Goal: Information Seeking & Learning: Learn about a topic

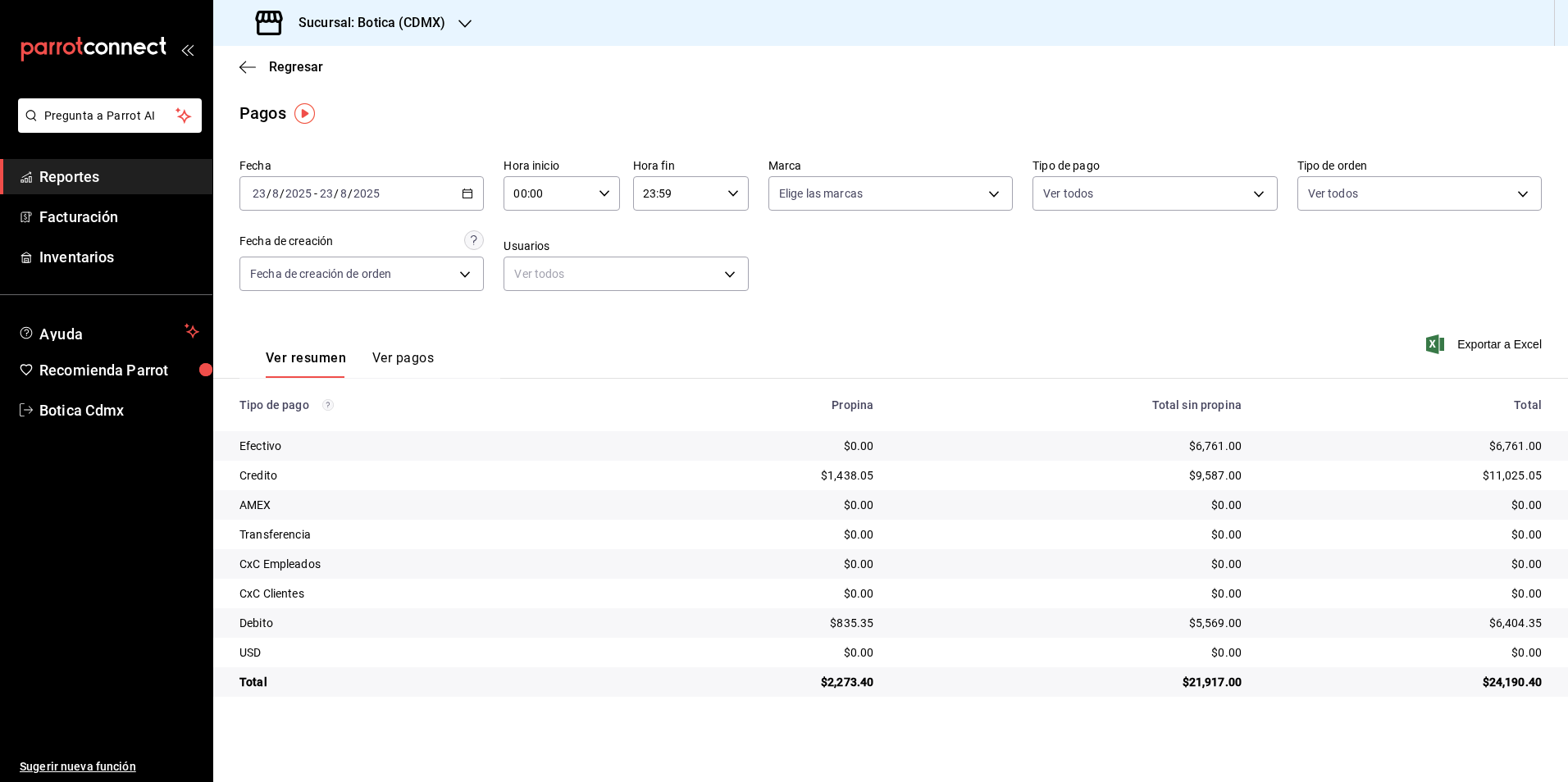
click at [114, 176] on span "Reportes" at bounding box center [120, 177] width 160 height 22
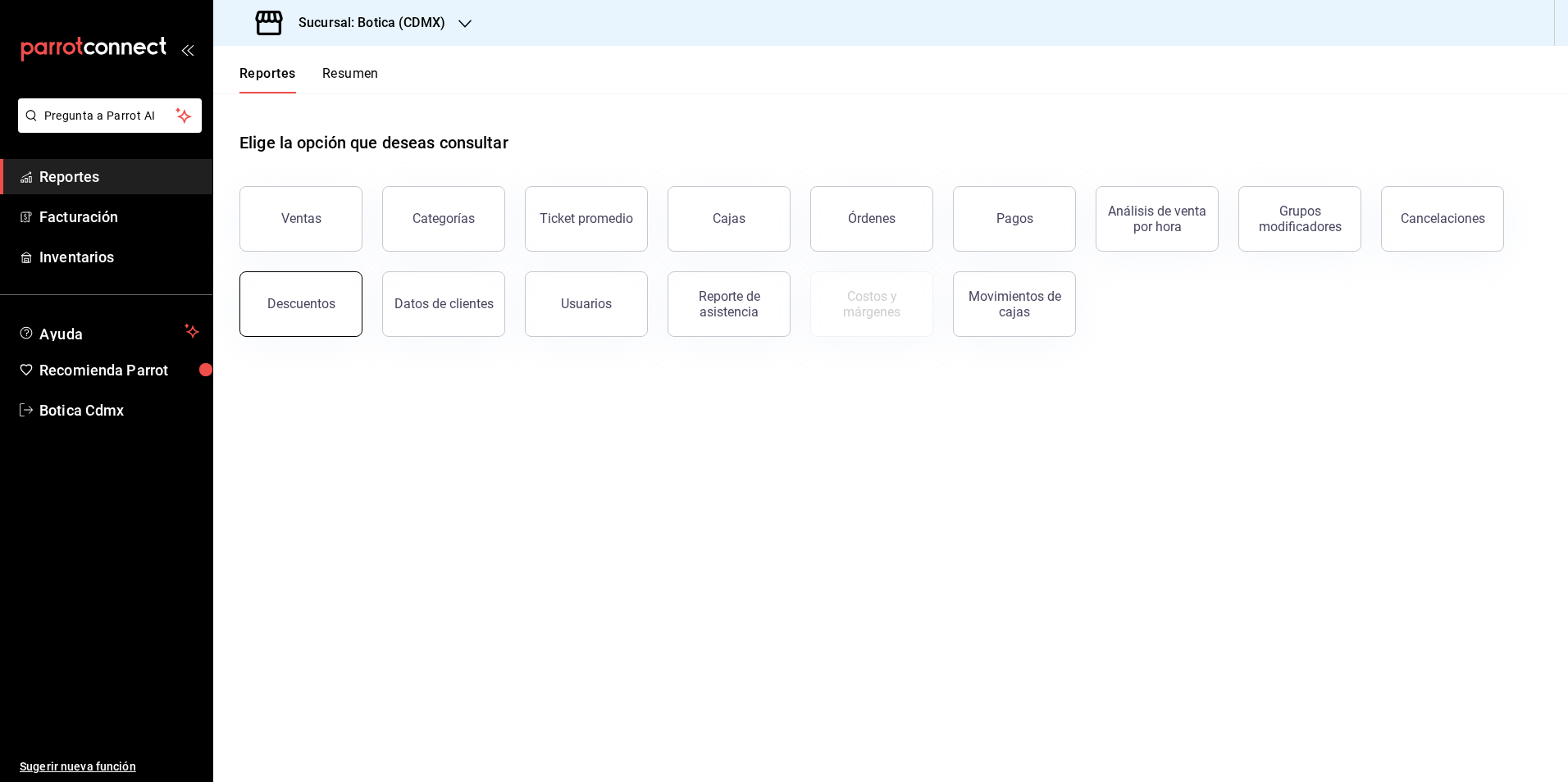
click at [286, 309] on div "Descuentos" at bounding box center [301, 304] width 68 height 16
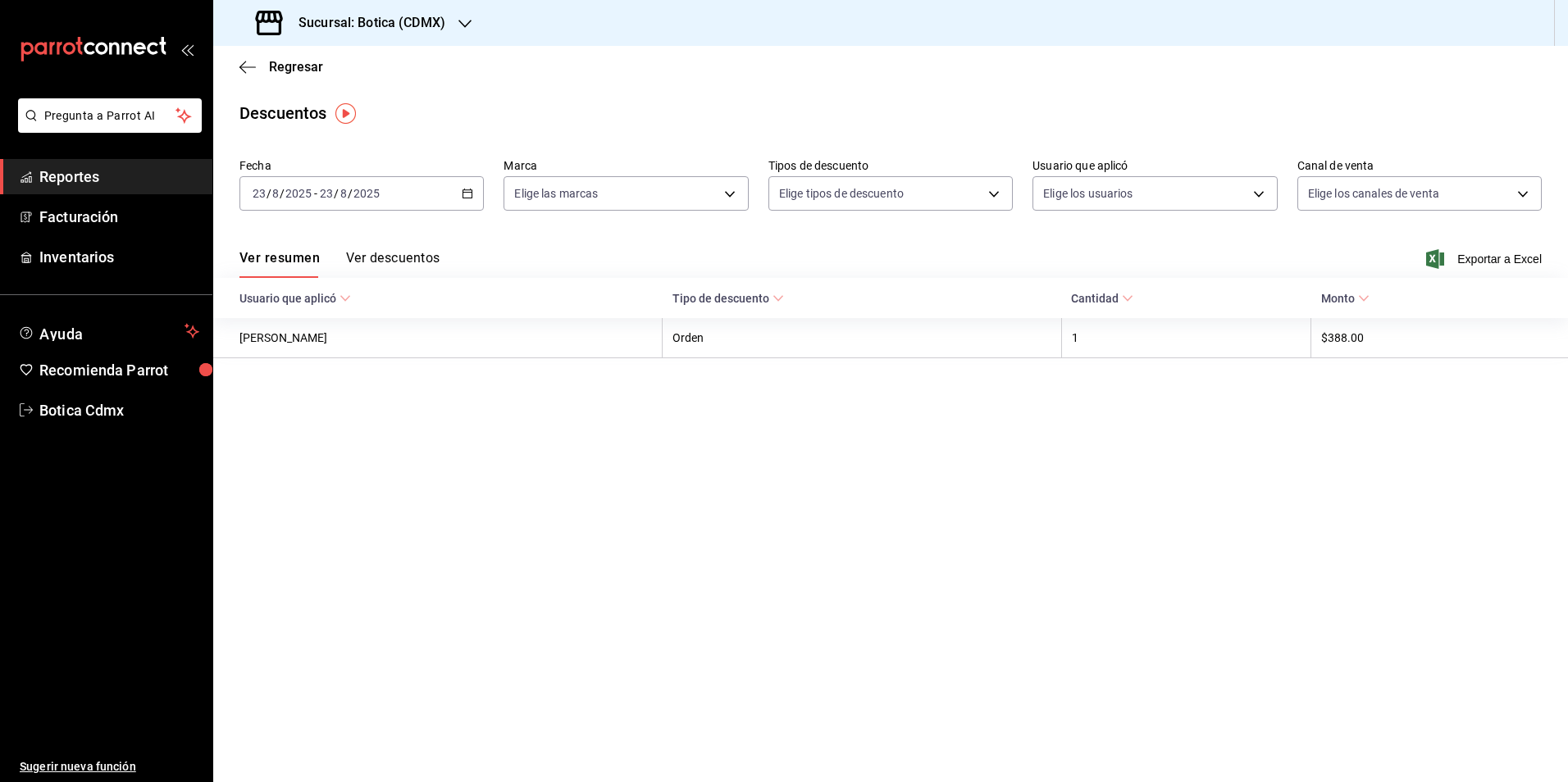
click at [88, 175] on span "Reportes" at bounding box center [120, 177] width 160 height 22
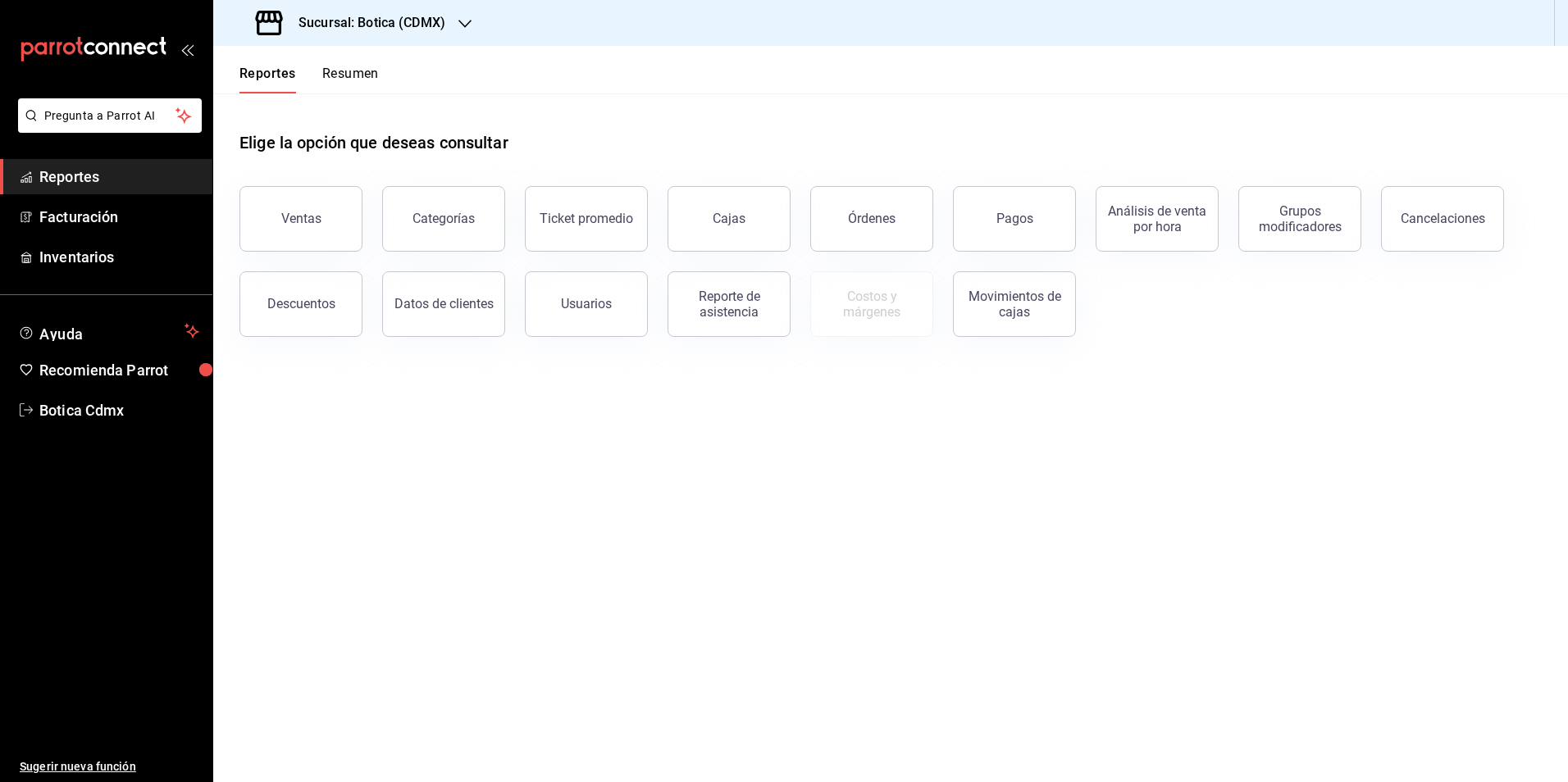
click at [110, 184] on span "Reportes" at bounding box center [120, 177] width 160 height 22
click at [311, 314] on button "Descuentos" at bounding box center [300, 304] width 123 height 66
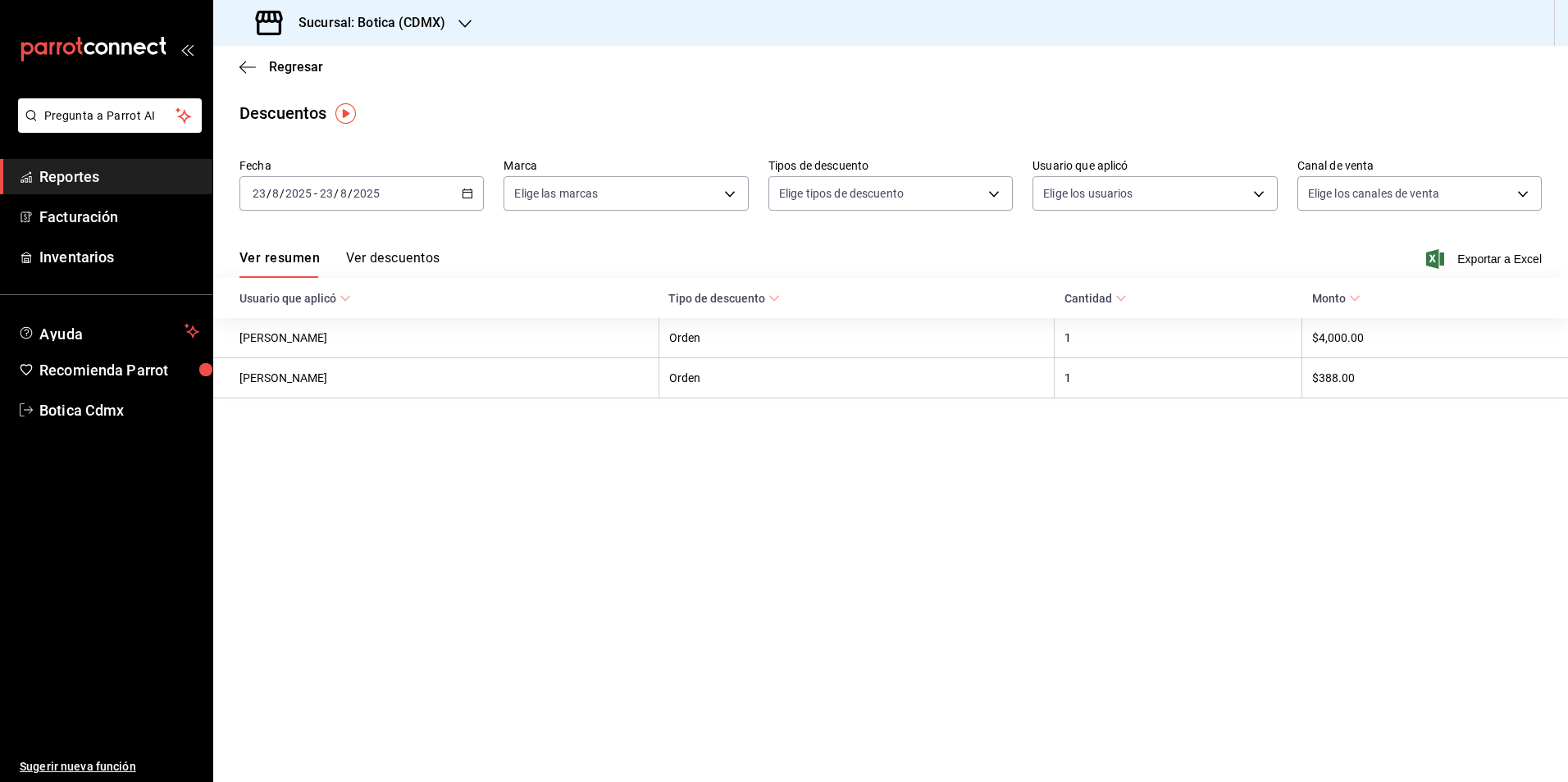
click at [388, 257] on button "Ver descuentos" at bounding box center [392, 263] width 93 height 28
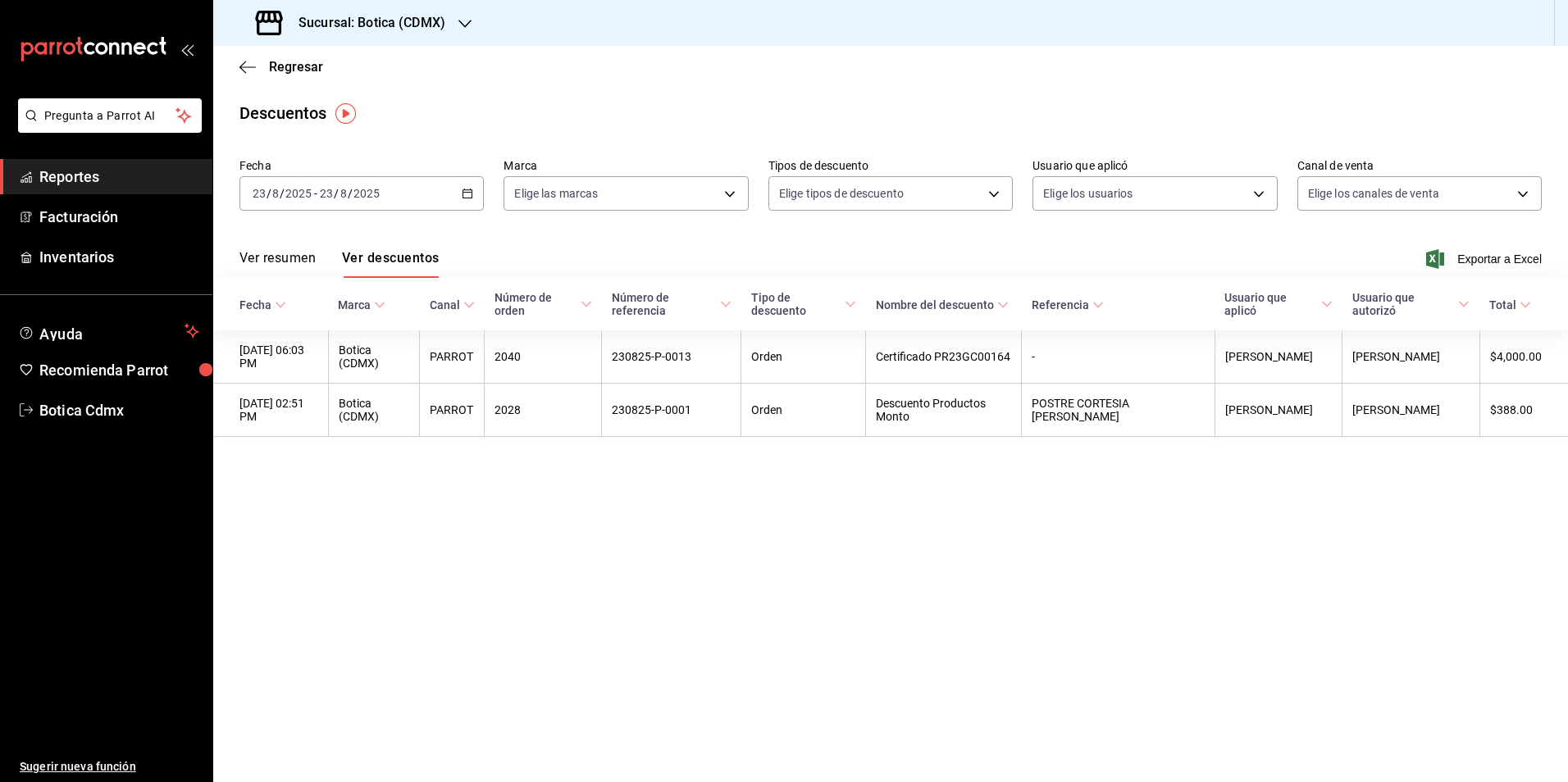
drag, startPoint x: 63, startPoint y: 190, endPoint x: 72, endPoint y: 183, distance: 11.4
click at [64, 190] on link "Reportes" at bounding box center [106, 177] width 212 height 35
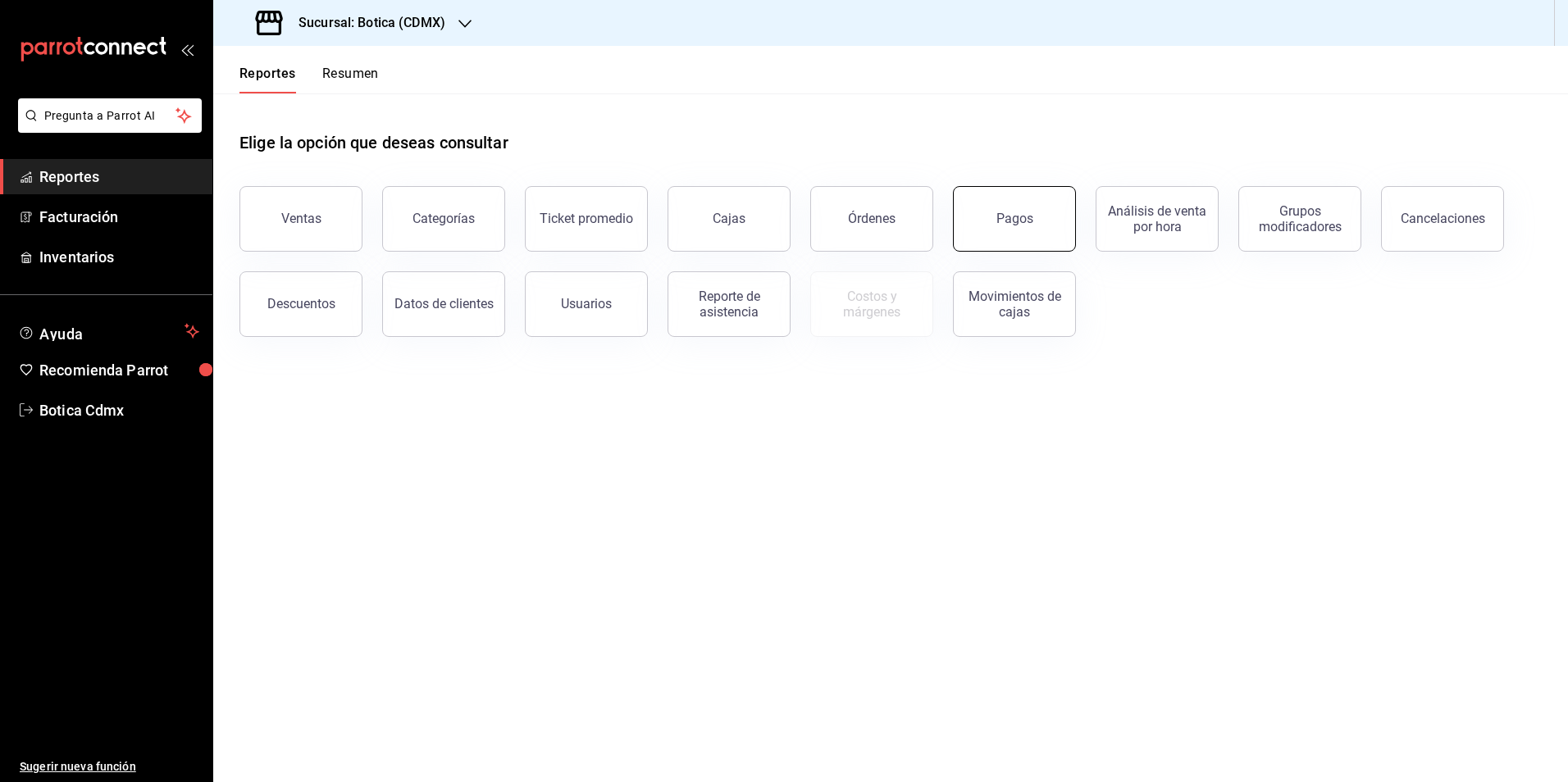
click at [1024, 214] on div "Pagos" at bounding box center [1015, 218] width 37 height 16
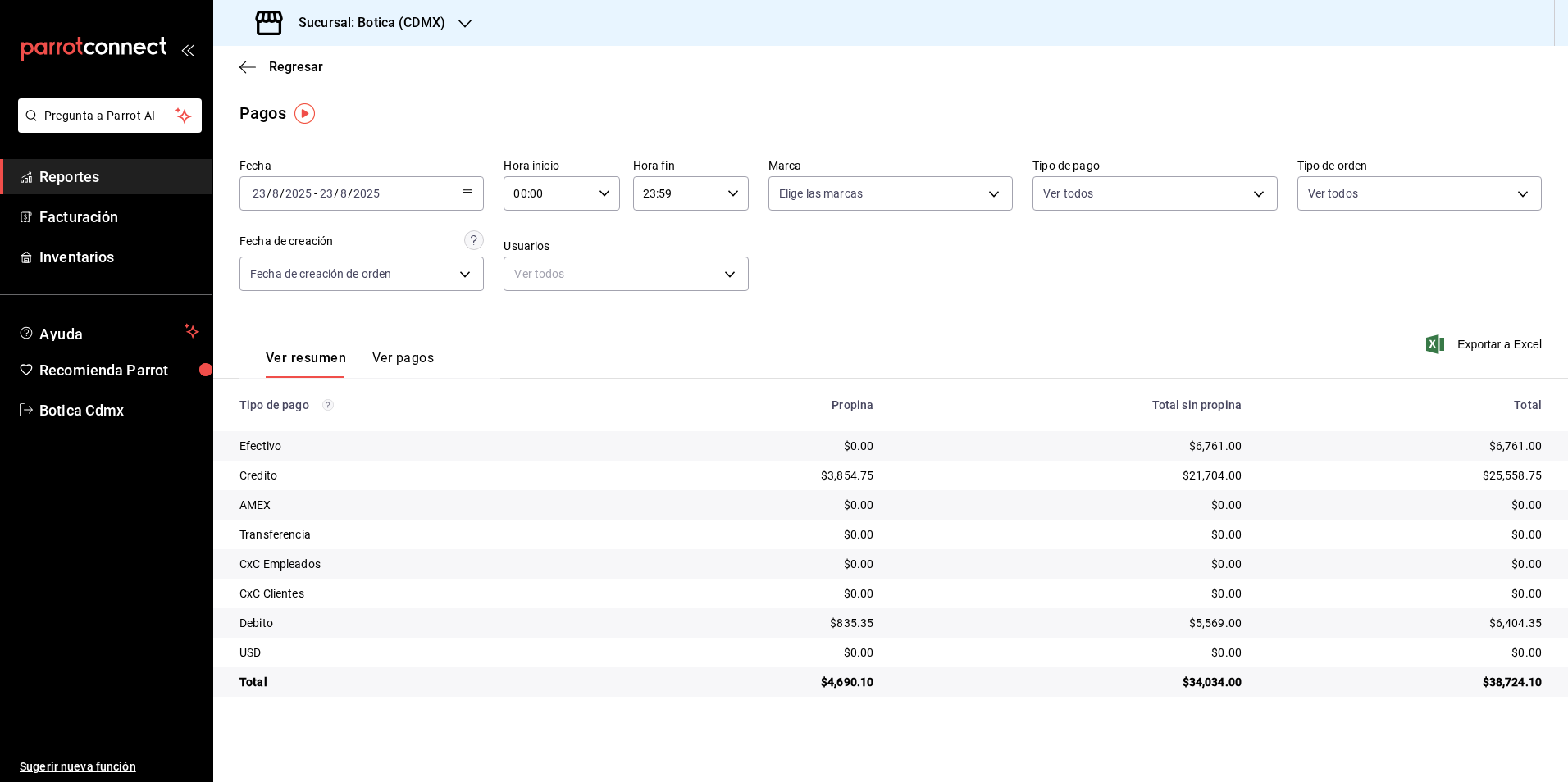
drag, startPoint x: 104, startPoint y: 165, endPoint x: 114, endPoint y: 161, distance: 10.8
click at [104, 165] on link "Reportes" at bounding box center [106, 177] width 212 height 35
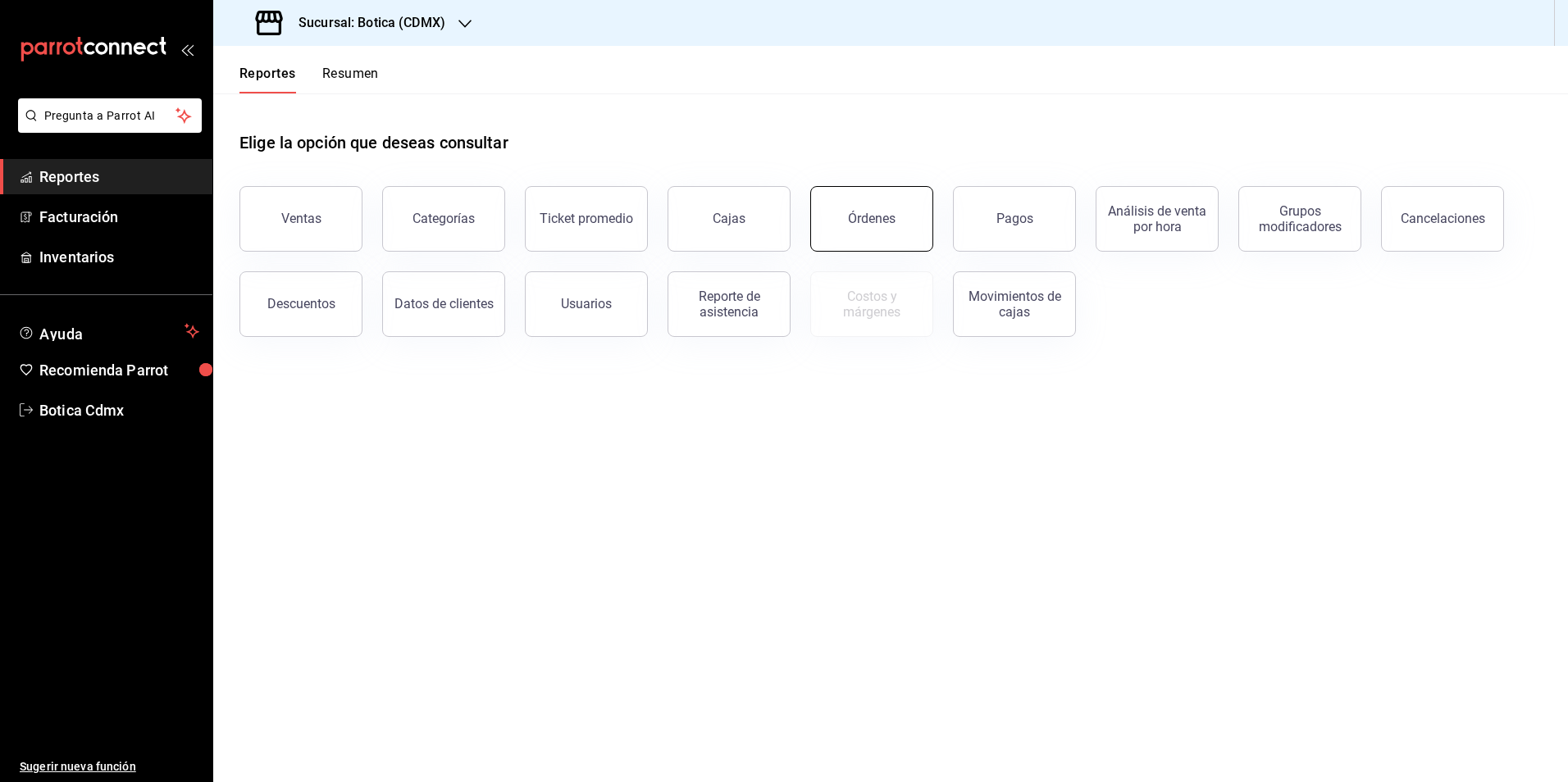
click at [875, 217] on div "Órdenes" at bounding box center [871, 218] width 48 height 16
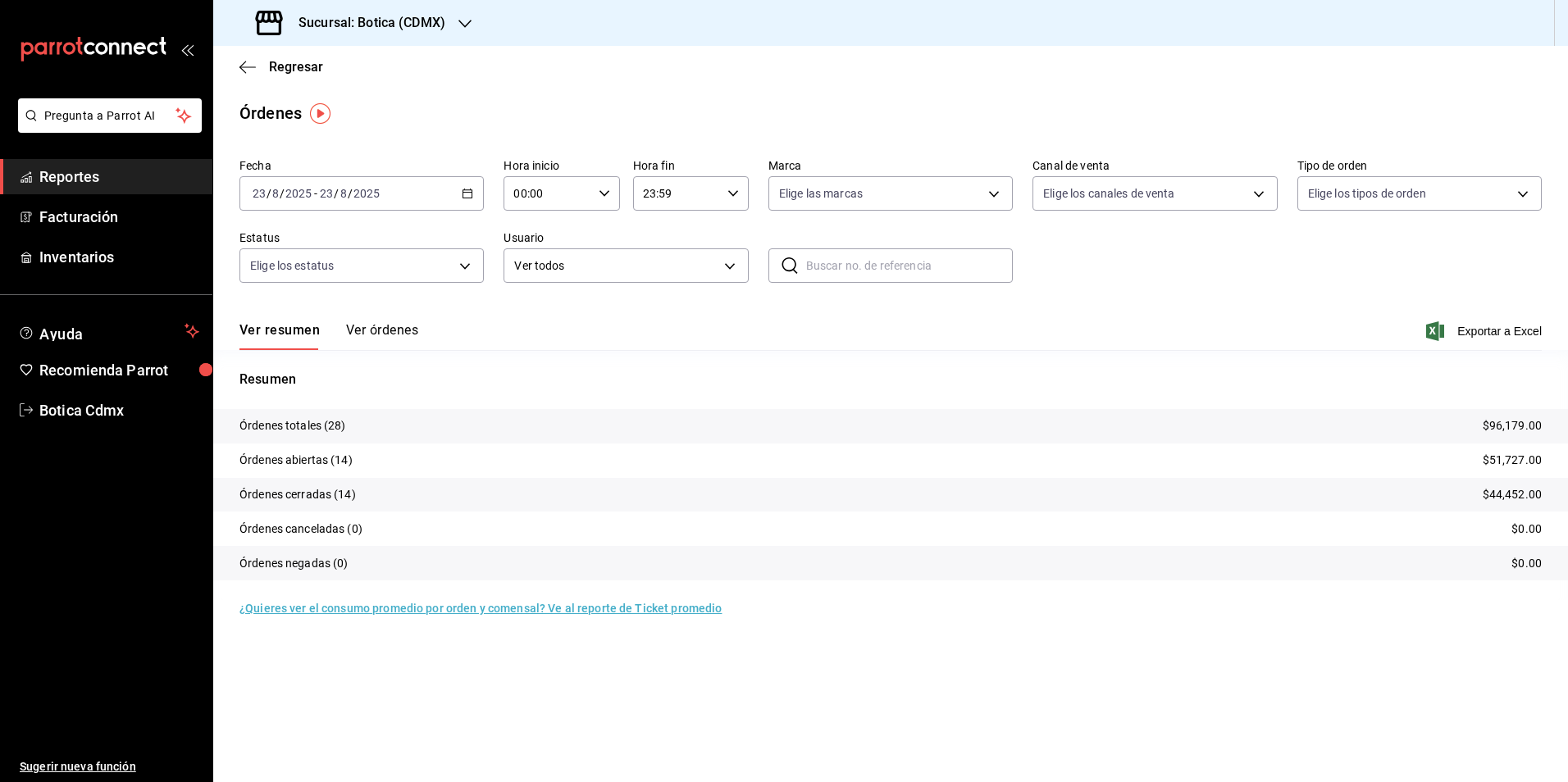
click at [118, 178] on span "Reportes" at bounding box center [120, 177] width 160 height 22
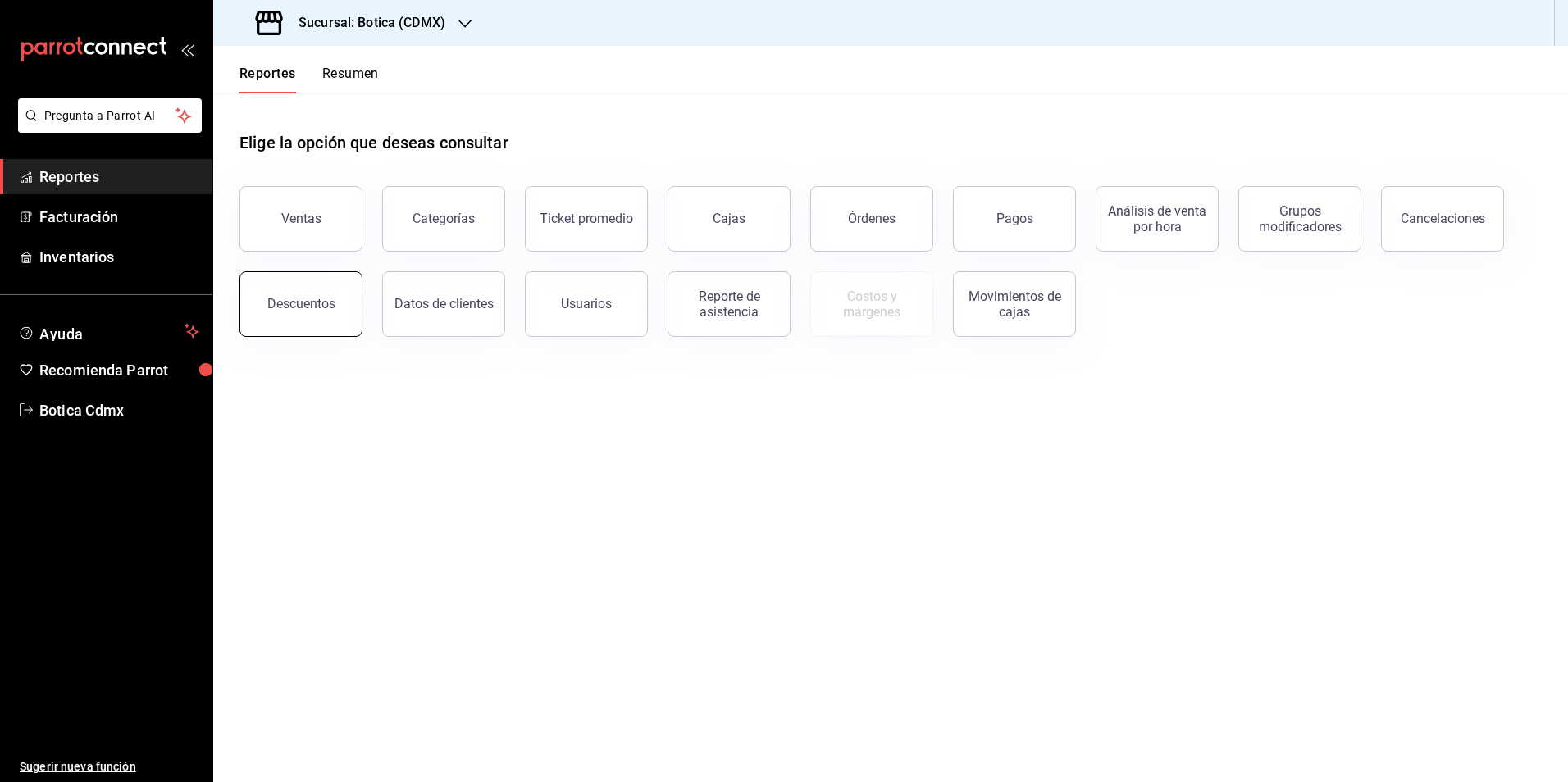
click at [256, 283] on button "Descuentos" at bounding box center [300, 304] width 123 height 66
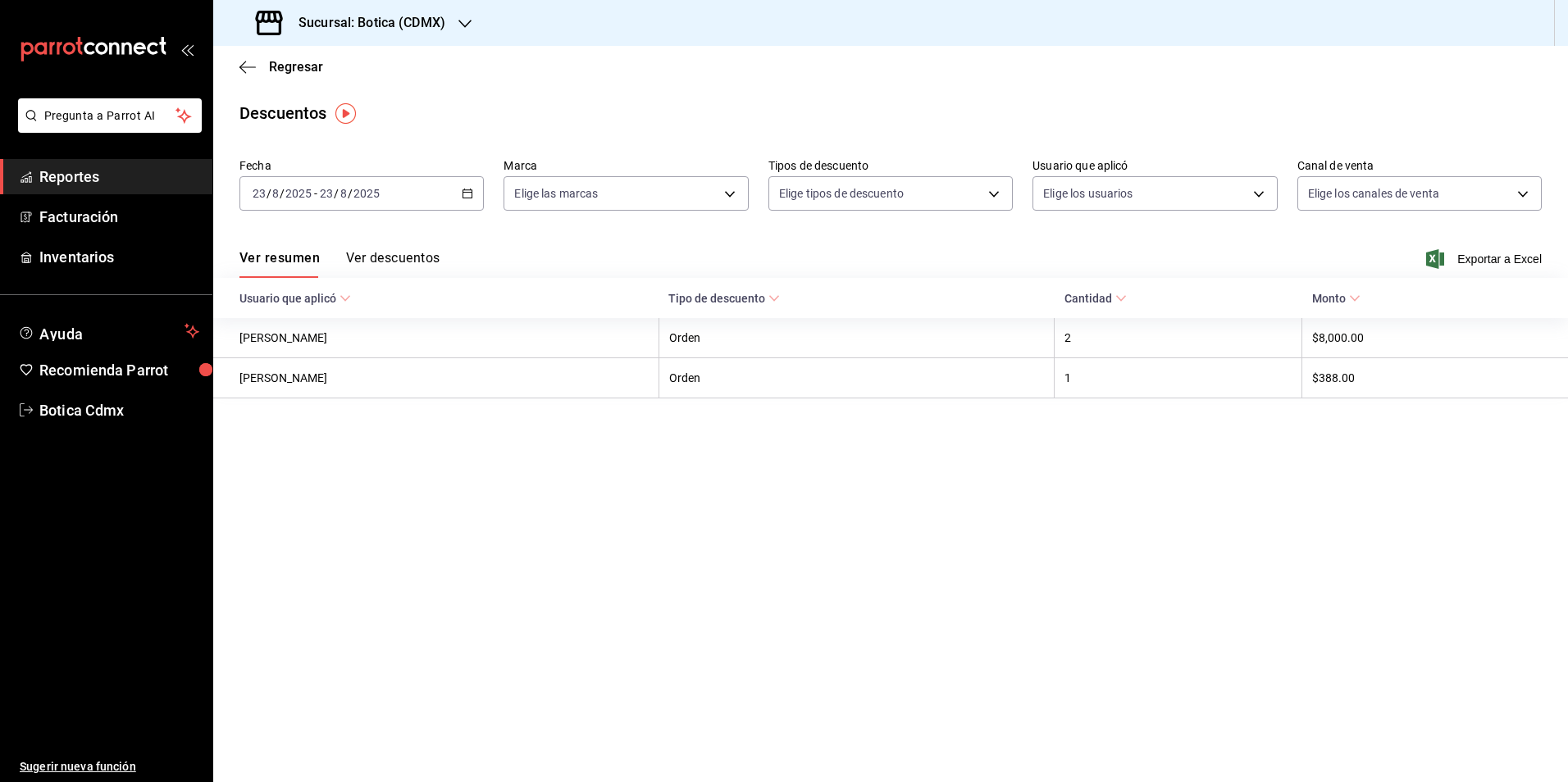
click at [83, 172] on span "Reportes" at bounding box center [120, 177] width 160 height 22
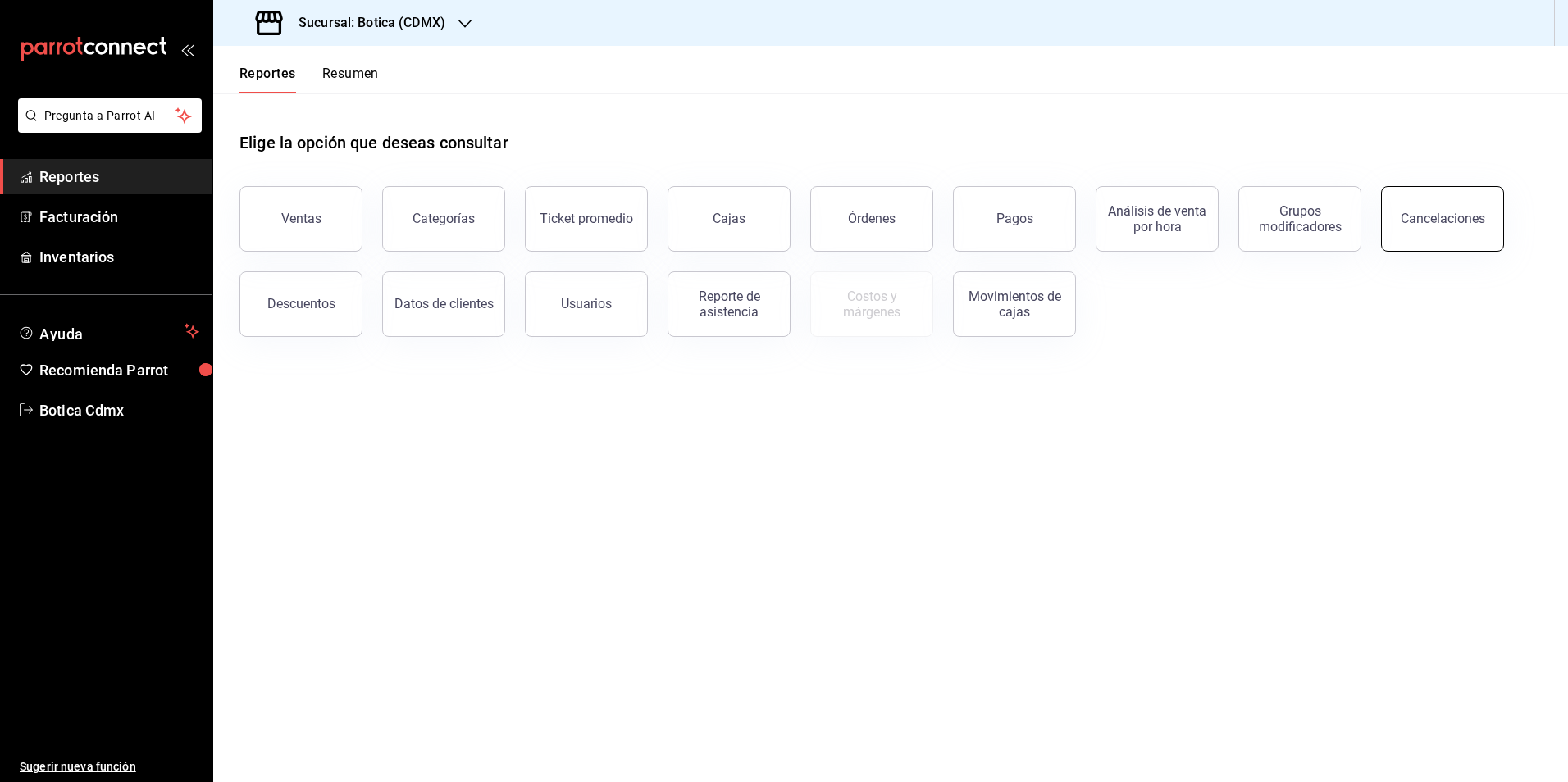
click at [1398, 228] on button "Cancelaciones" at bounding box center [1443, 219] width 123 height 66
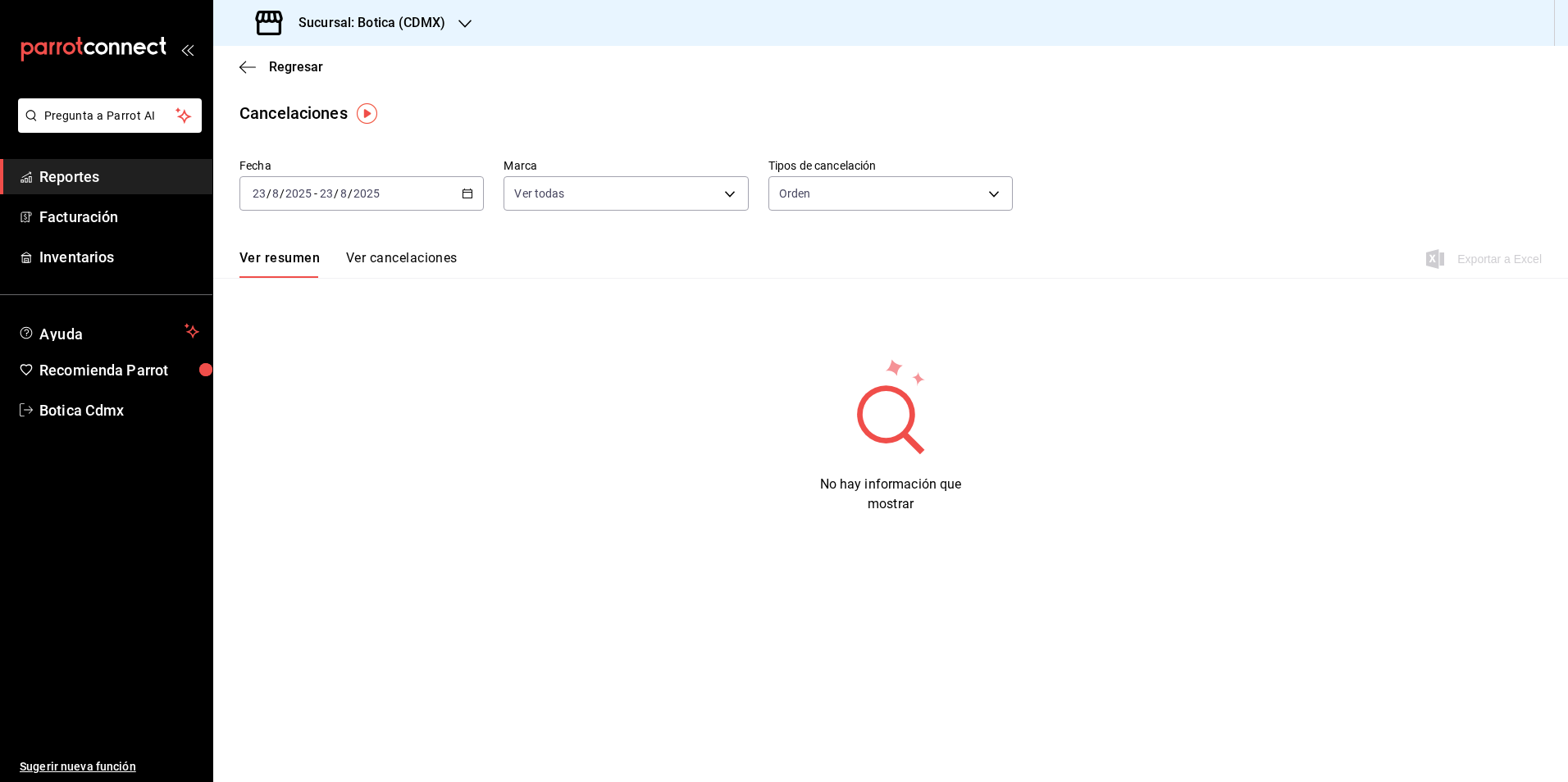
click at [62, 175] on span "Reportes" at bounding box center [120, 177] width 160 height 22
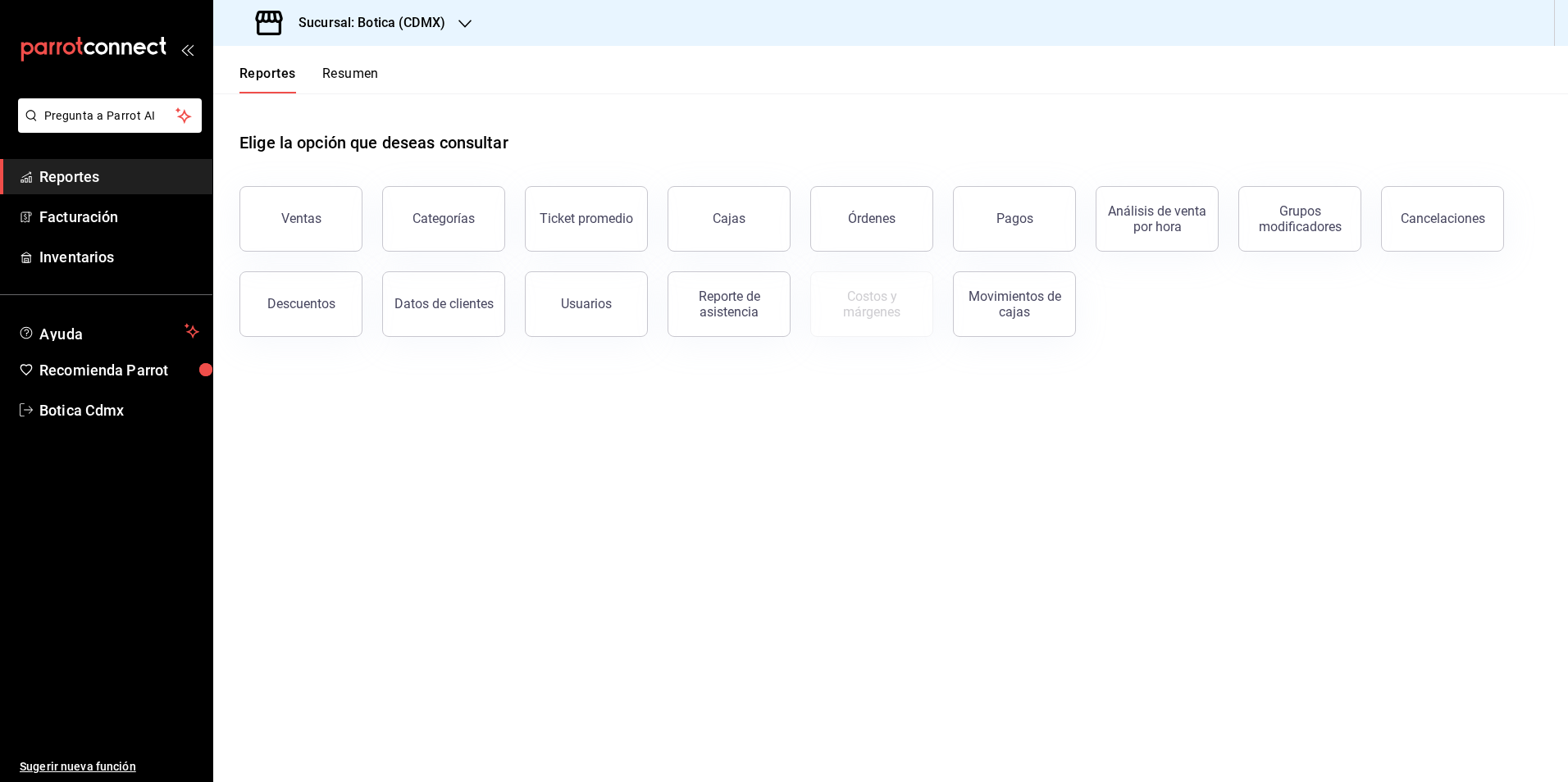
drag, startPoint x: 284, startPoint y: 219, endPoint x: 322, endPoint y: 207, distance: 39.8
click at [286, 218] on div "Ventas" at bounding box center [301, 218] width 40 height 16
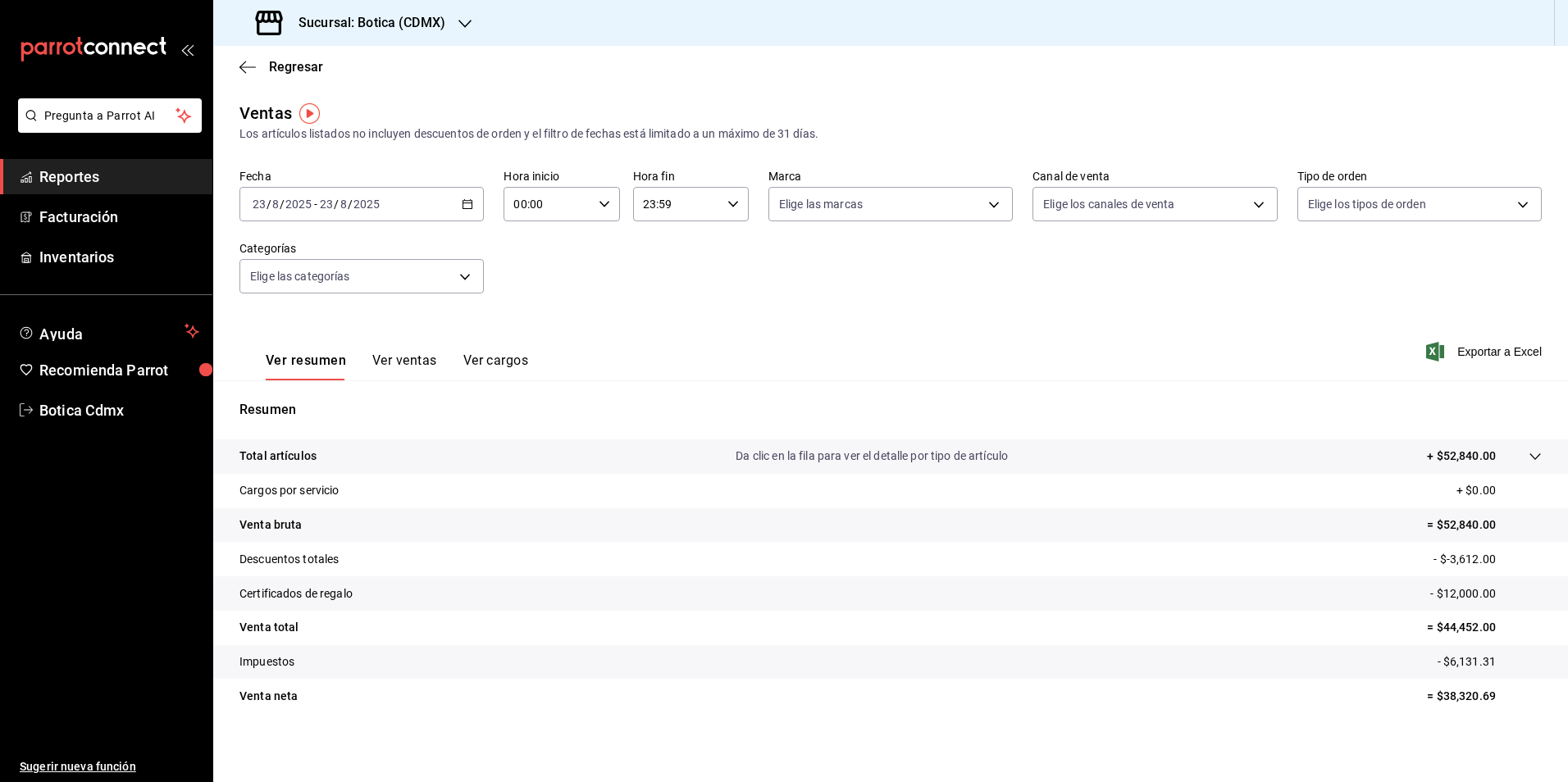
click at [106, 179] on span "Reportes" at bounding box center [120, 177] width 160 height 22
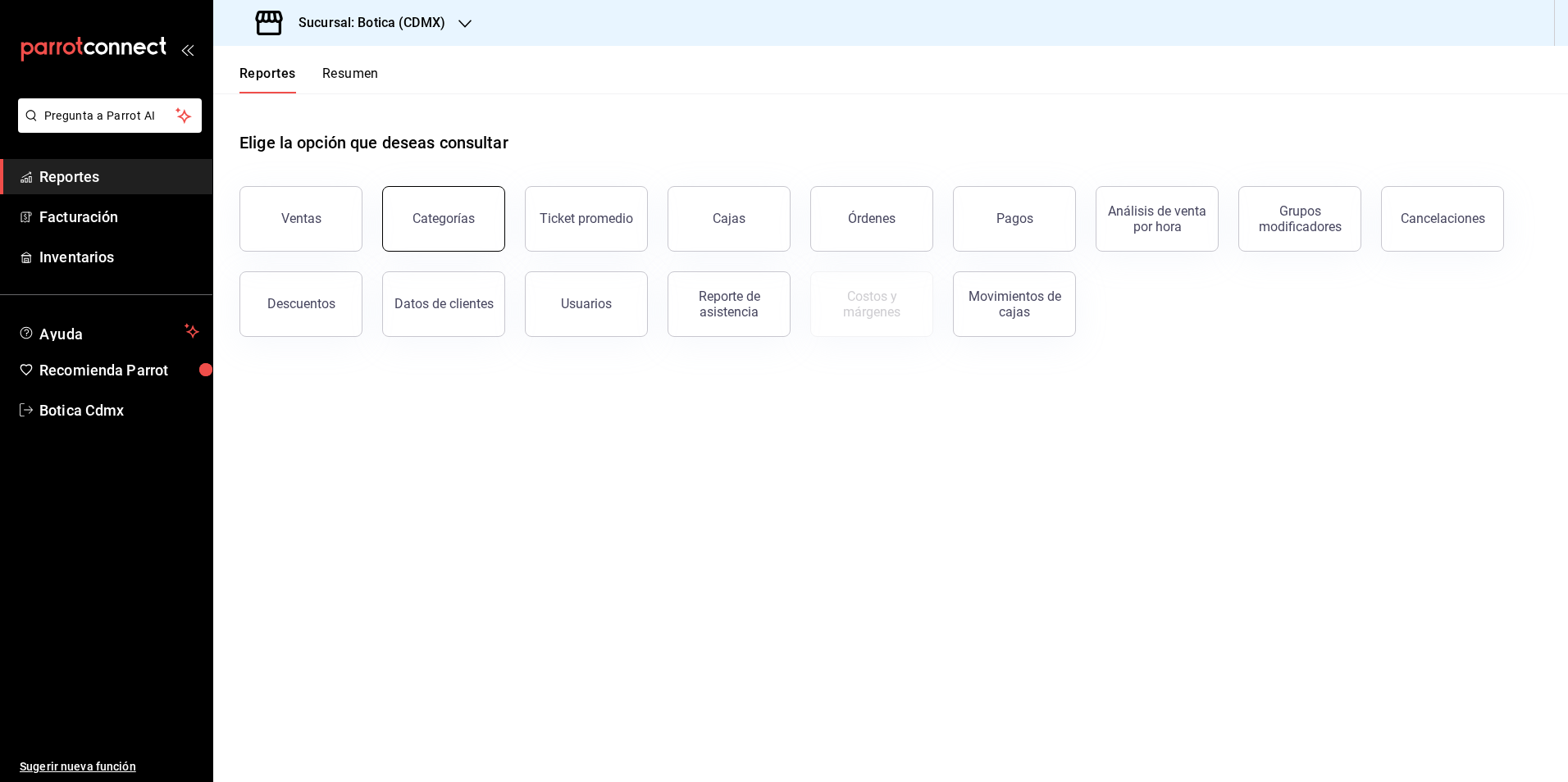
click at [440, 222] on div "Categorías" at bounding box center [444, 218] width 62 height 16
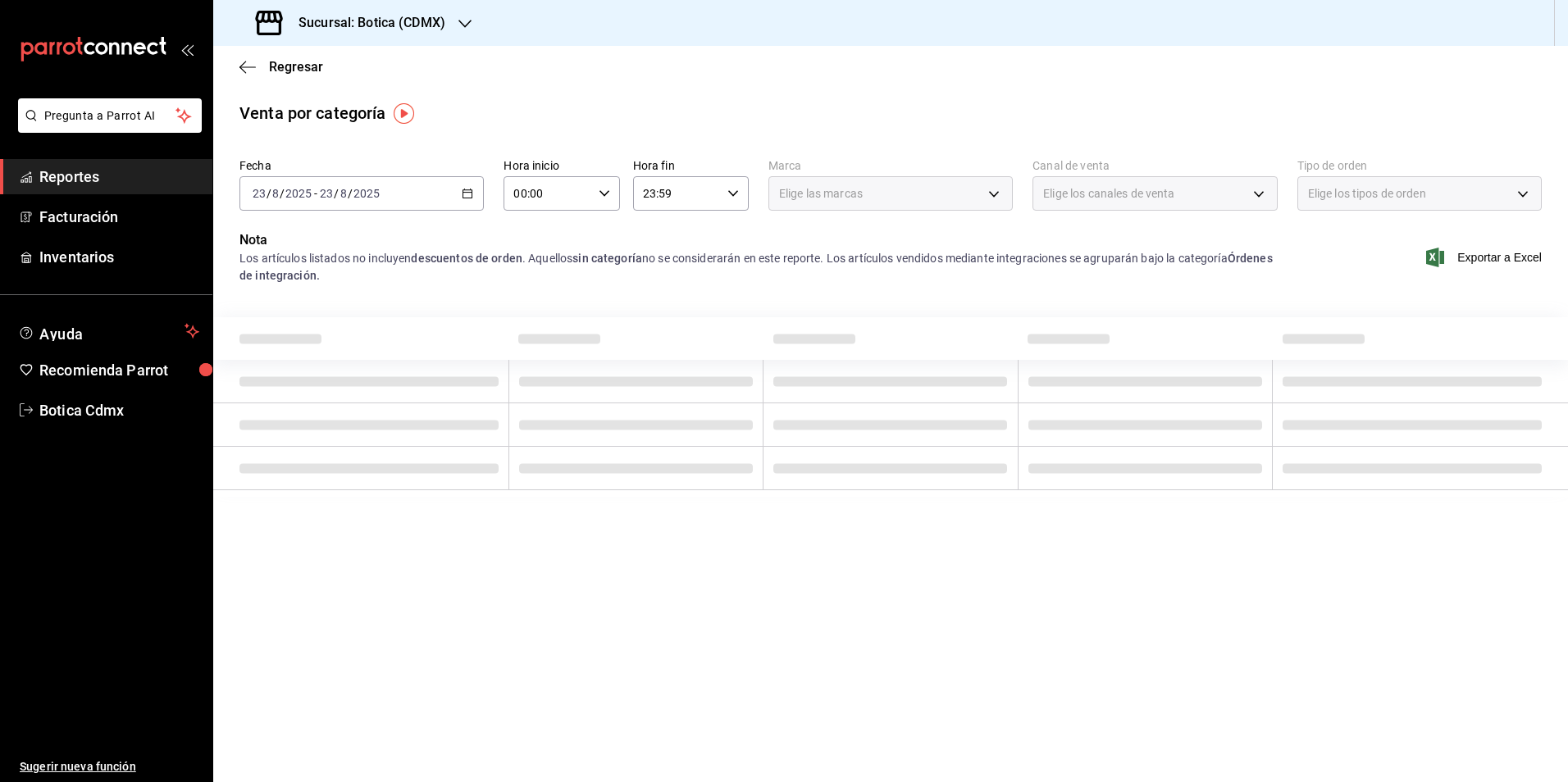
click at [90, 187] on span "Reportes" at bounding box center [120, 177] width 160 height 22
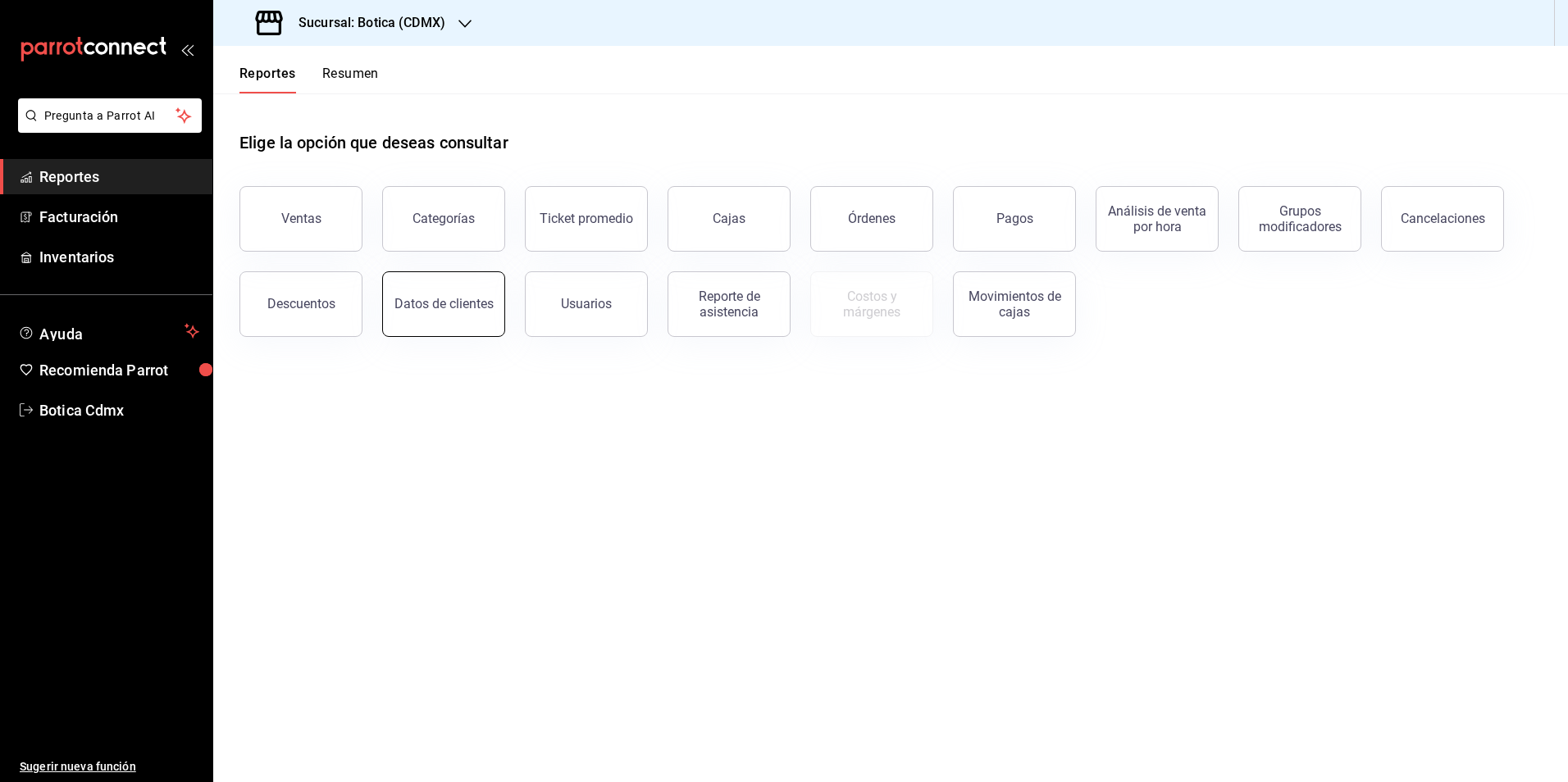
click at [439, 306] on div "Datos de clientes" at bounding box center [444, 304] width 99 height 16
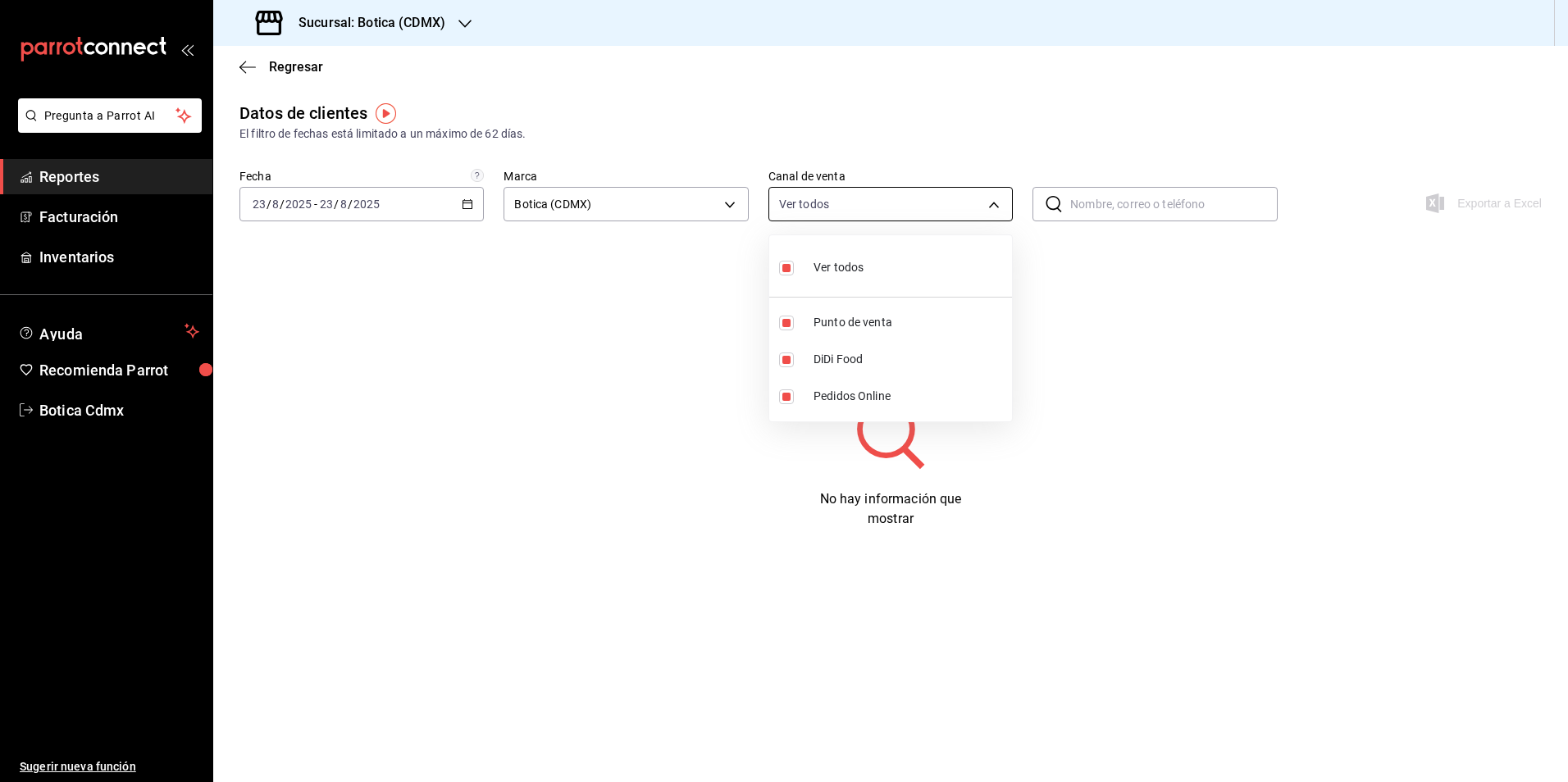
click at [995, 207] on body "Pregunta a Parrot AI Reportes Facturación Inventarios Ayuda Recomienda Parrot B…" at bounding box center [784, 391] width 1568 height 782
click at [1071, 387] on div at bounding box center [784, 391] width 1568 height 782
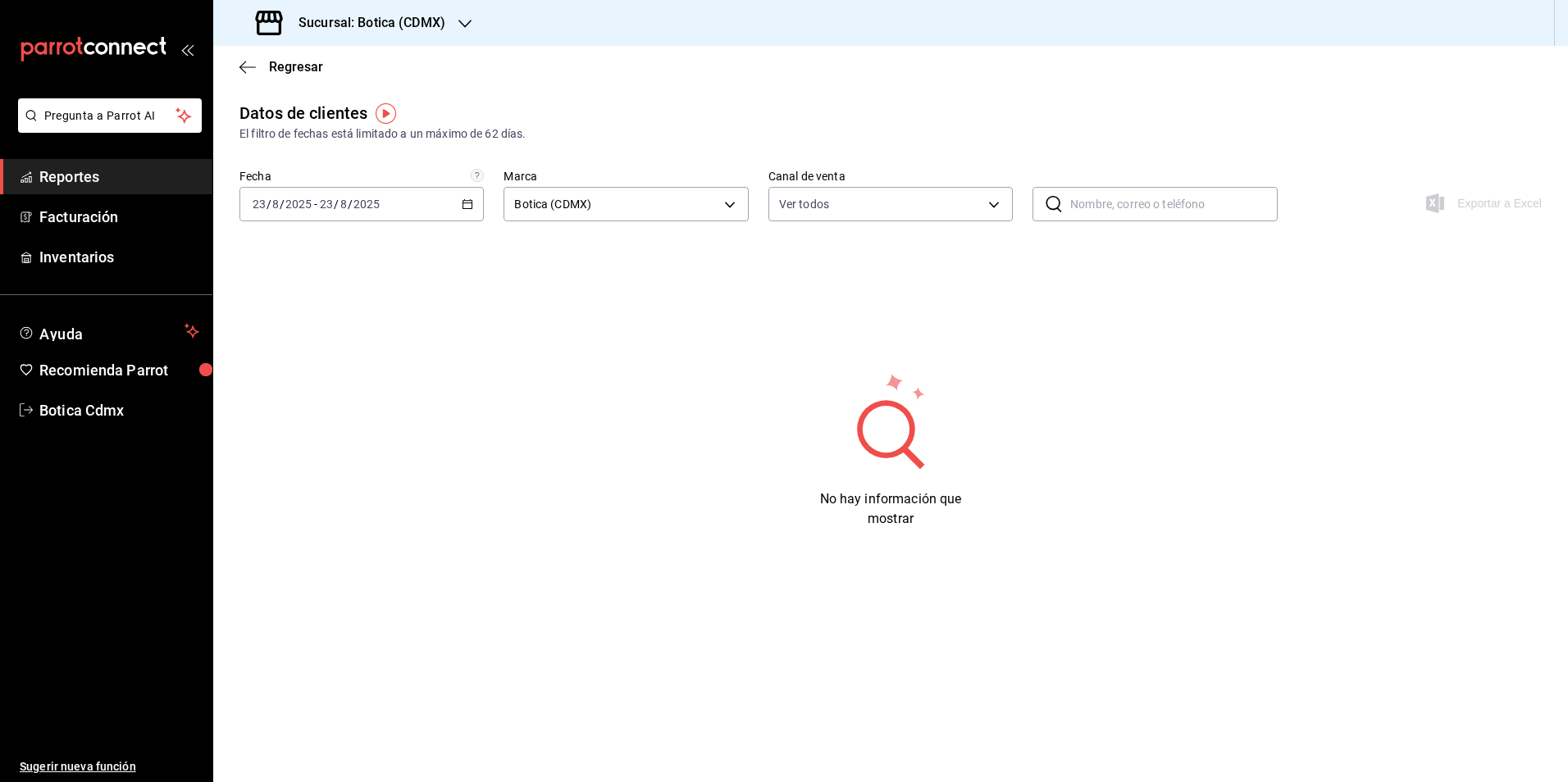
click at [131, 184] on span "Reportes" at bounding box center [120, 177] width 160 height 22
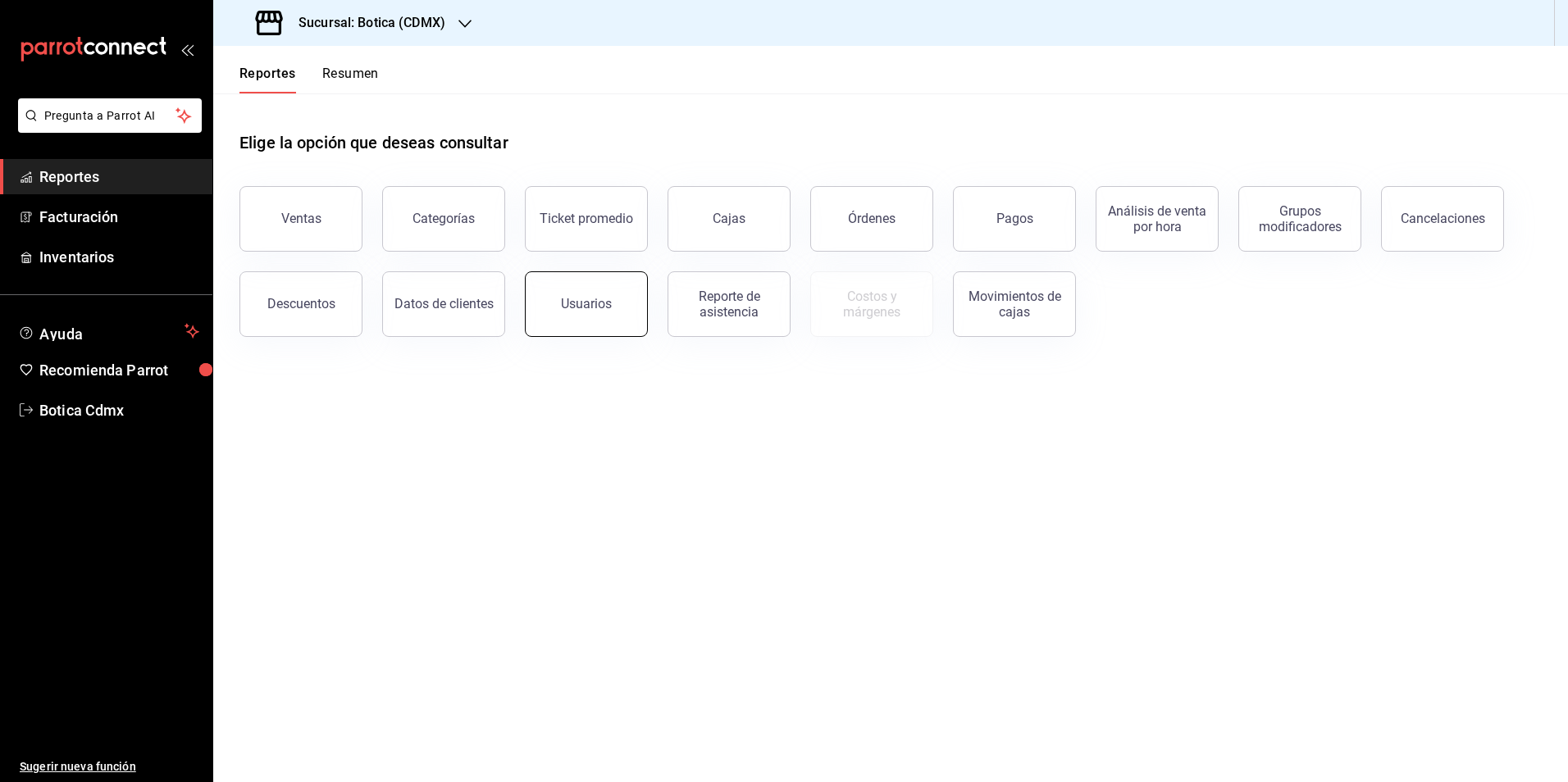
click at [568, 324] on button "Usuarios" at bounding box center [587, 304] width 123 height 66
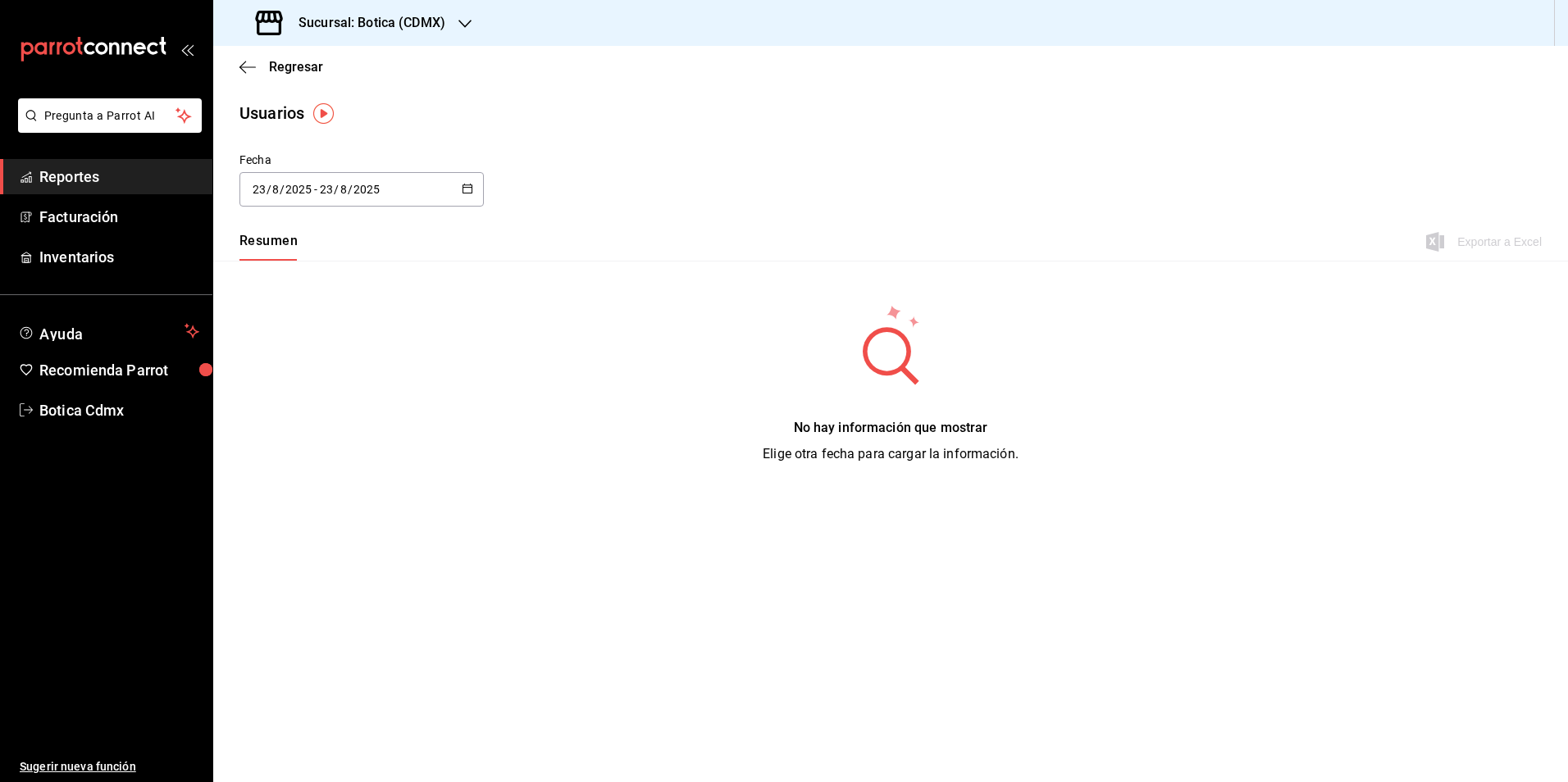
click at [104, 179] on span "Reportes" at bounding box center [120, 177] width 160 height 22
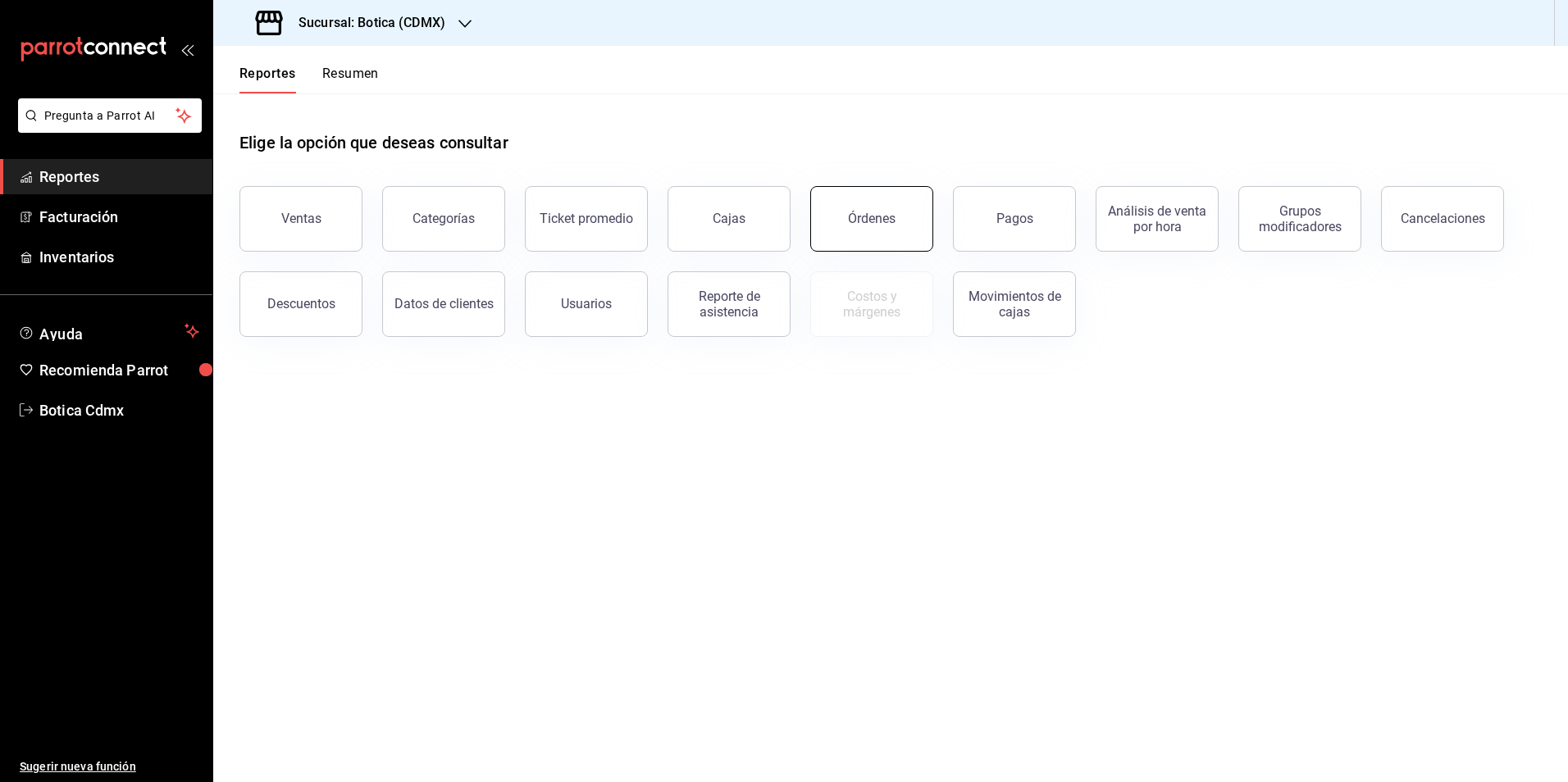
click at [845, 209] on button "Órdenes" at bounding box center [872, 219] width 123 height 66
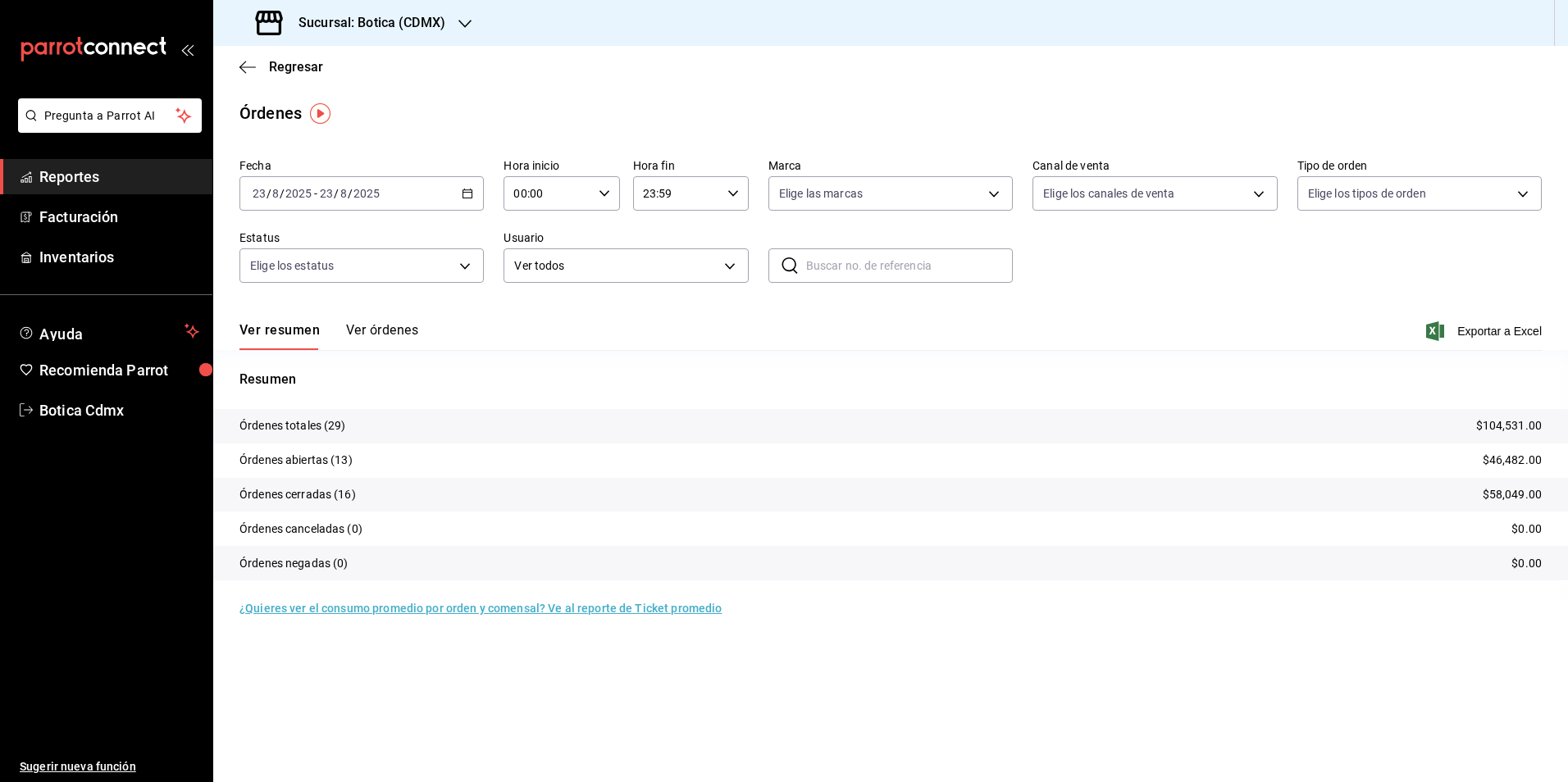
drag, startPoint x: 79, startPoint y: 168, endPoint x: 102, endPoint y: 185, distance: 28.6
click at [79, 168] on span "Reportes" at bounding box center [120, 177] width 160 height 22
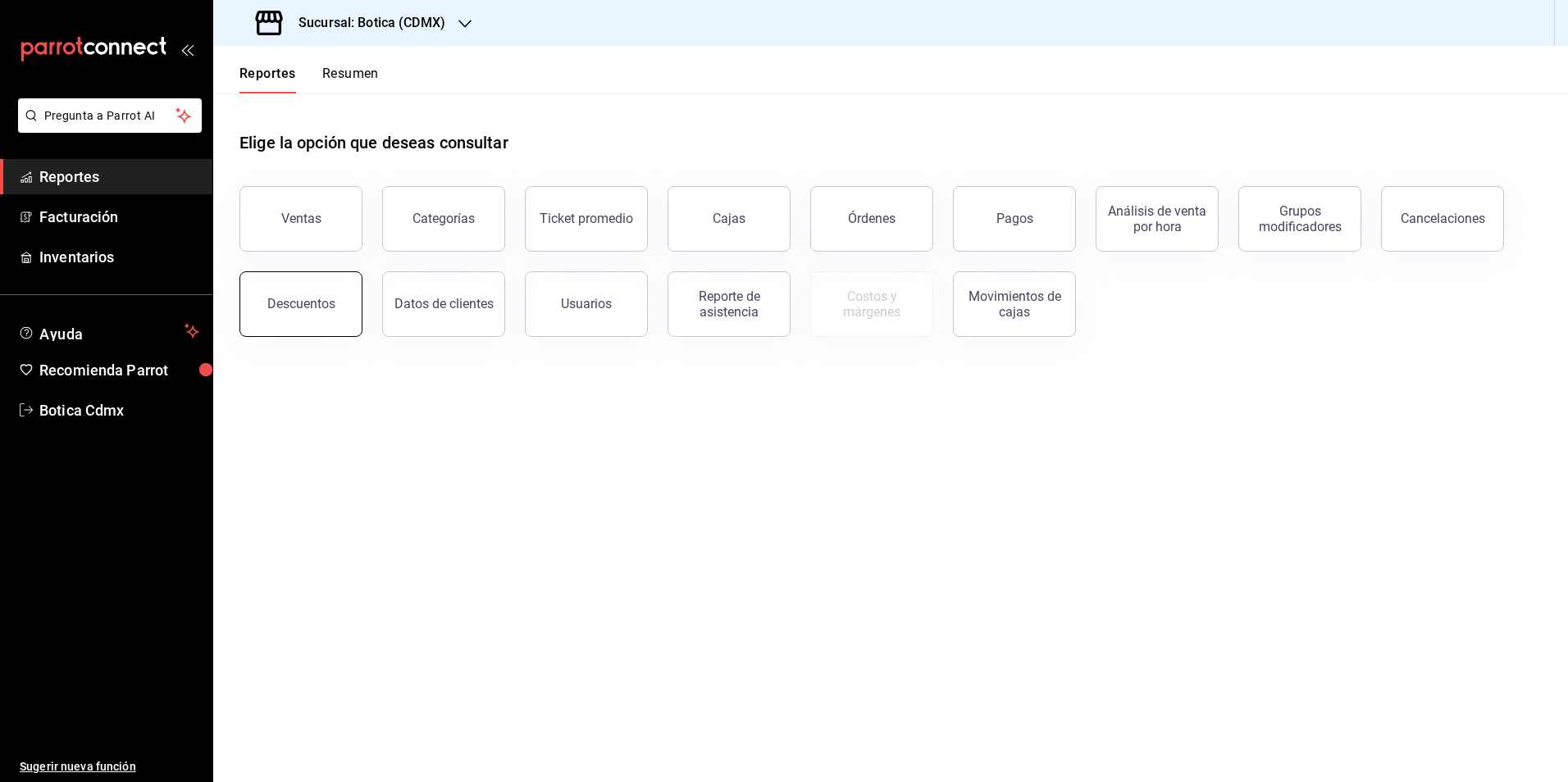
click at [319, 308] on div "Descuentos" at bounding box center [301, 304] width 68 height 16
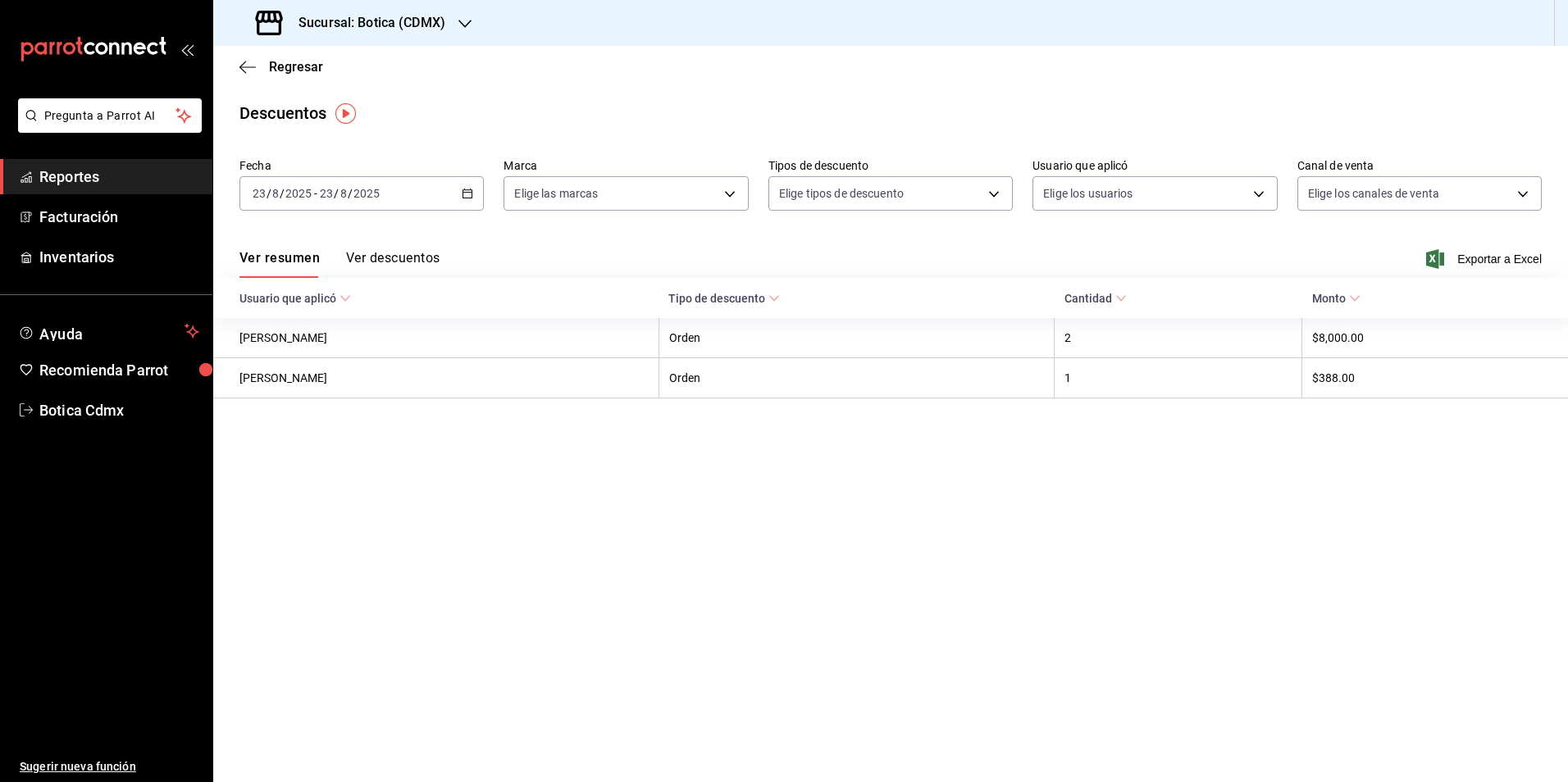
click at [120, 171] on span "Reportes" at bounding box center [120, 177] width 160 height 22
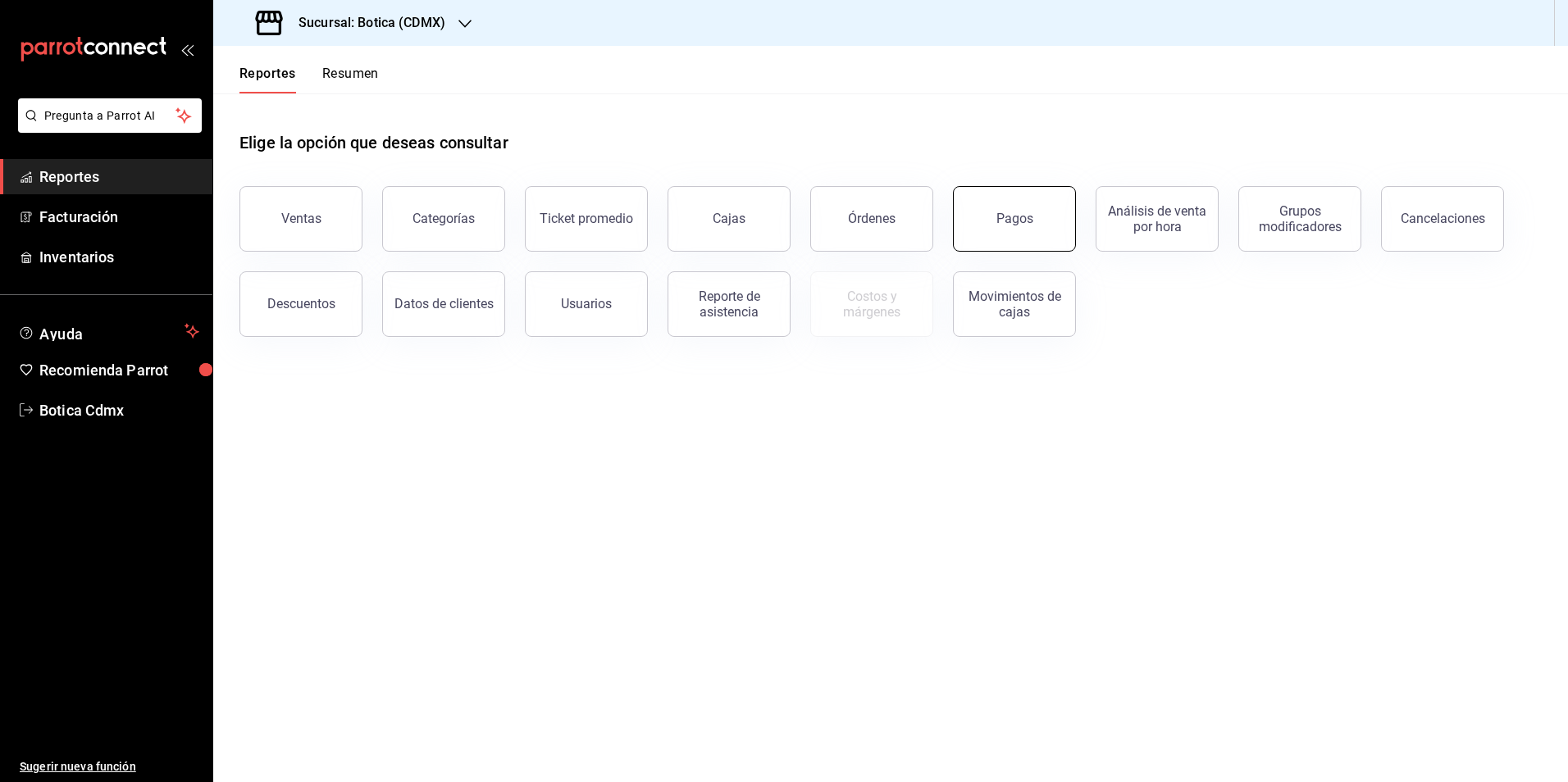
click at [997, 218] on button "Pagos" at bounding box center [1014, 219] width 123 height 66
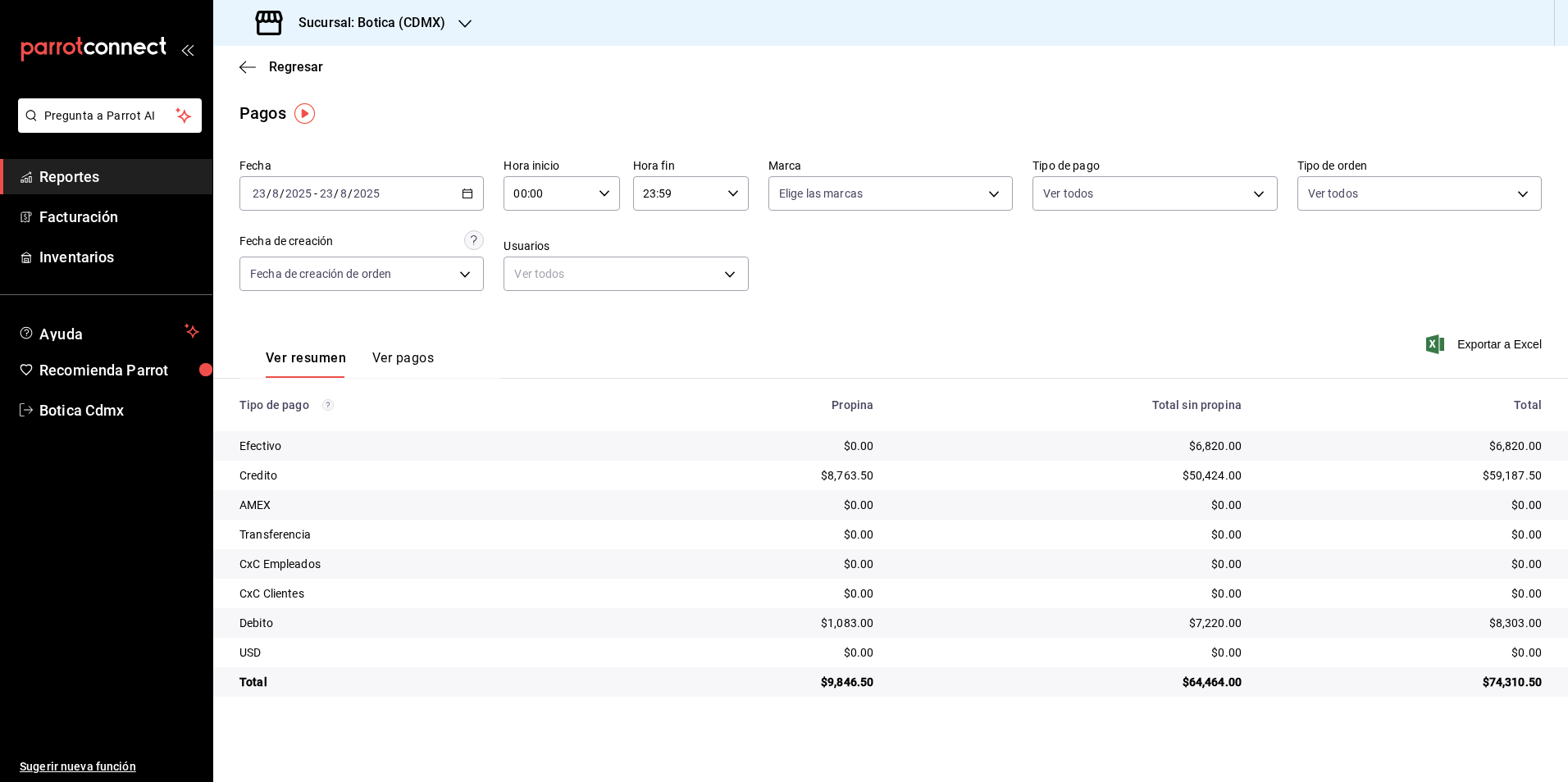
click at [61, 175] on span "Reportes" at bounding box center [120, 177] width 160 height 22
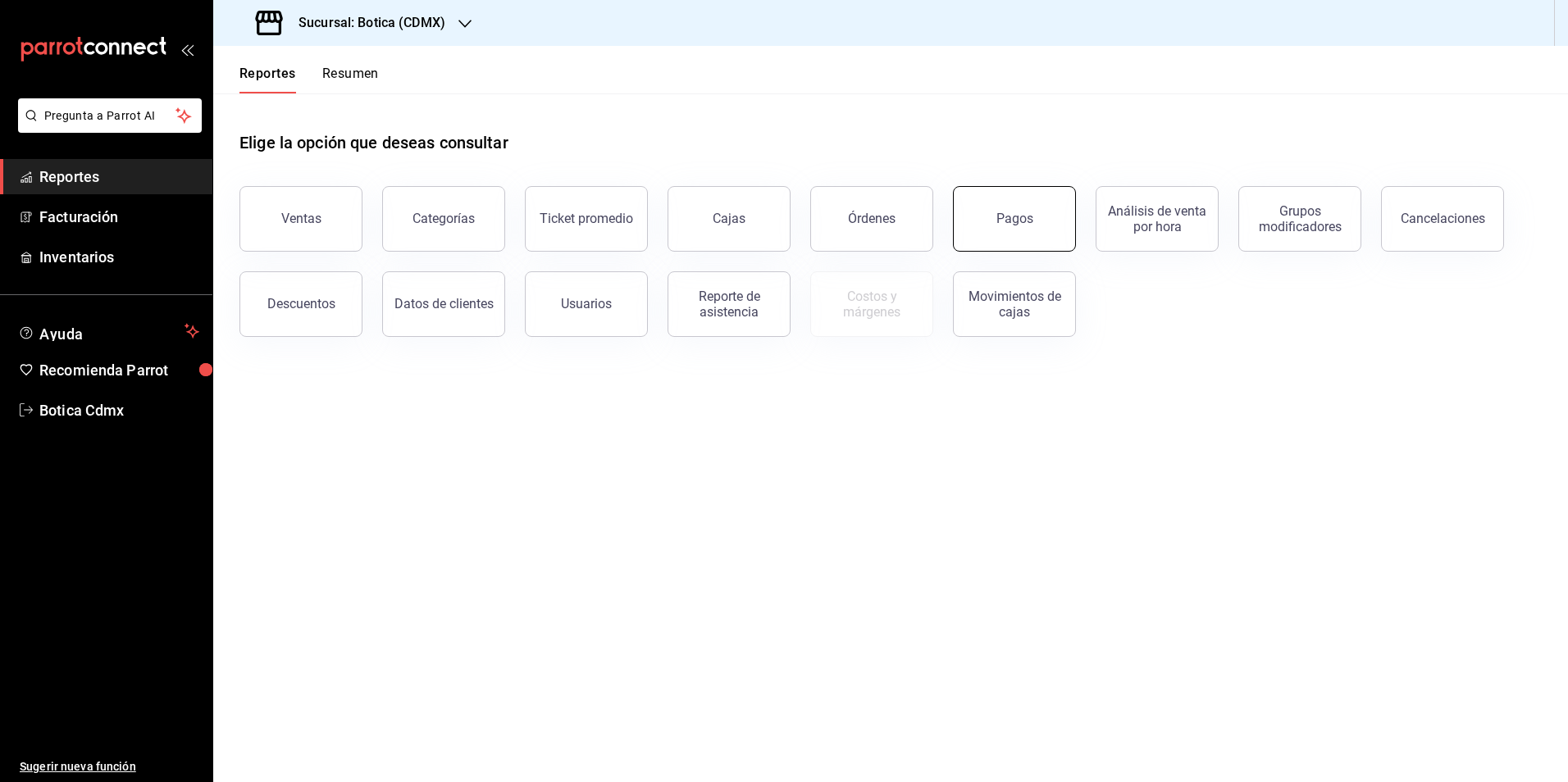
click at [1001, 221] on div "Pagos" at bounding box center [1015, 218] width 37 height 16
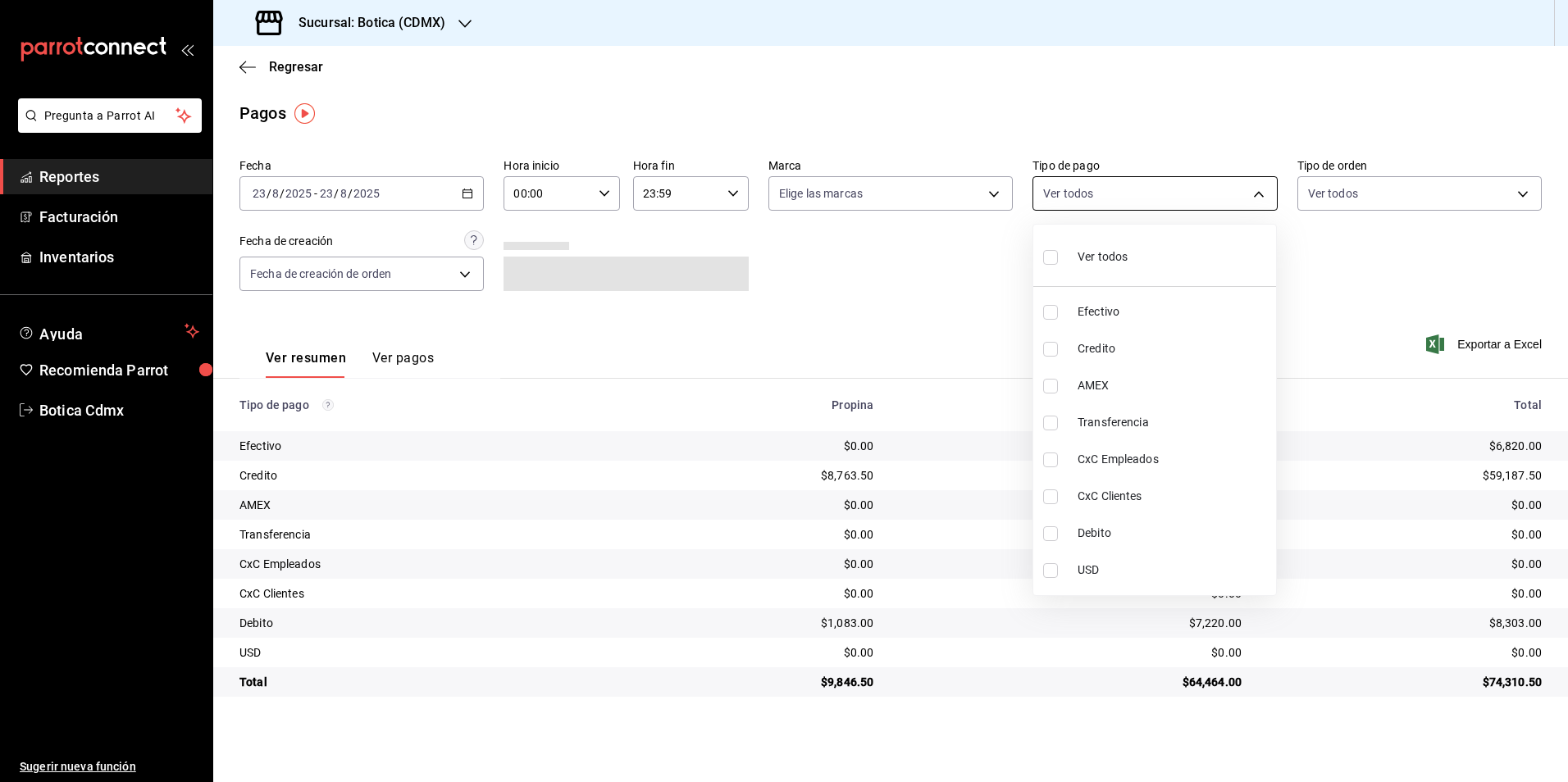
click at [1263, 190] on body "Pregunta a Parrot AI Reportes Facturación Inventarios Ayuda Recomienda Parrot B…" at bounding box center [784, 391] width 1568 height 782
click at [1134, 266] on li "Ver todos" at bounding box center [1155, 255] width 242 height 48
type input "e1ca0108-3f33-4c0f-ad57-d68d77d83aa1,b4da851e-66ec-43b1-8a0b-e545688a4eb6,dd363…"
checkbox input "true"
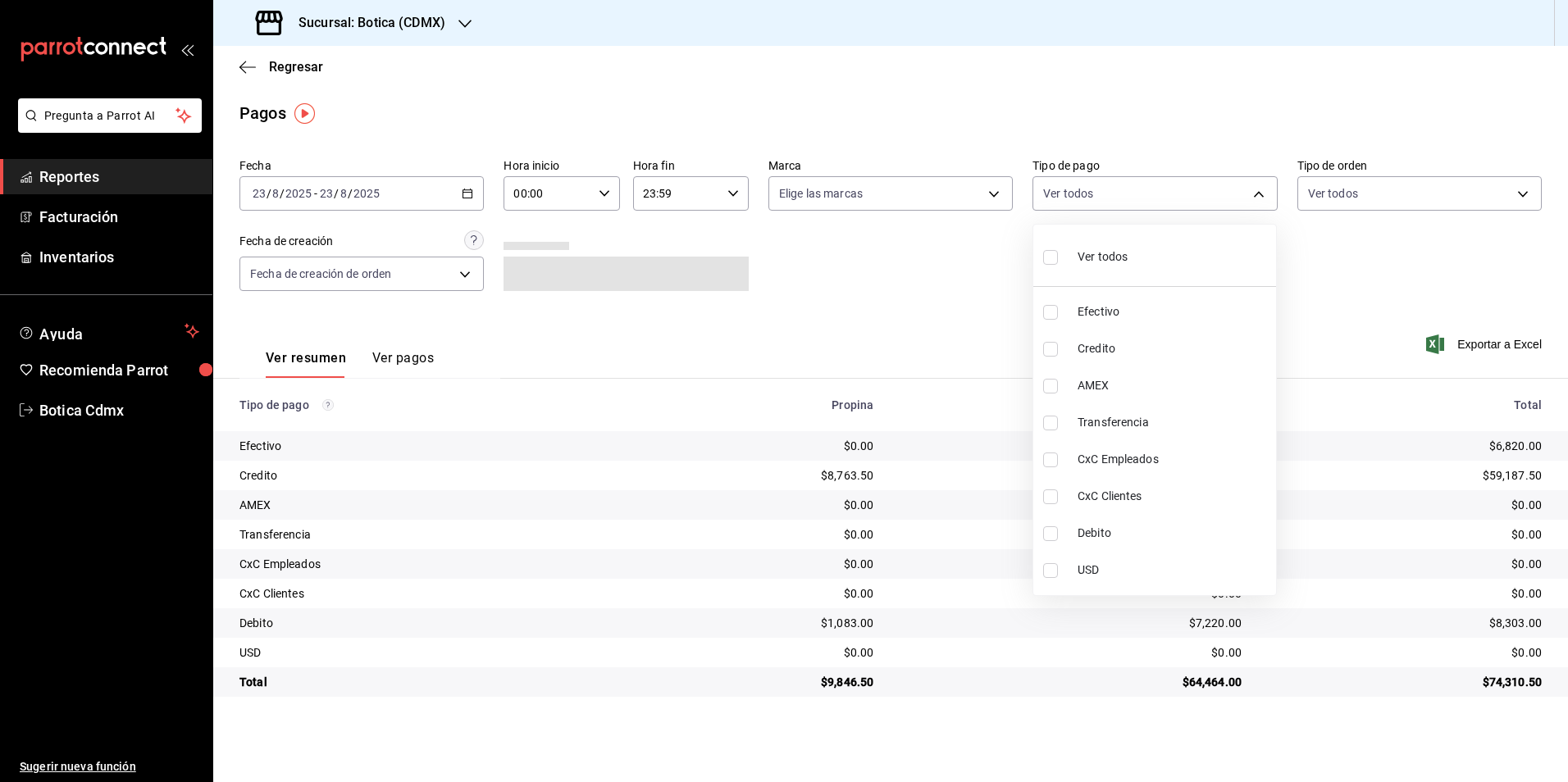
checkbox input "true"
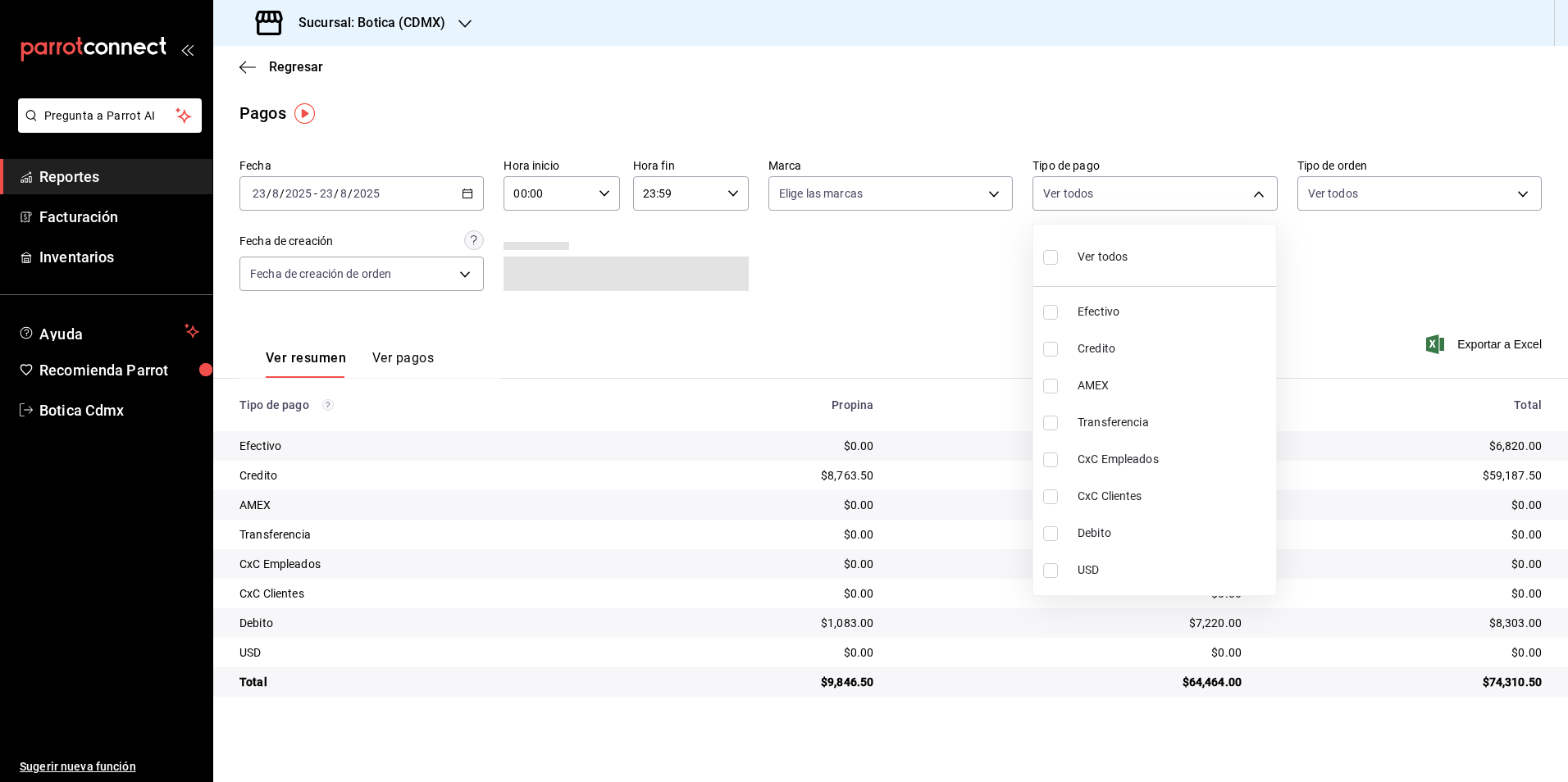
checkbox input "true"
click at [1125, 255] on span "Ver todos" at bounding box center [1102, 257] width 50 height 17
checkbox input "false"
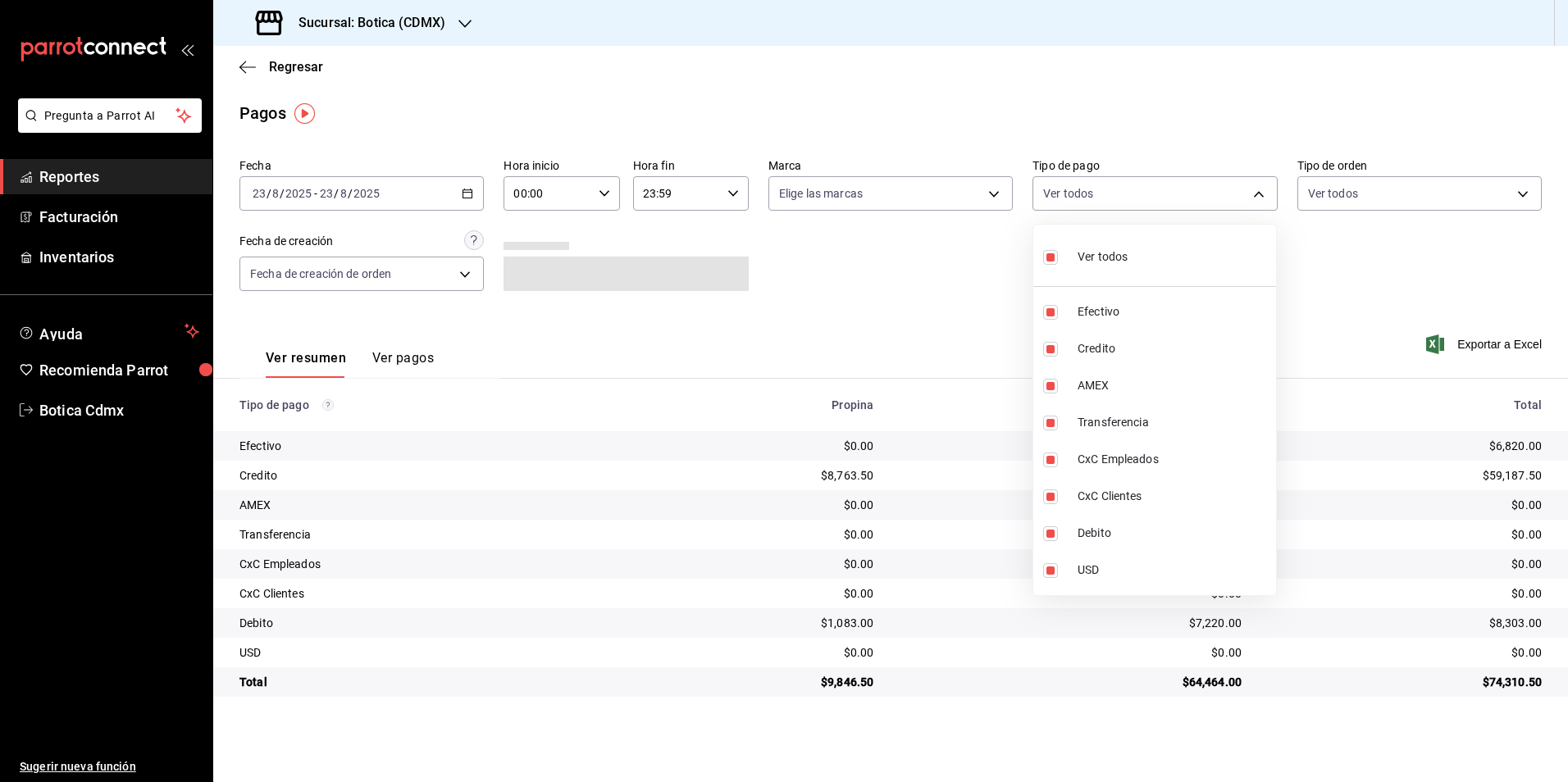
checkbox input "false"
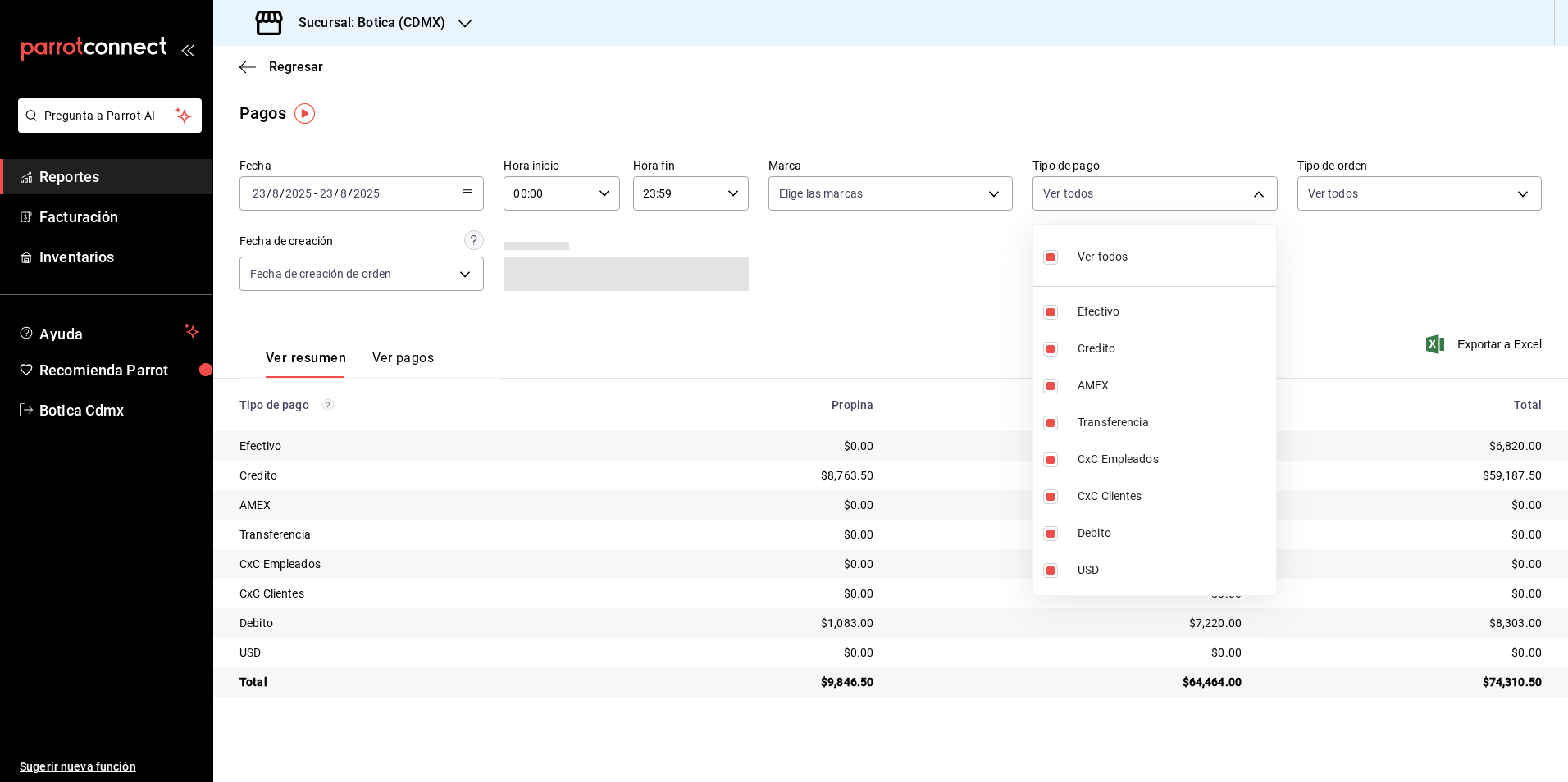
checkbox input "false"
click at [1105, 346] on span "Credito" at bounding box center [1173, 348] width 192 height 17
type input "b4da851e-66ec-43b1-8a0b-e545688a4eb6"
checkbox input "true"
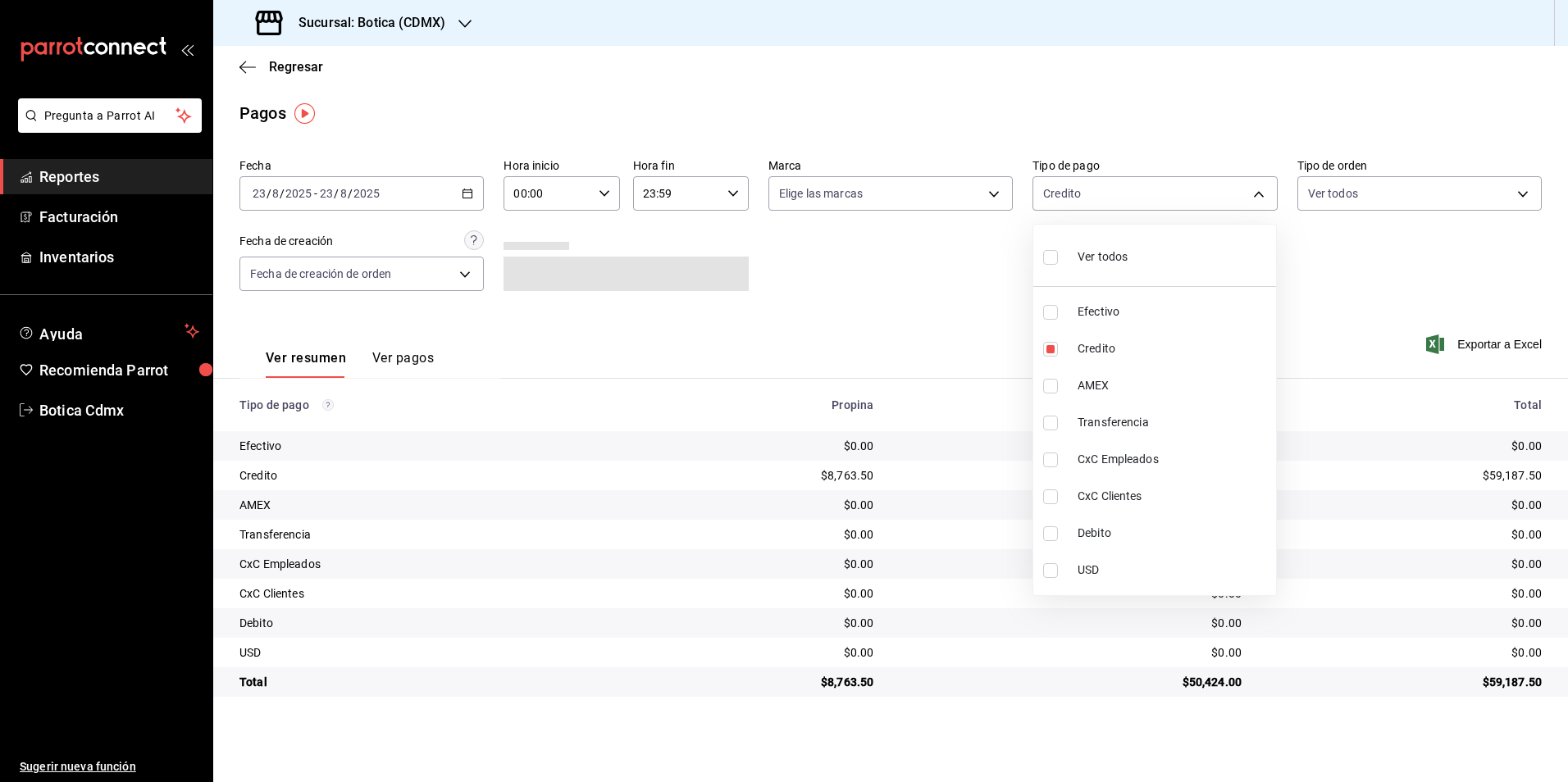
click at [1108, 532] on span "Debito" at bounding box center [1173, 534] width 192 height 17
type input "b4da851e-66ec-43b1-8a0b-e545688a4eb6,11579032-5cf0-46af-9956-e0058136143e"
checkbox input "true"
click at [1360, 297] on div at bounding box center [784, 391] width 1568 height 782
click at [1255, 195] on body "Pregunta a Parrot AI Reportes Facturación Inventarios Ayuda Recomienda Parrot B…" at bounding box center [784, 391] width 1568 height 782
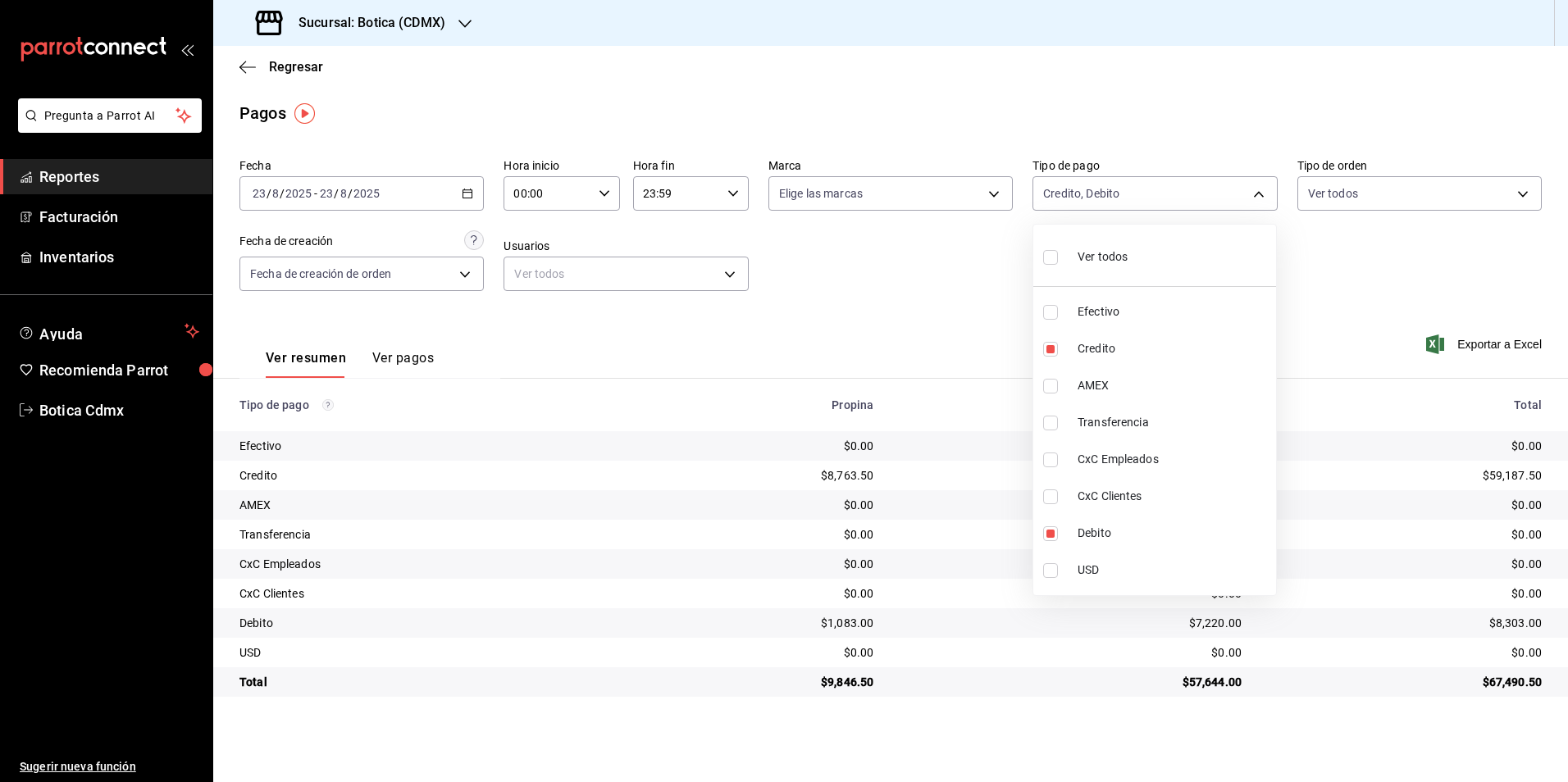
click at [1129, 264] on li "Ver todos" at bounding box center [1155, 255] width 242 height 48
type input "e1ca0108-3f33-4c0f-ad57-d68d77d83aa1,b4da851e-66ec-43b1-8a0b-e545688a4eb6,dd363…"
checkbox input "true"
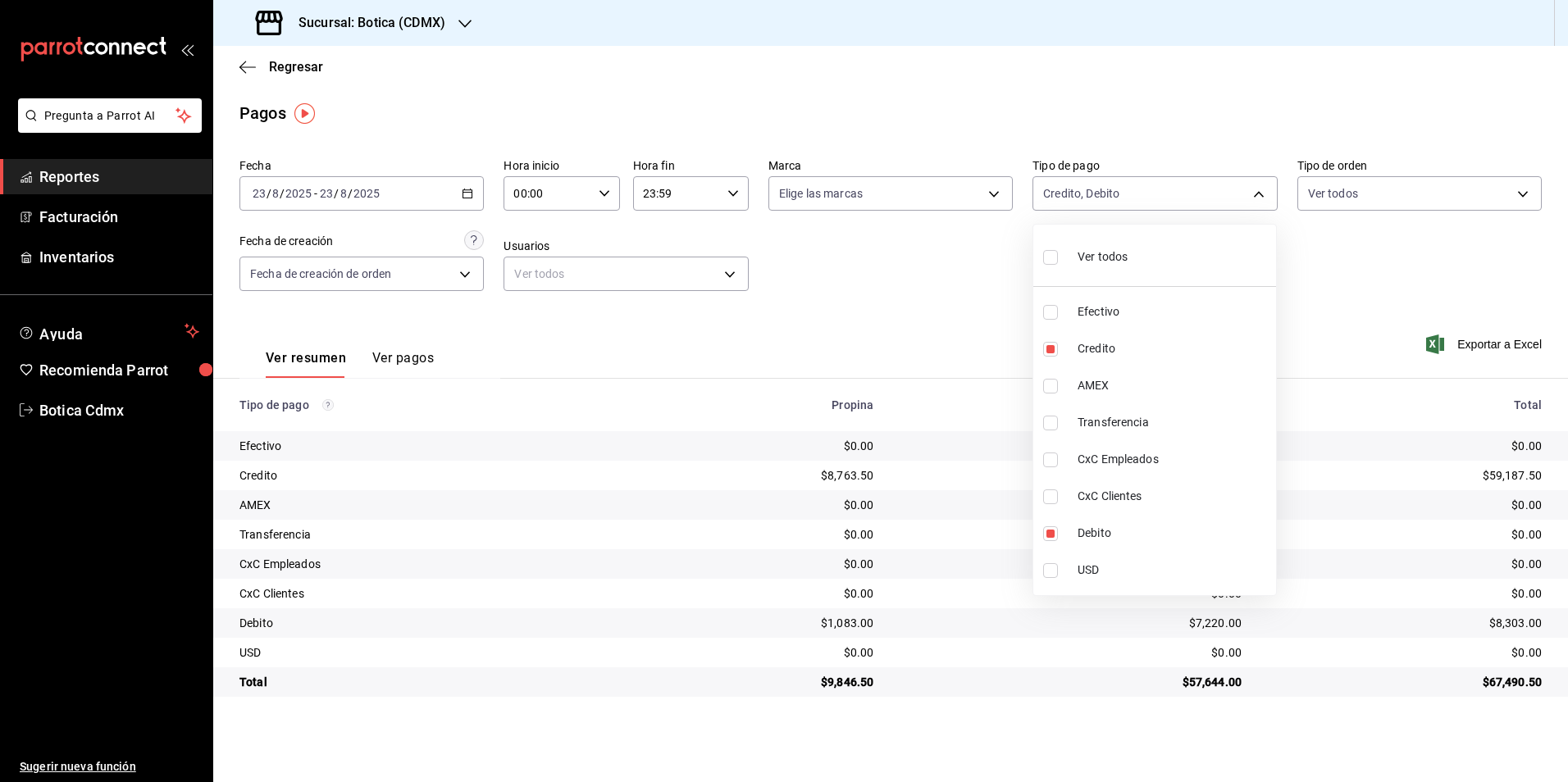
checkbox input "true"
click at [958, 301] on div at bounding box center [784, 391] width 1568 height 782
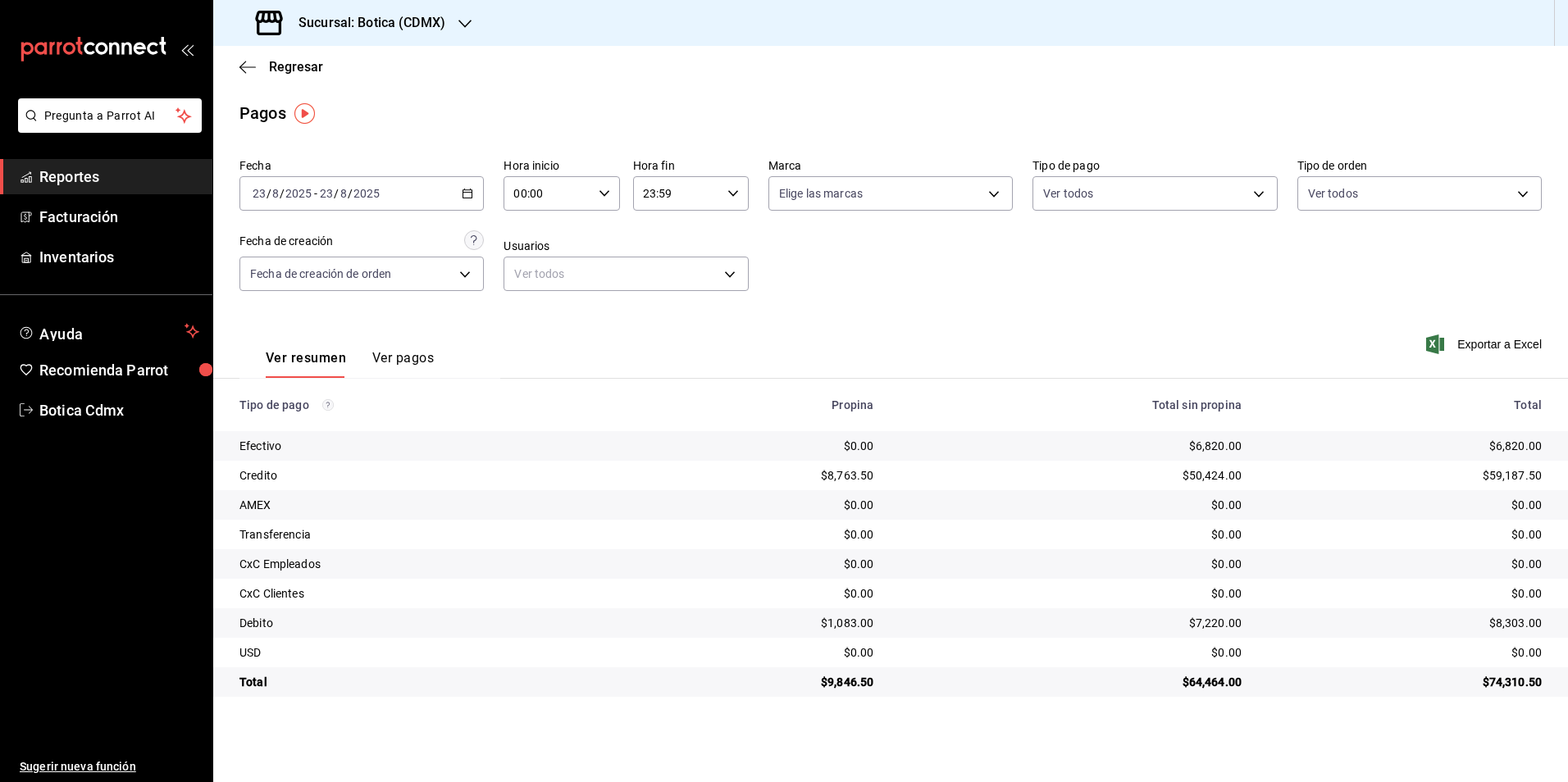
click at [137, 178] on span "Reportes" at bounding box center [120, 177] width 160 height 22
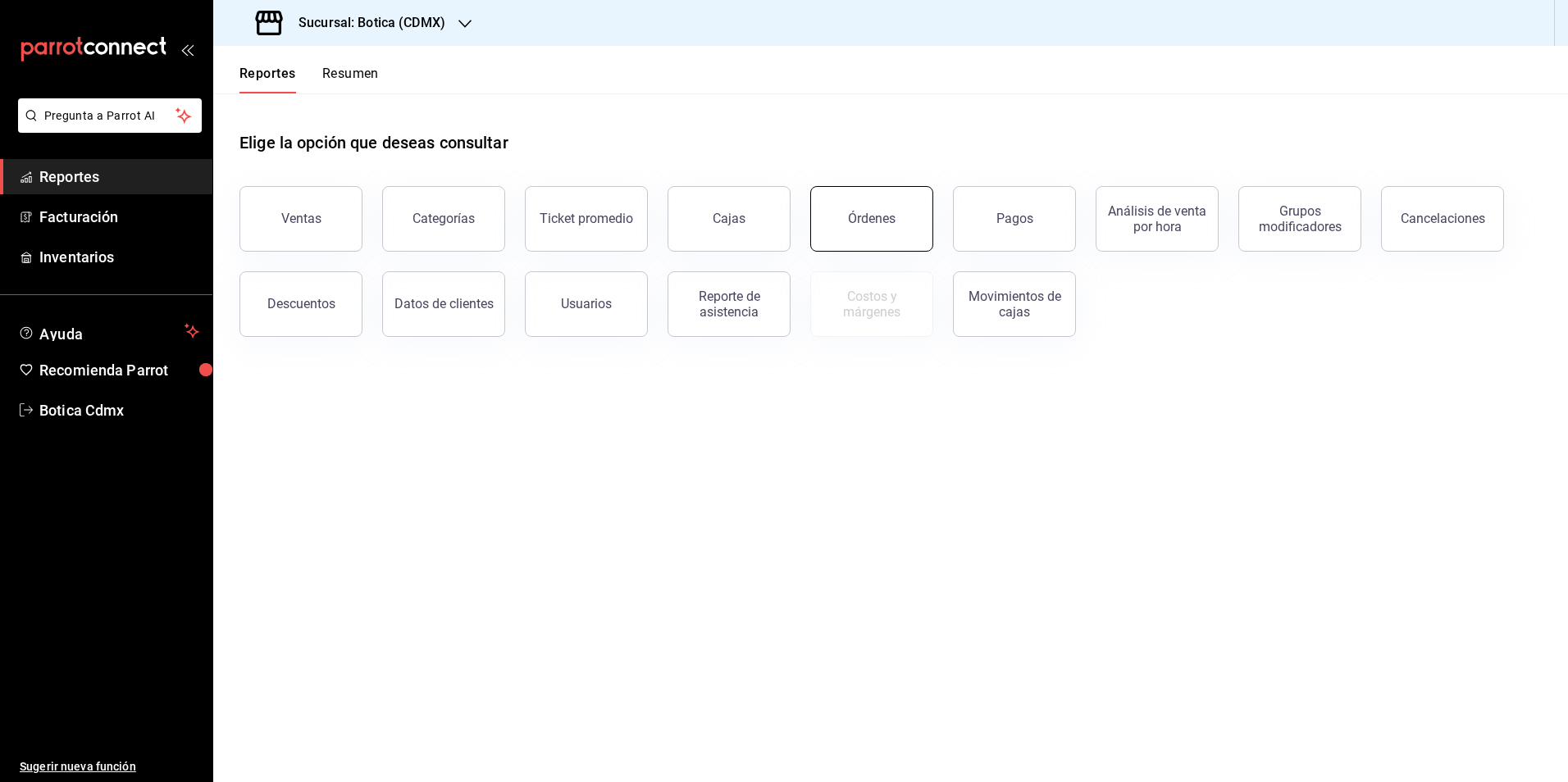
click at [861, 218] on div "Órdenes" at bounding box center [871, 218] width 48 height 16
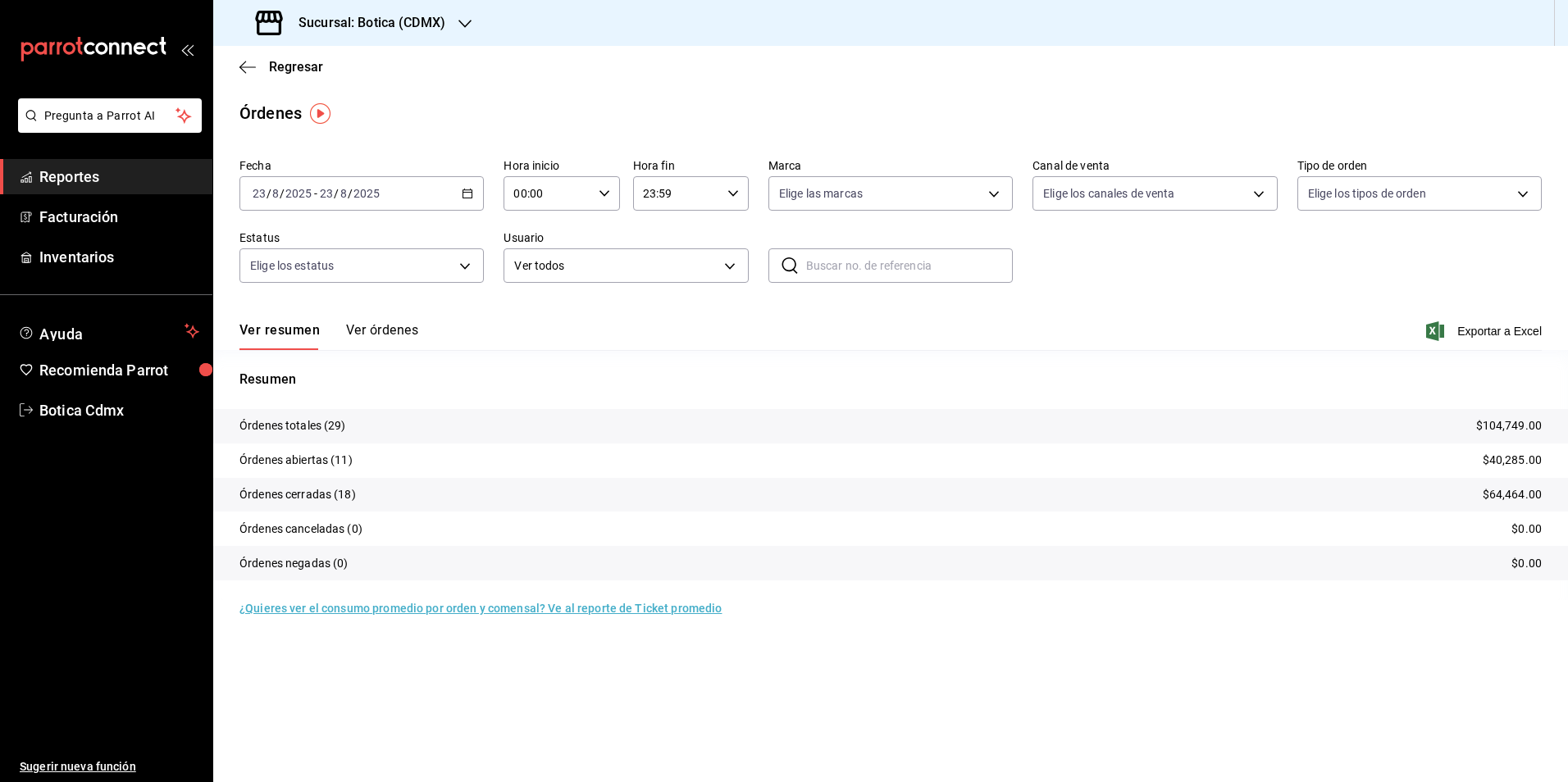
drag, startPoint x: 53, startPoint y: 167, endPoint x: 167, endPoint y: 173, distance: 114.2
click at [53, 167] on span "Reportes" at bounding box center [120, 177] width 160 height 22
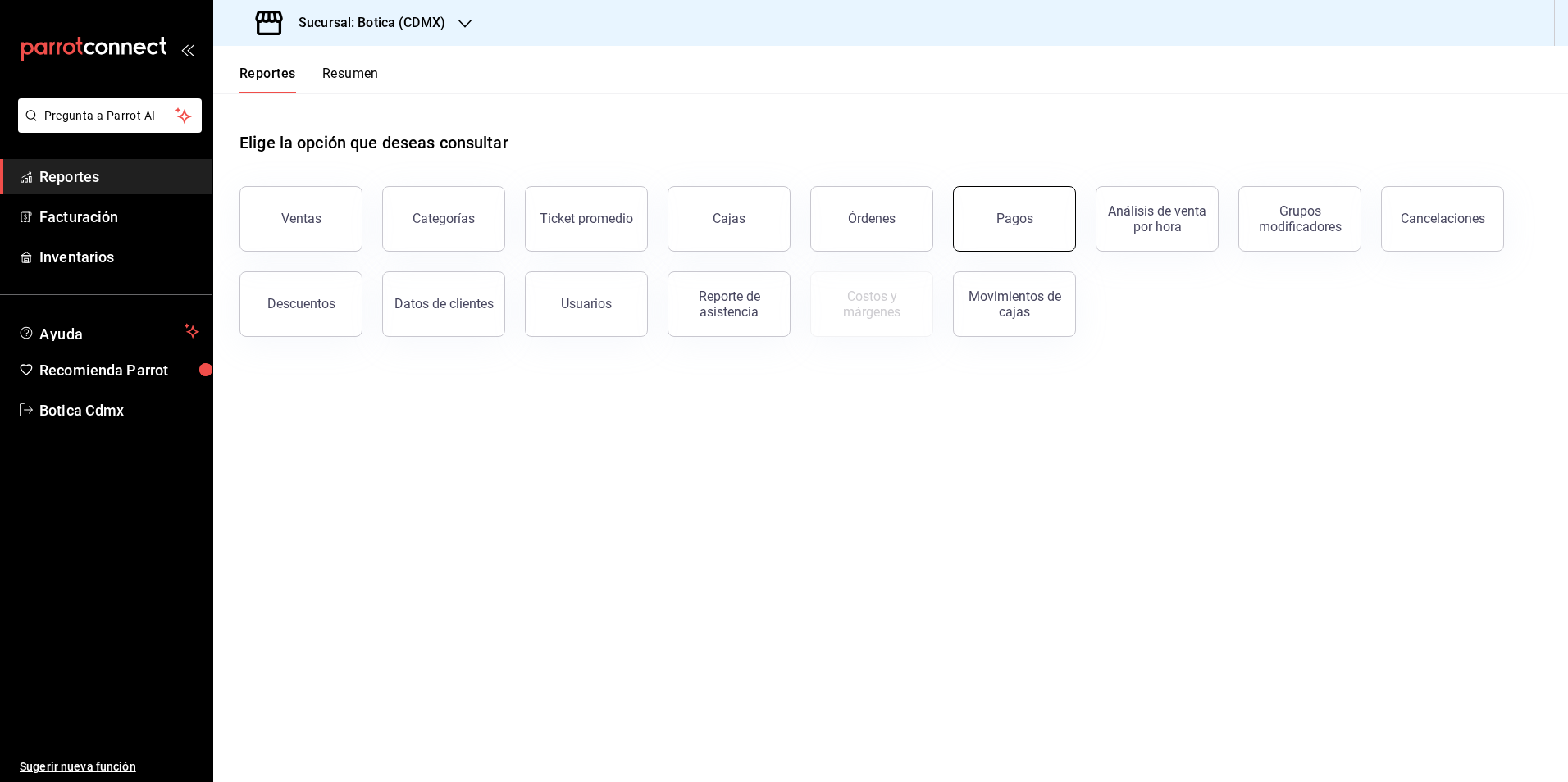
click at [1065, 234] on button "Pagos" at bounding box center [1014, 219] width 123 height 66
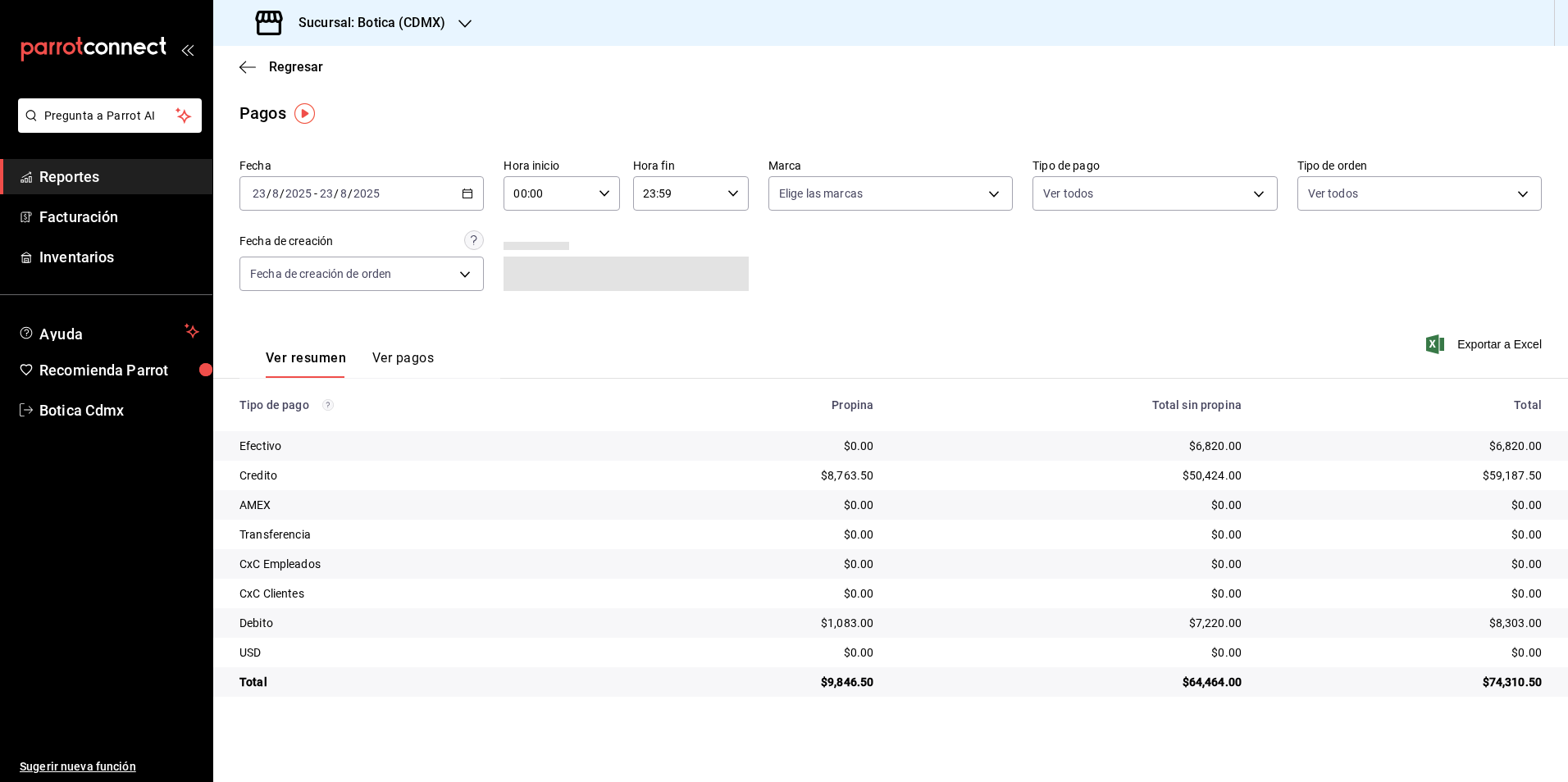
click at [604, 192] on icon "button" at bounding box center [604, 194] width 12 height 12
click at [539, 320] on span "02" at bounding box center [533, 314] width 32 height 13
type input "02:00"
click at [999, 316] on div at bounding box center [784, 391] width 1568 height 782
click at [81, 178] on span "Reportes" at bounding box center [120, 177] width 160 height 22
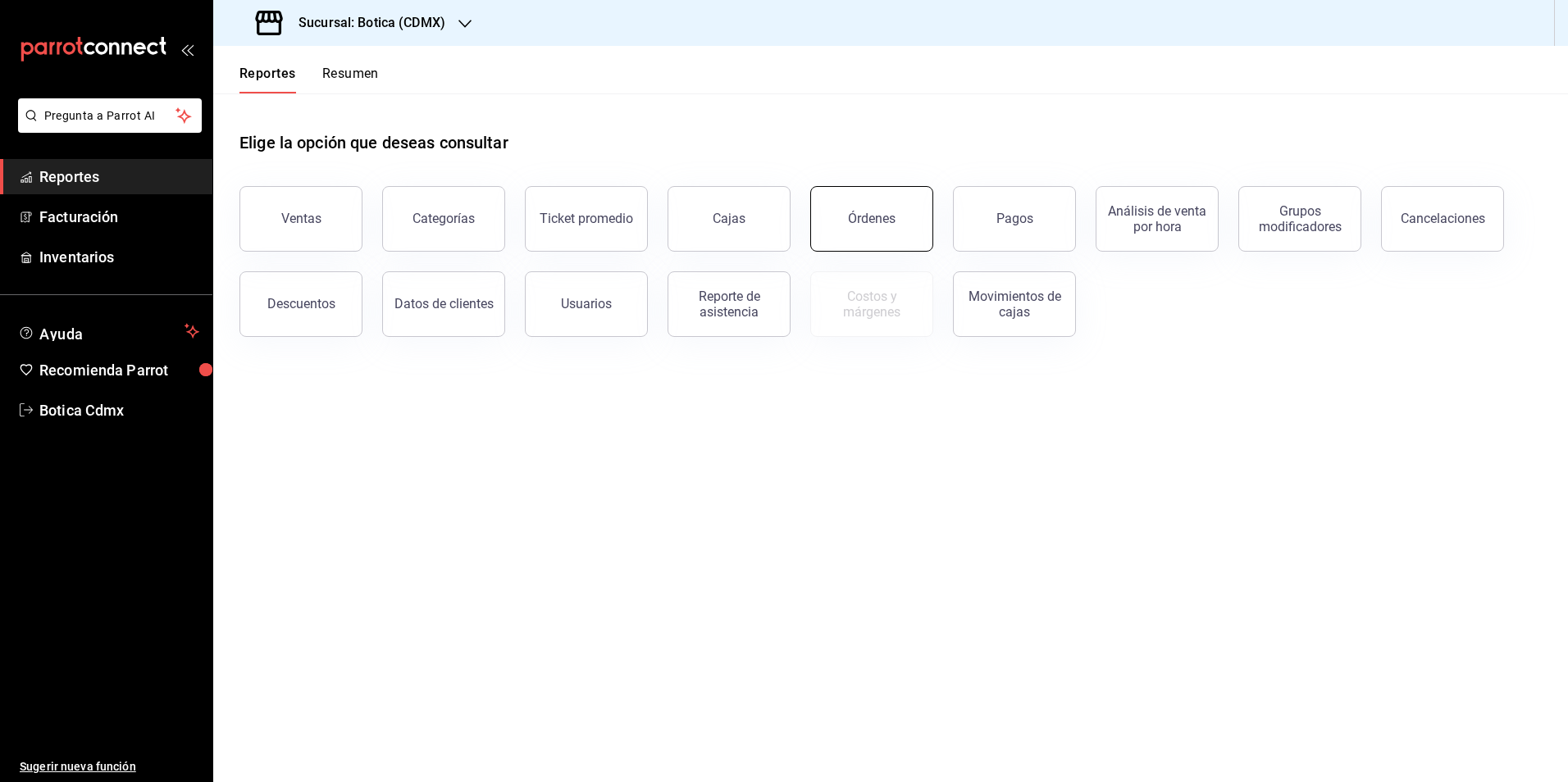
click at [847, 215] on button "Órdenes" at bounding box center [872, 219] width 123 height 66
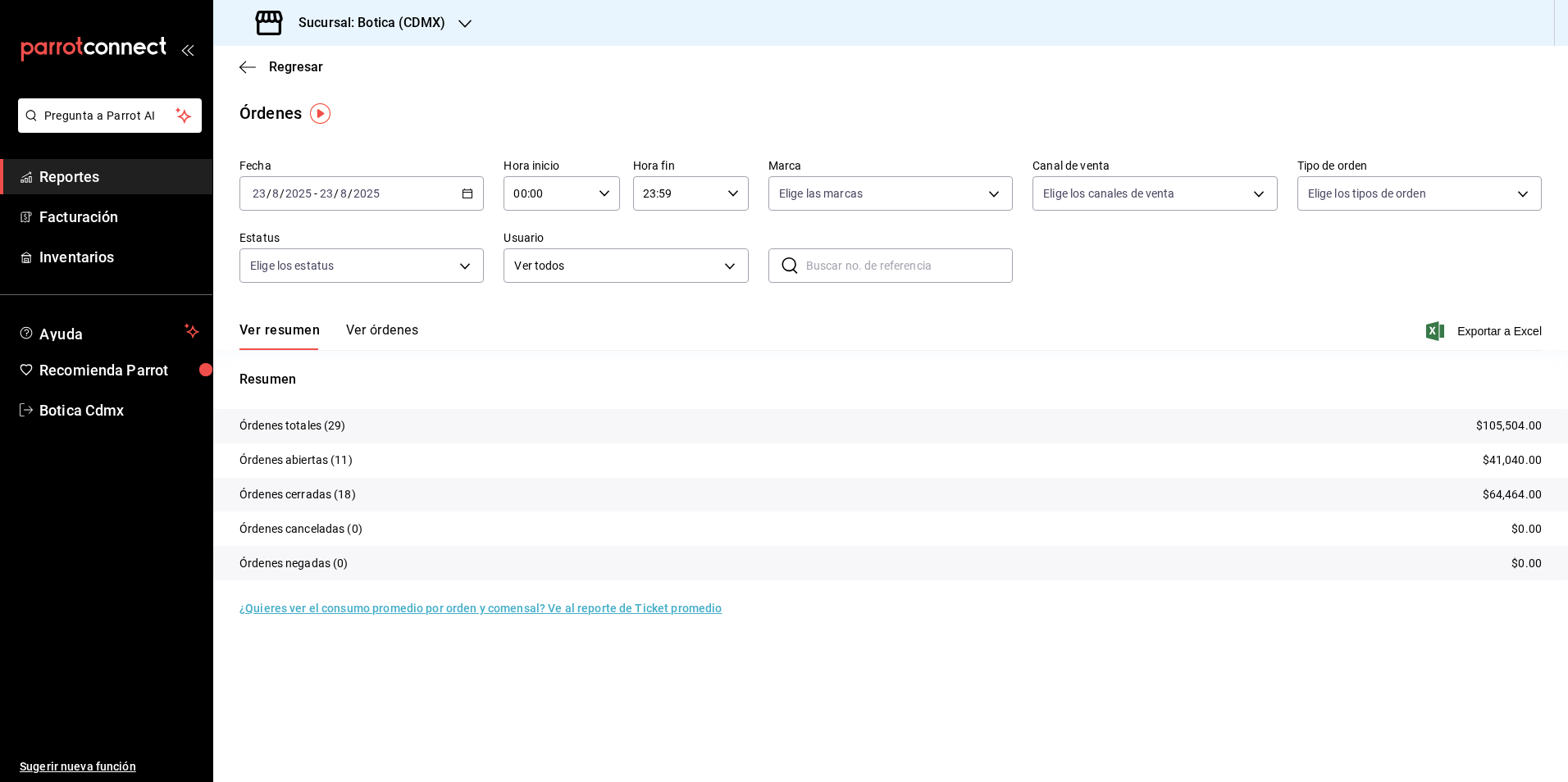
click at [595, 192] on div "00:00 Hora inicio" at bounding box center [561, 193] width 115 height 35
click at [563, 311] on div "02" at bounding box center [590, 314] width 58 height 40
click at [551, 315] on button "02" at bounding box center [532, 314] width 51 height 33
type input "02:00"
click at [1114, 291] on div at bounding box center [784, 391] width 1568 height 782
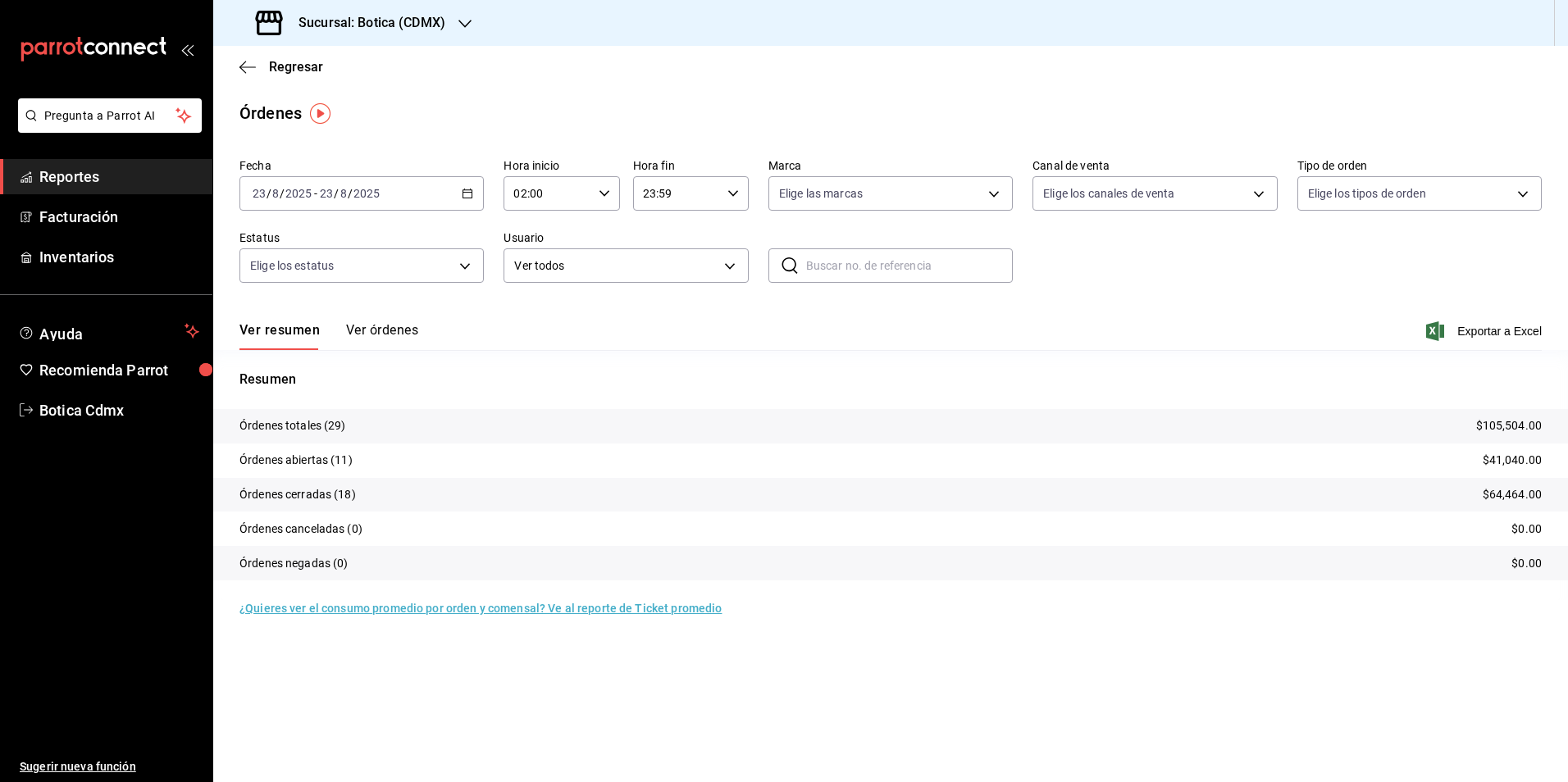
drag, startPoint x: 96, startPoint y: 178, endPoint x: 171, endPoint y: 158, distance: 77.6
click at [97, 178] on span "Reportes" at bounding box center [120, 177] width 160 height 22
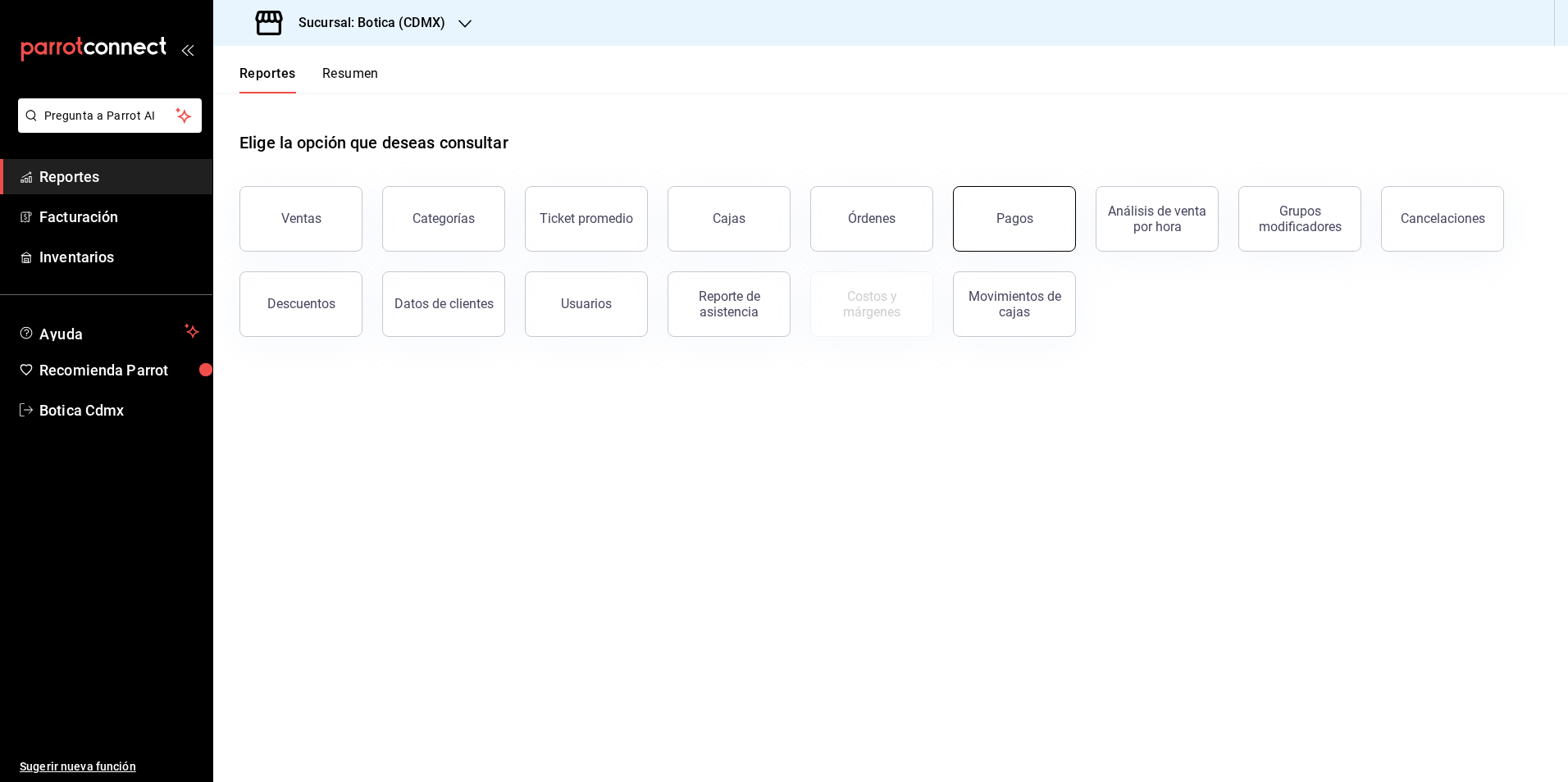
click at [989, 192] on button "Pagos" at bounding box center [1014, 219] width 123 height 66
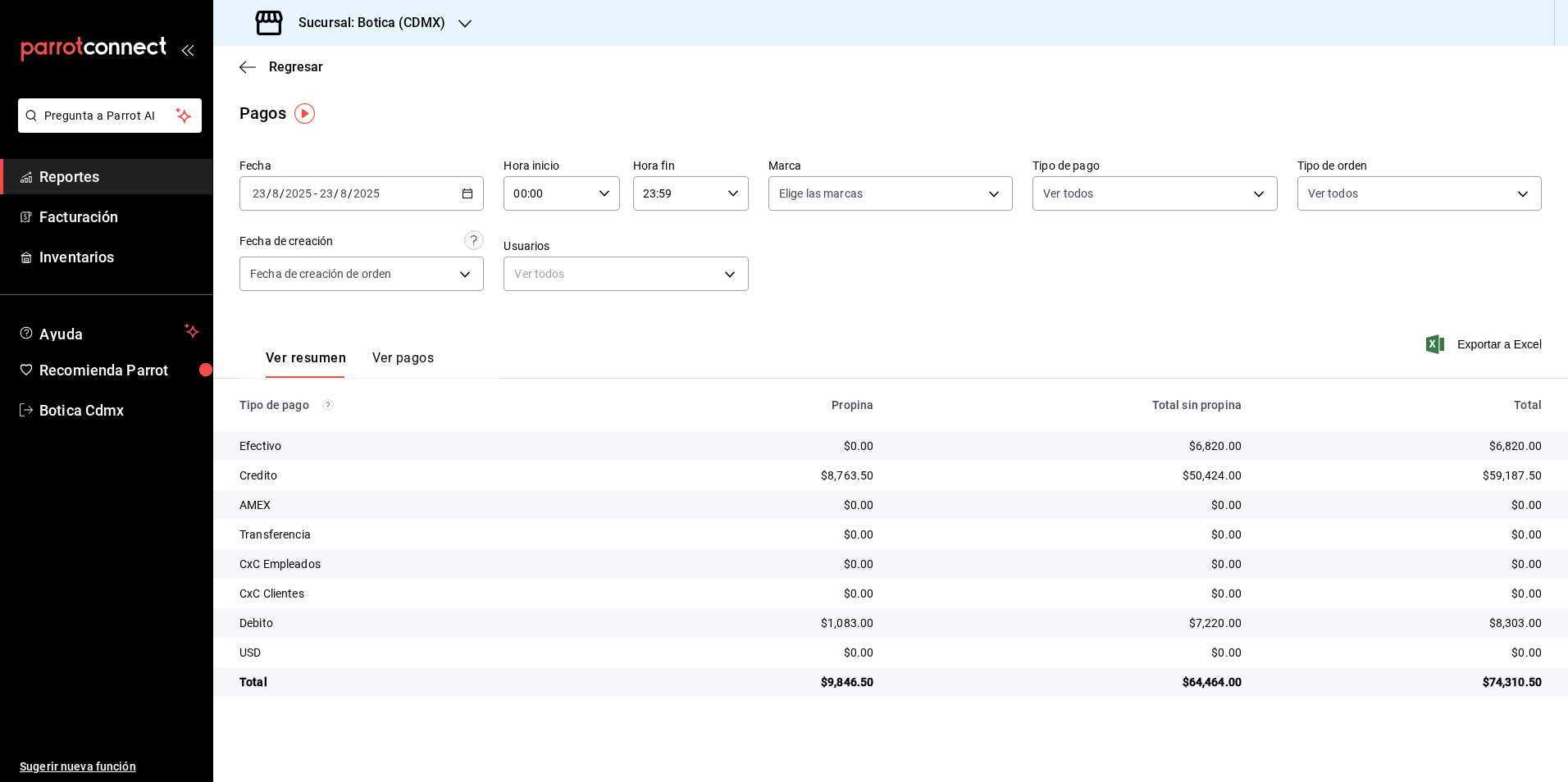
click at [609, 200] on div "00:00 Hora inicio" at bounding box center [561, 193] width 115 height 35
click at [569, 315] on button "02" at bounding box center [590, 314] width 51 height 33
click at [543, 316] on span "02" at bounding box center [533, 314] width 32 height 13
type input "02:02"
click at [1260, 195] on div at bounding box center [784, 391] width 1568 height 782
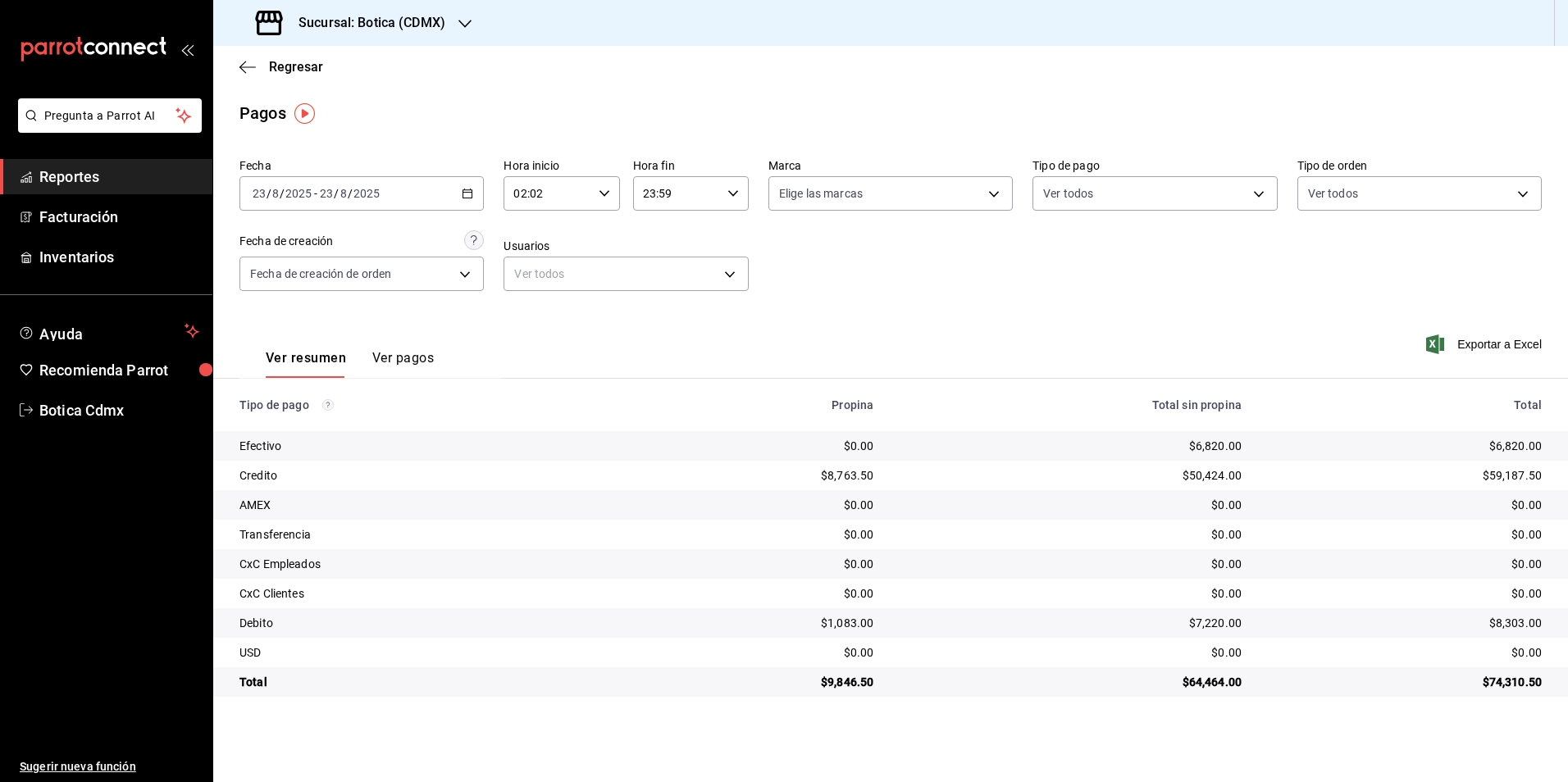
click at [1036, 348] on div "Ver resumen Ver pagos Exportar a Excel" at bounding box center [890, 354] width 1355 height 87
click at [1260, 190] on body "Pregunta a Parrot AI Reportes Facturación Inventarios Ayuda Recomienda Parrot B…" at bounding box center [784, 391] width 1568 height 782
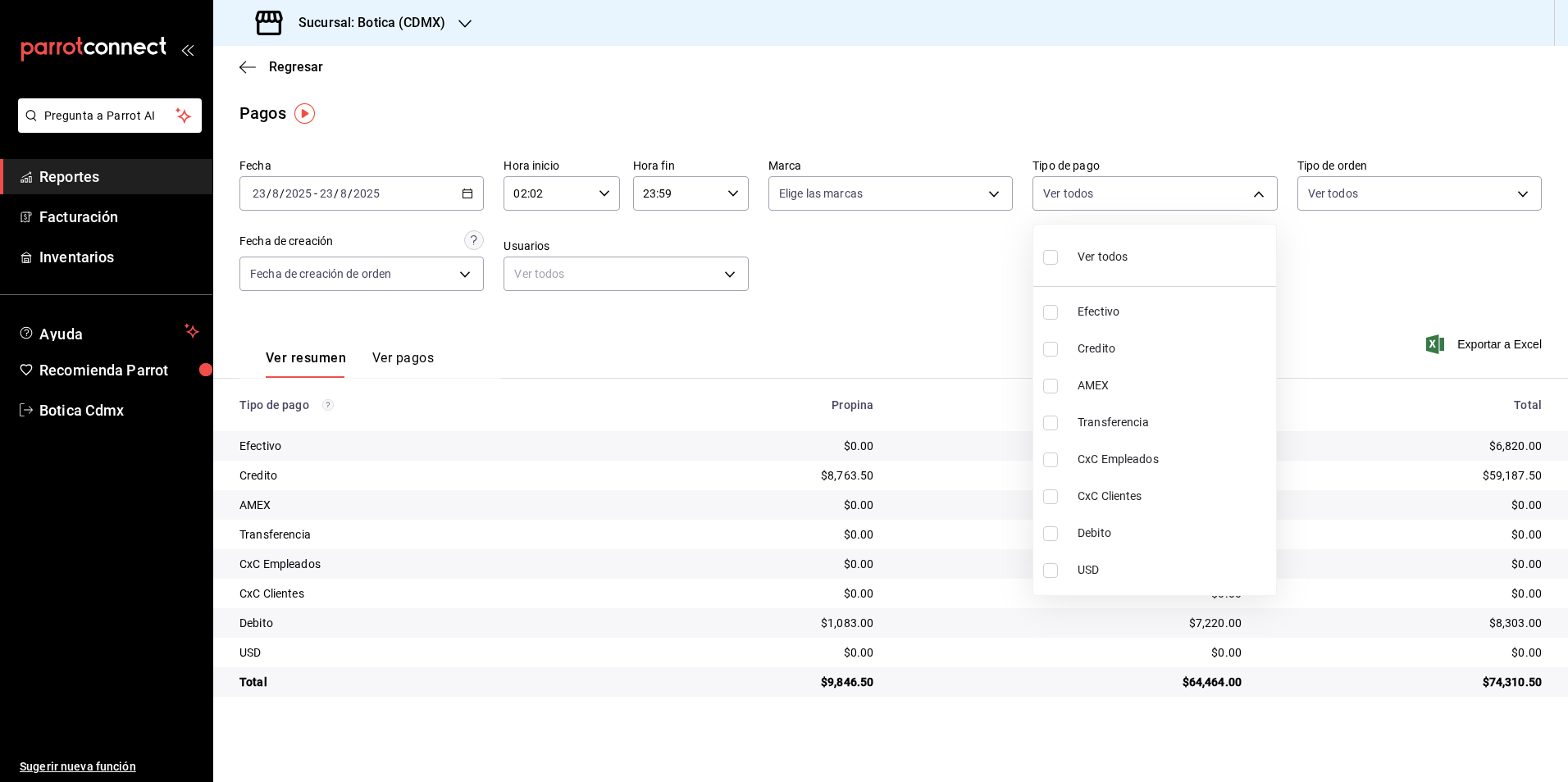
click at [1072, 353] on li "Credito" at bounding box center [1155, 349] width 242 height 37
type input "b4da851e-66ec-43b1-8a0b-e545688a4eb6"
checkbox input "true"
drag, startPoint x: 1099, startPoint y: 529, endPoint x: 1270, endPoint y: 412, distance: 207.2
click at [1100, 526] on span "Debito" at bounding box center [1173, 534] width 192 height 17
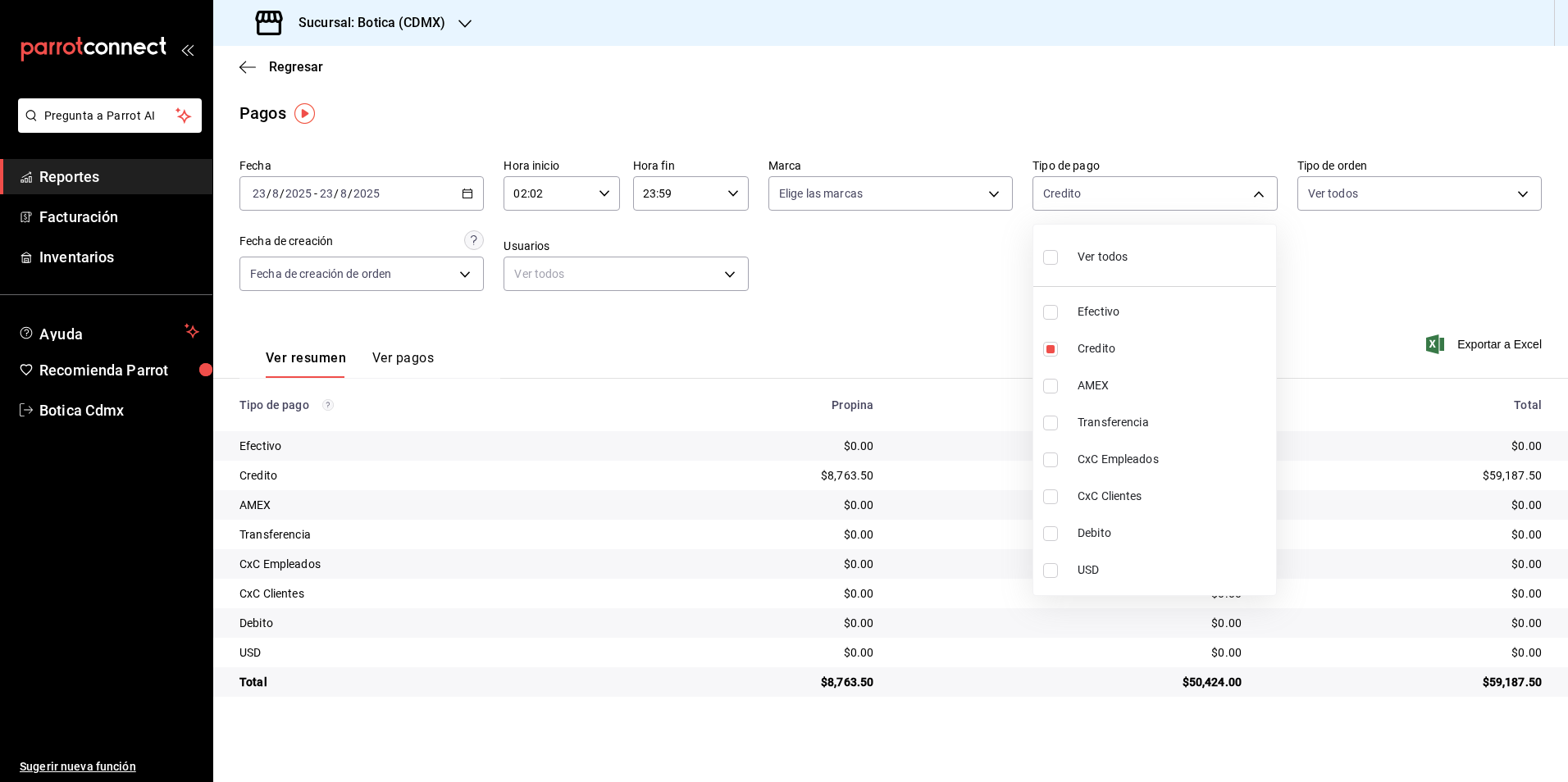
type input "b4da851e-66ec-43b1-8a0b-e545688a4eb6,11579032-5cf0-46af-9956-e0058136143e"
checkbox input "true"
click at [1361, 319] on div at bounding box center [784, 391] width 1568 height 782
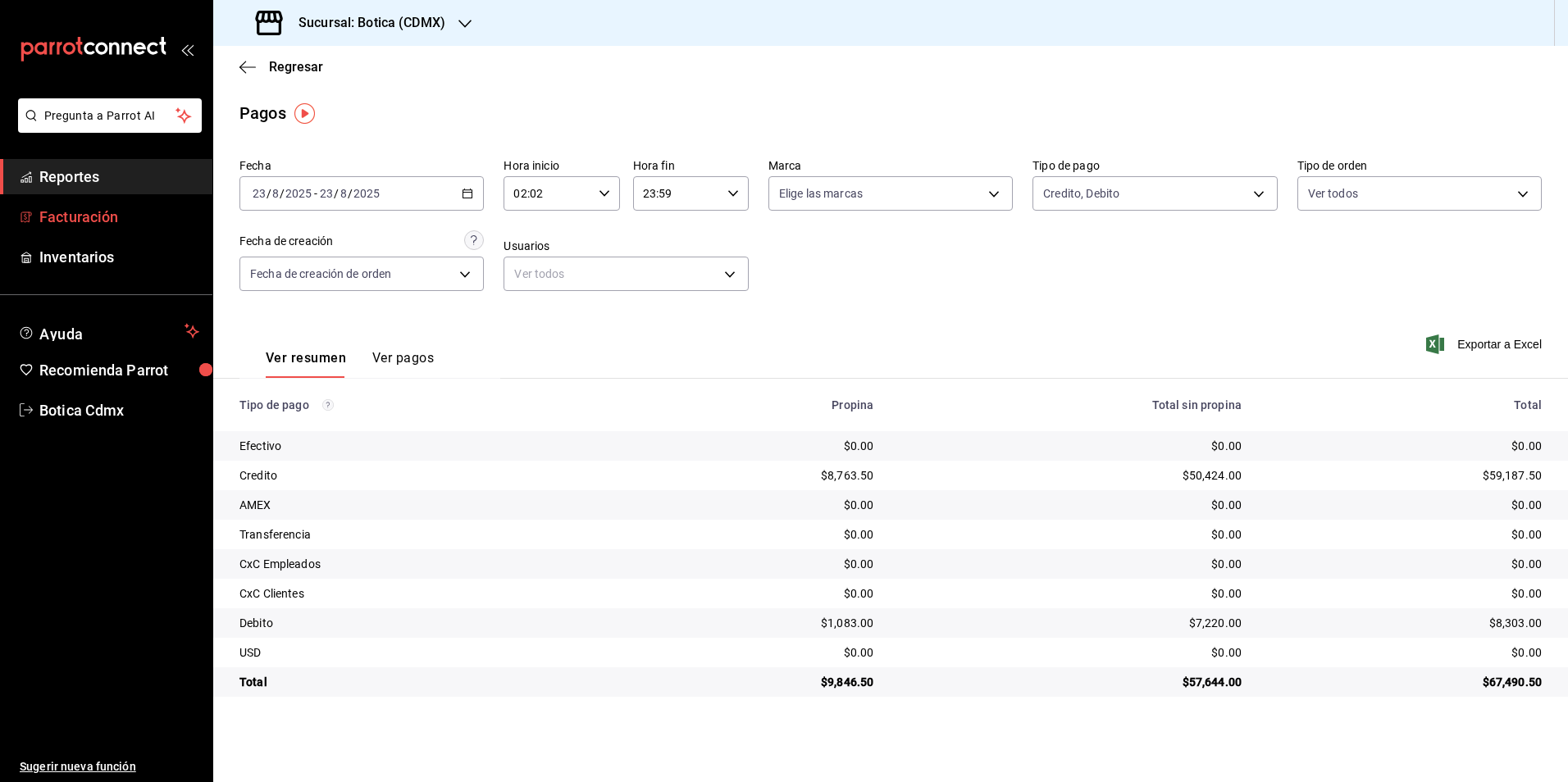
click at [74, 213] on span "Facturación" at bounding box center [120, 217] width 160 height 22
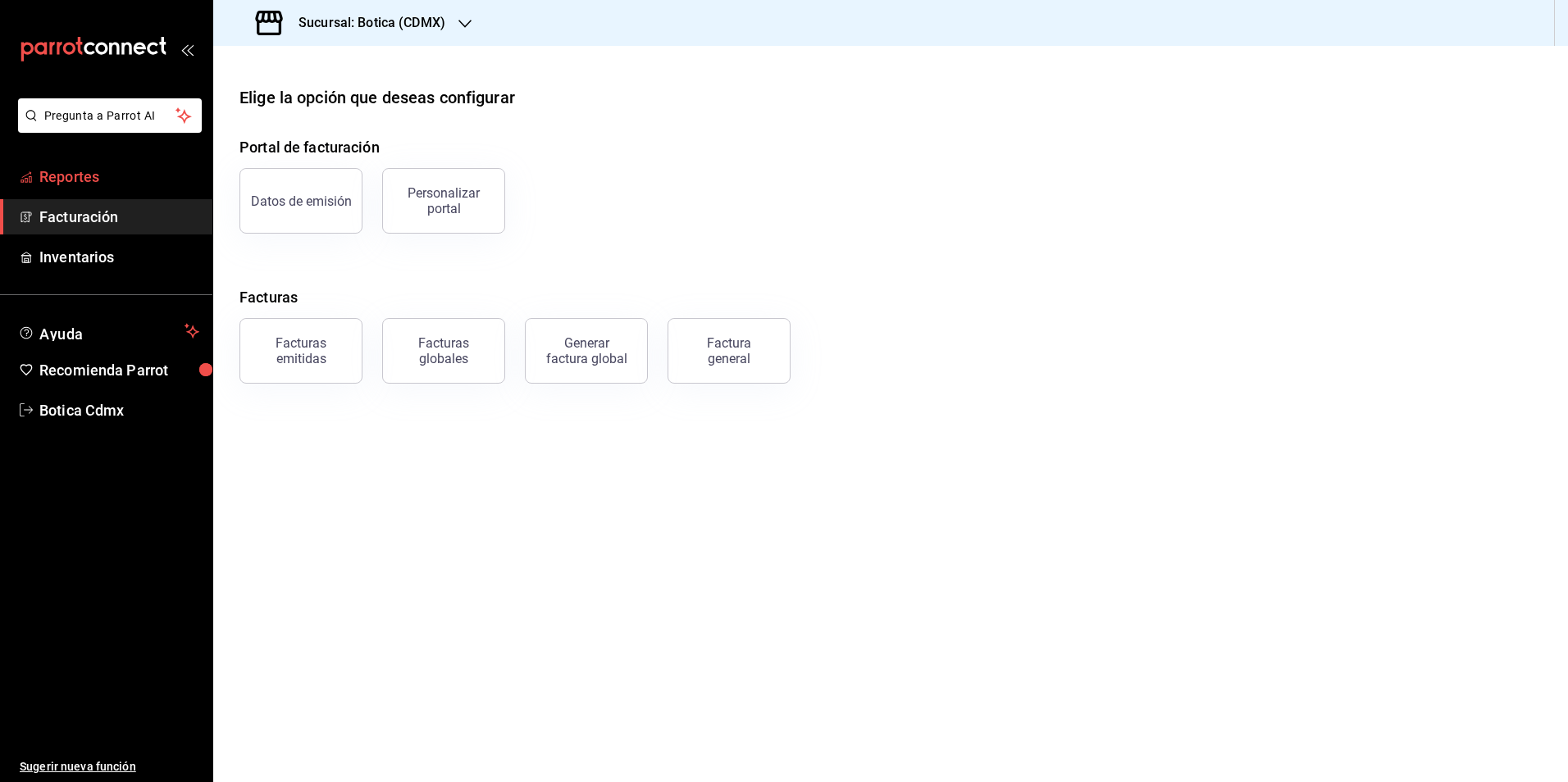
click at [95, 181] on span "Reportes" at bounding box center [120, 177] width 160 height 22
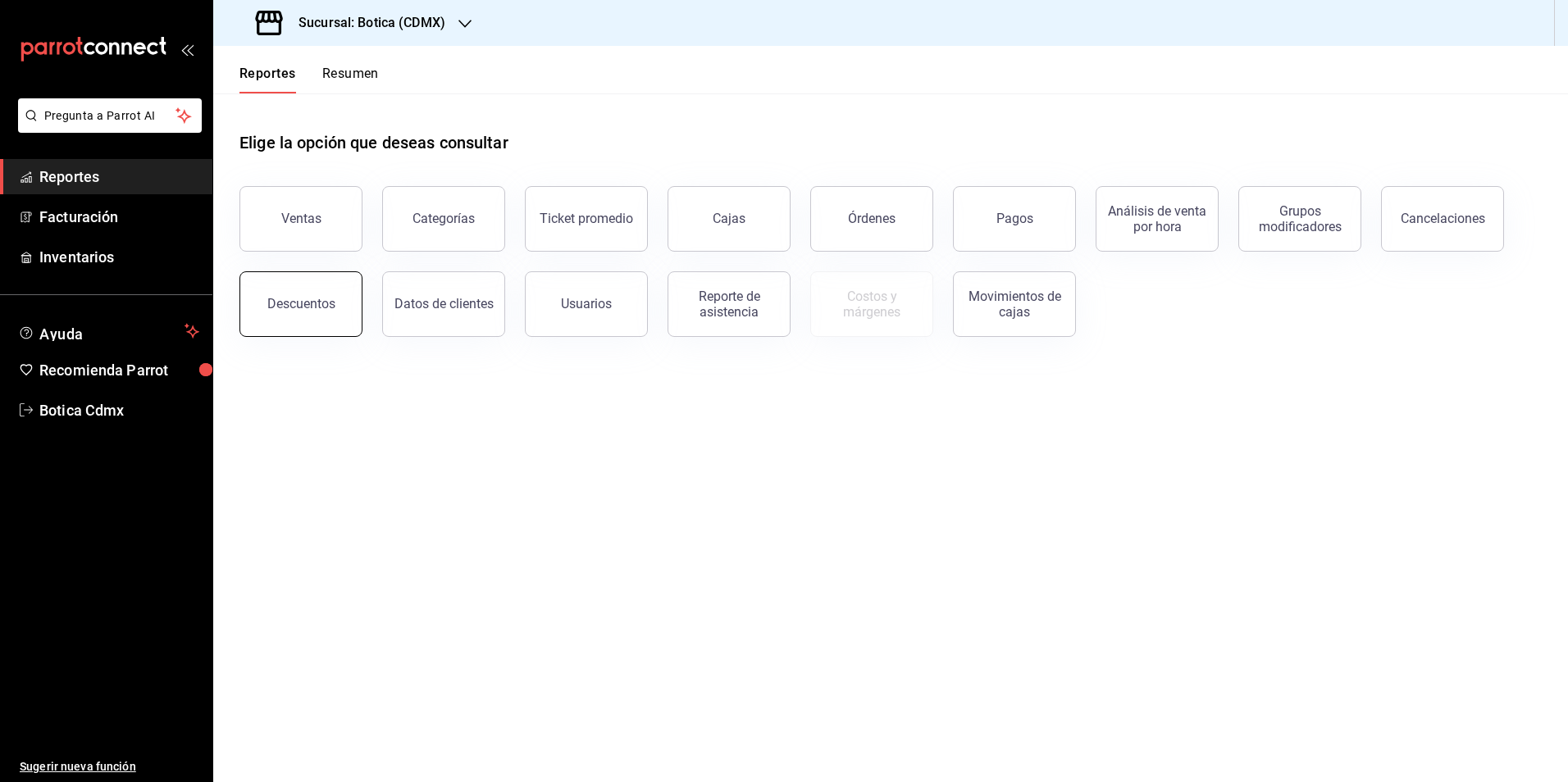
click at [284, 308] on div "Descuentos" at bounding box center [301, 304] width 68 height 16
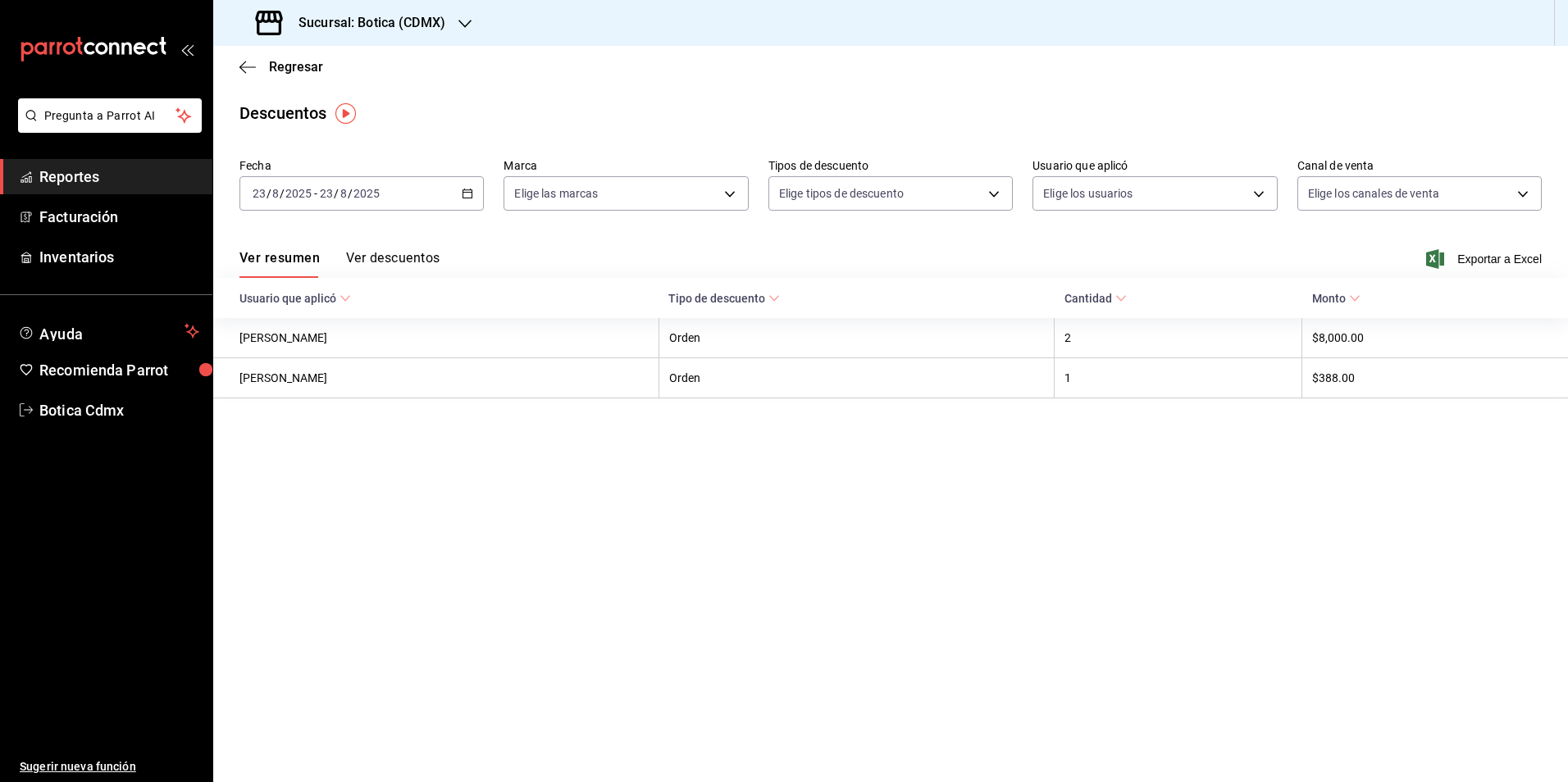
click at [87, 176] on span "Reportes" at bounding box center [120, 177] width 160 height 22
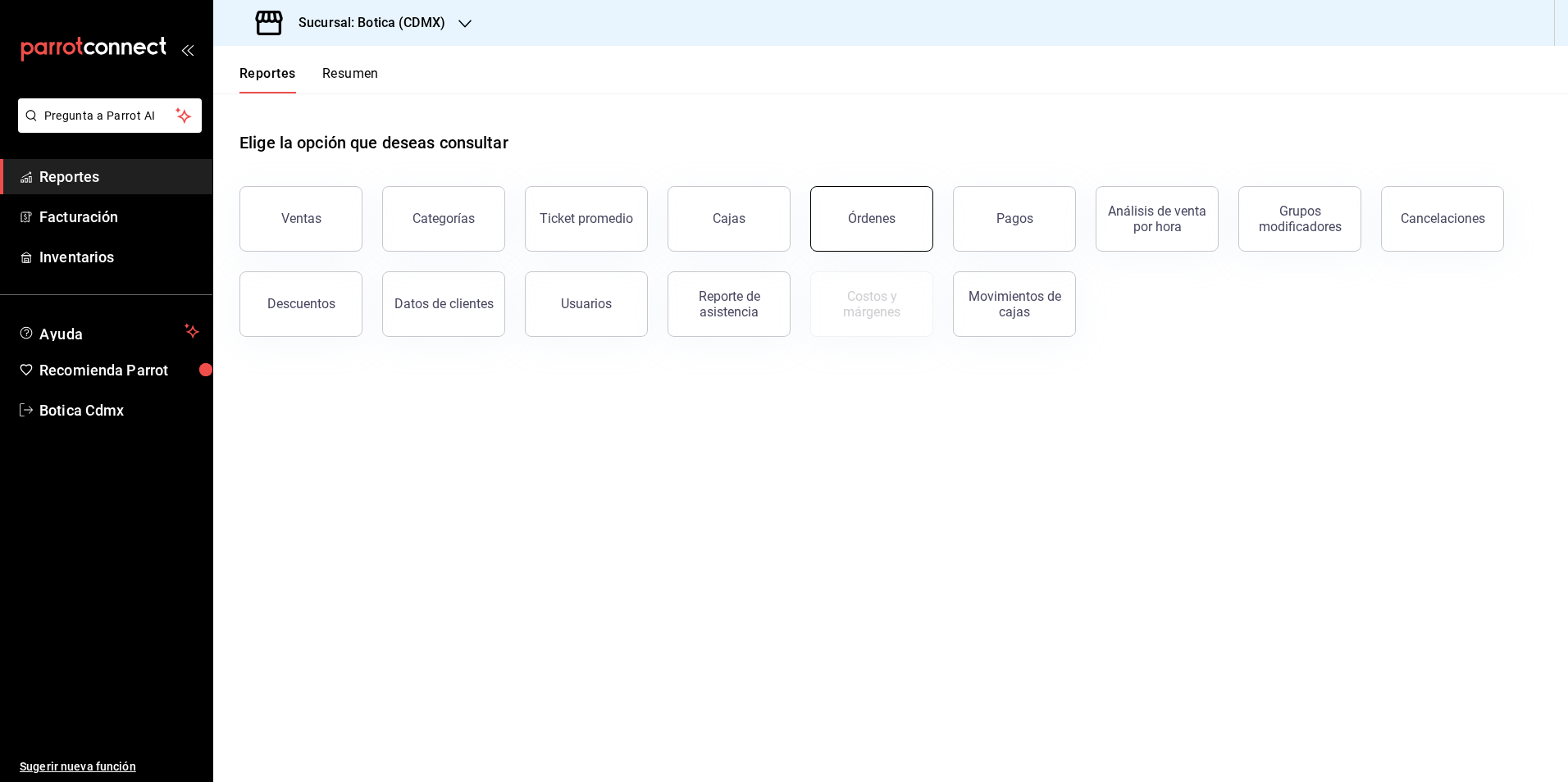
click at [848, 227] on button "Órdenes" at bounding box center [872, 219] width 123 height 66
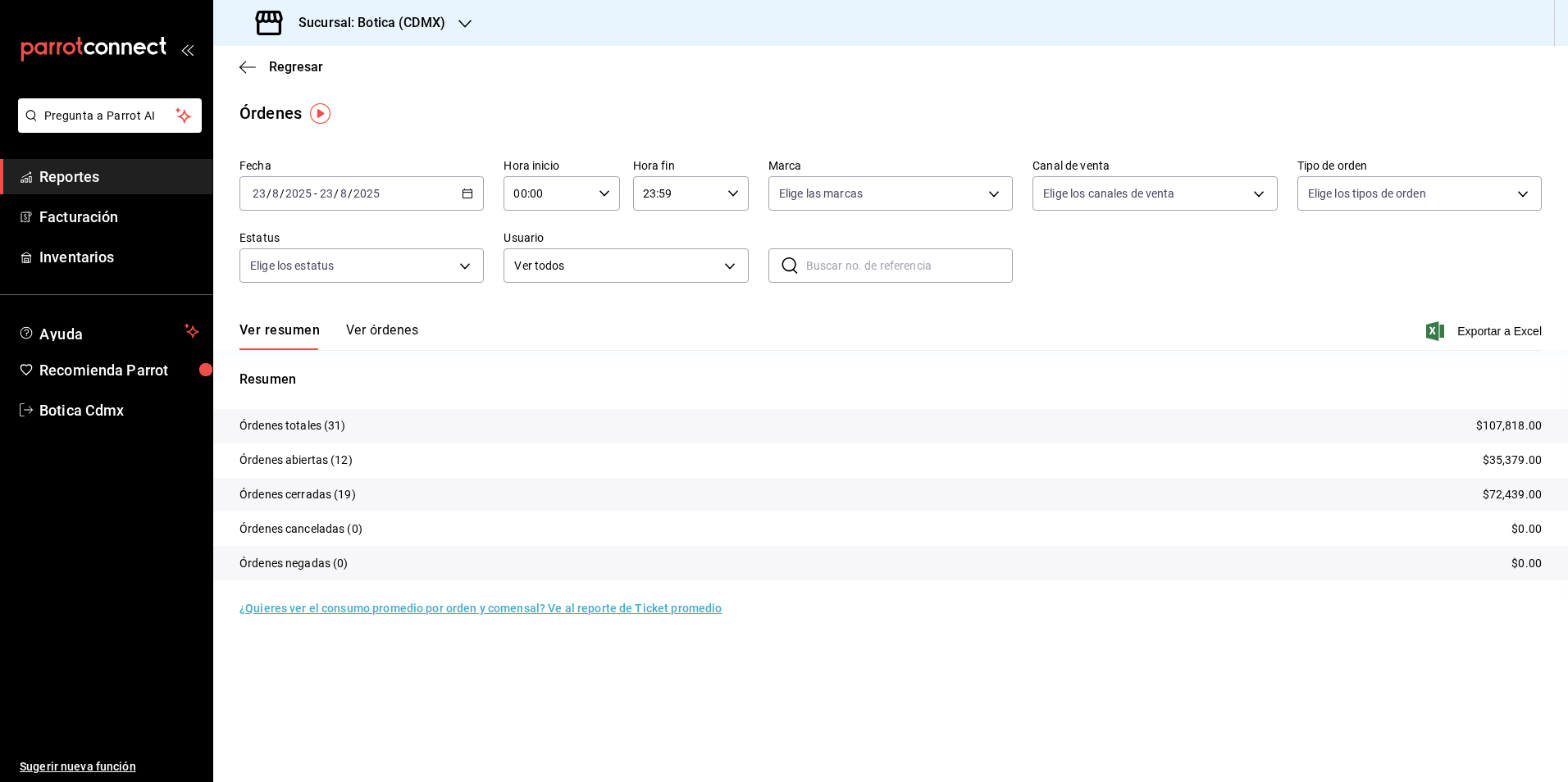
click at [93, 170] on span "Reportes" at bounding box center [120, 177] width 160 height 22
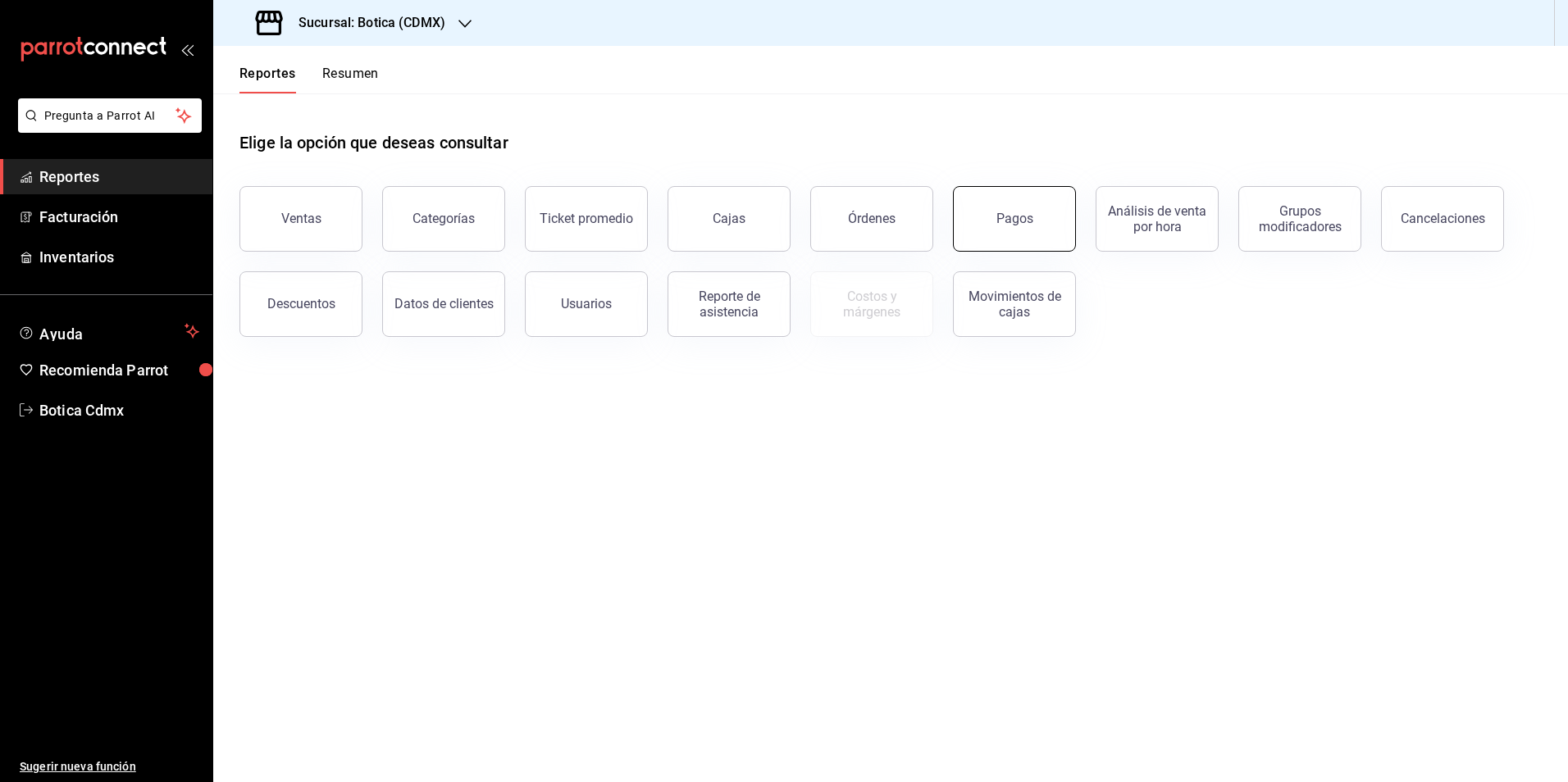
click at [1028, 237] on button "Pagos" at bounding box center [1014, 219] width 123 height 66
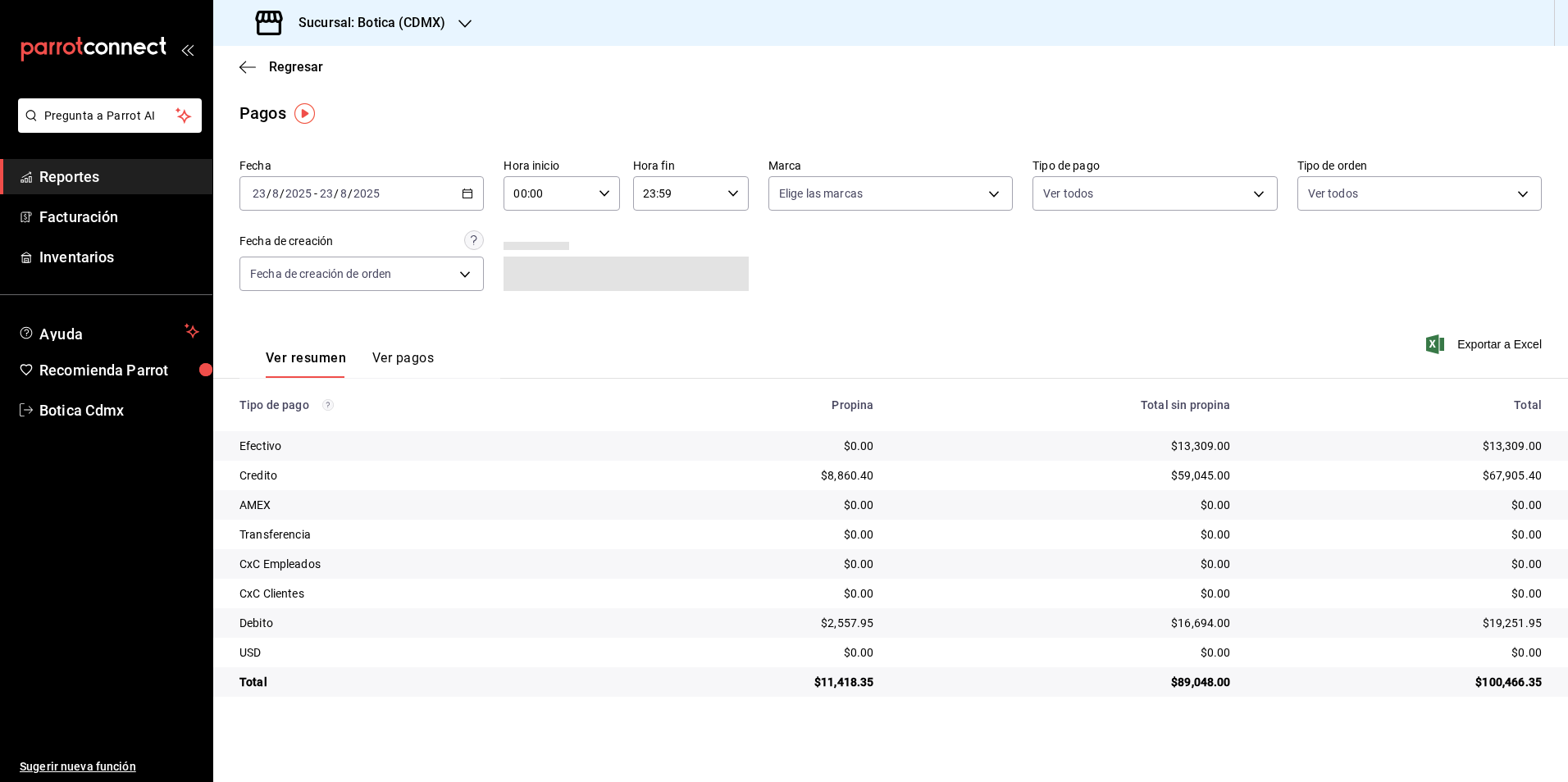
click at [609, 189] on icon "button" at bounding box center [604, 194] width 12 height 12
click at [545, 304] on button "02" at bounding box center [532, 314] width 51 height 33
click at [552, 324] on button "02" at bounding box center [532, 314] width 51 height 33
click at [587, 312] on span "02" at bounding box center [591, 314] width 32 height 13
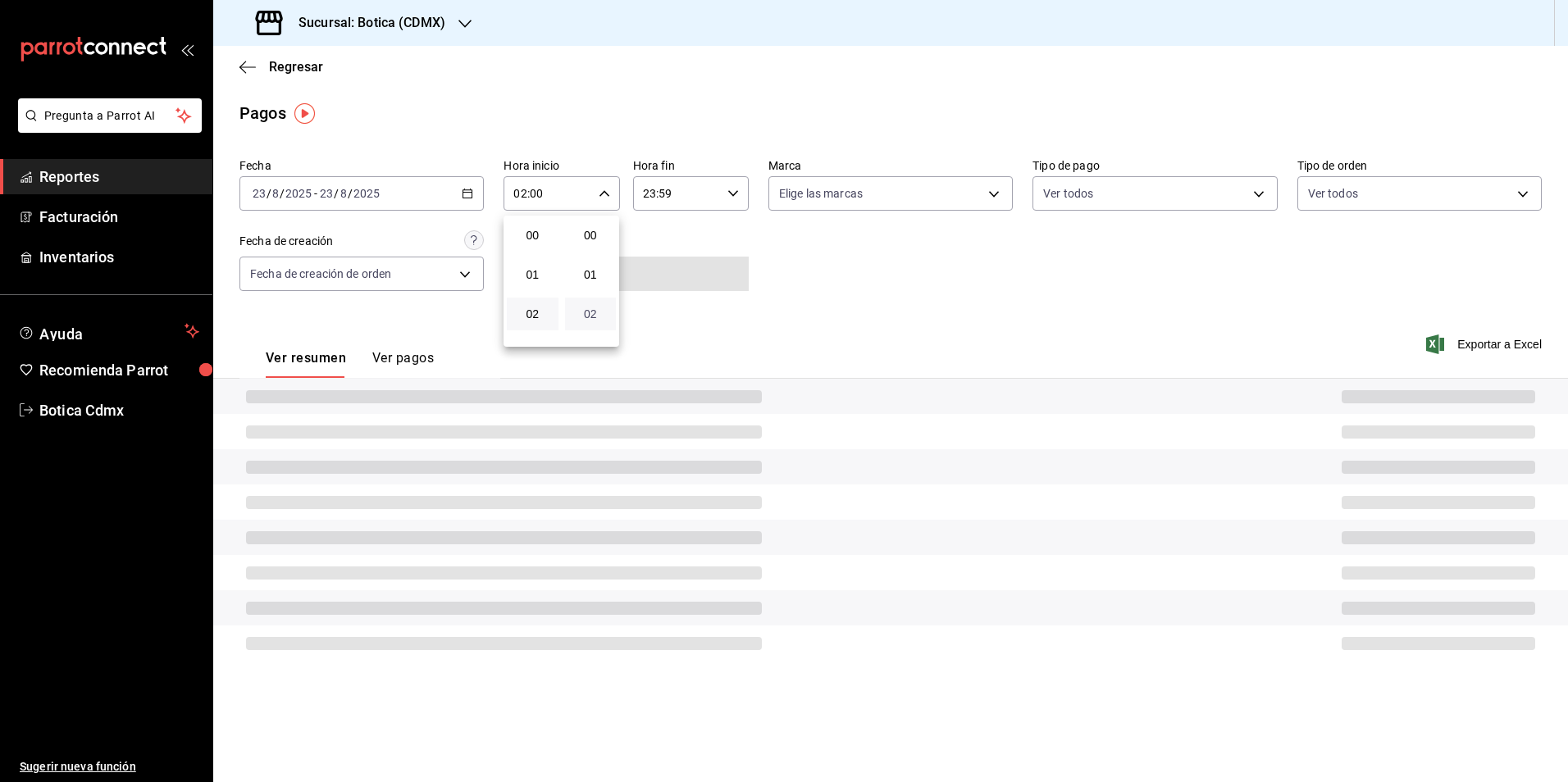
type input "02:02"
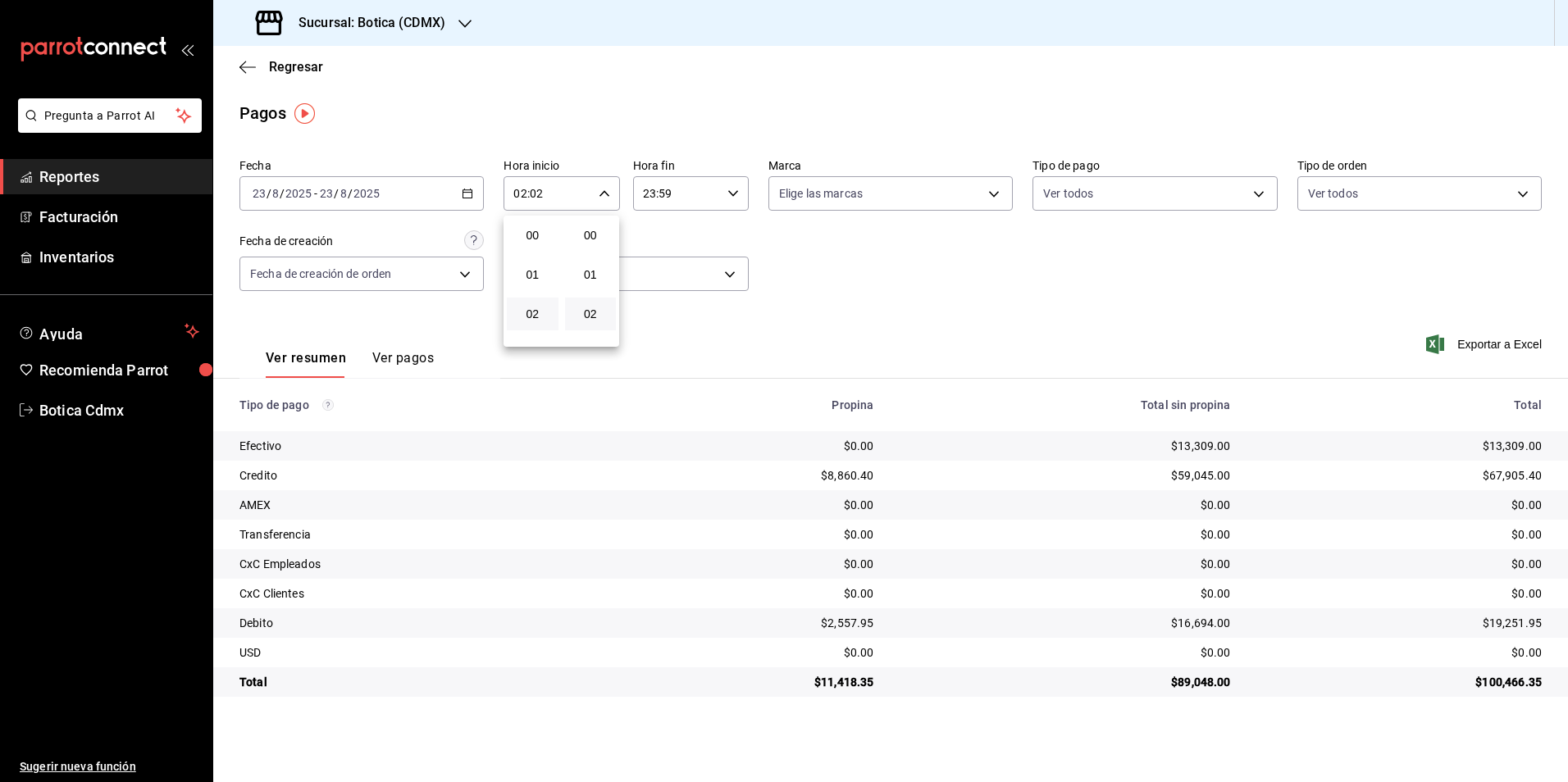
click at [1262, 199] on div at bounding box center [784, 391] width 1568 height 782
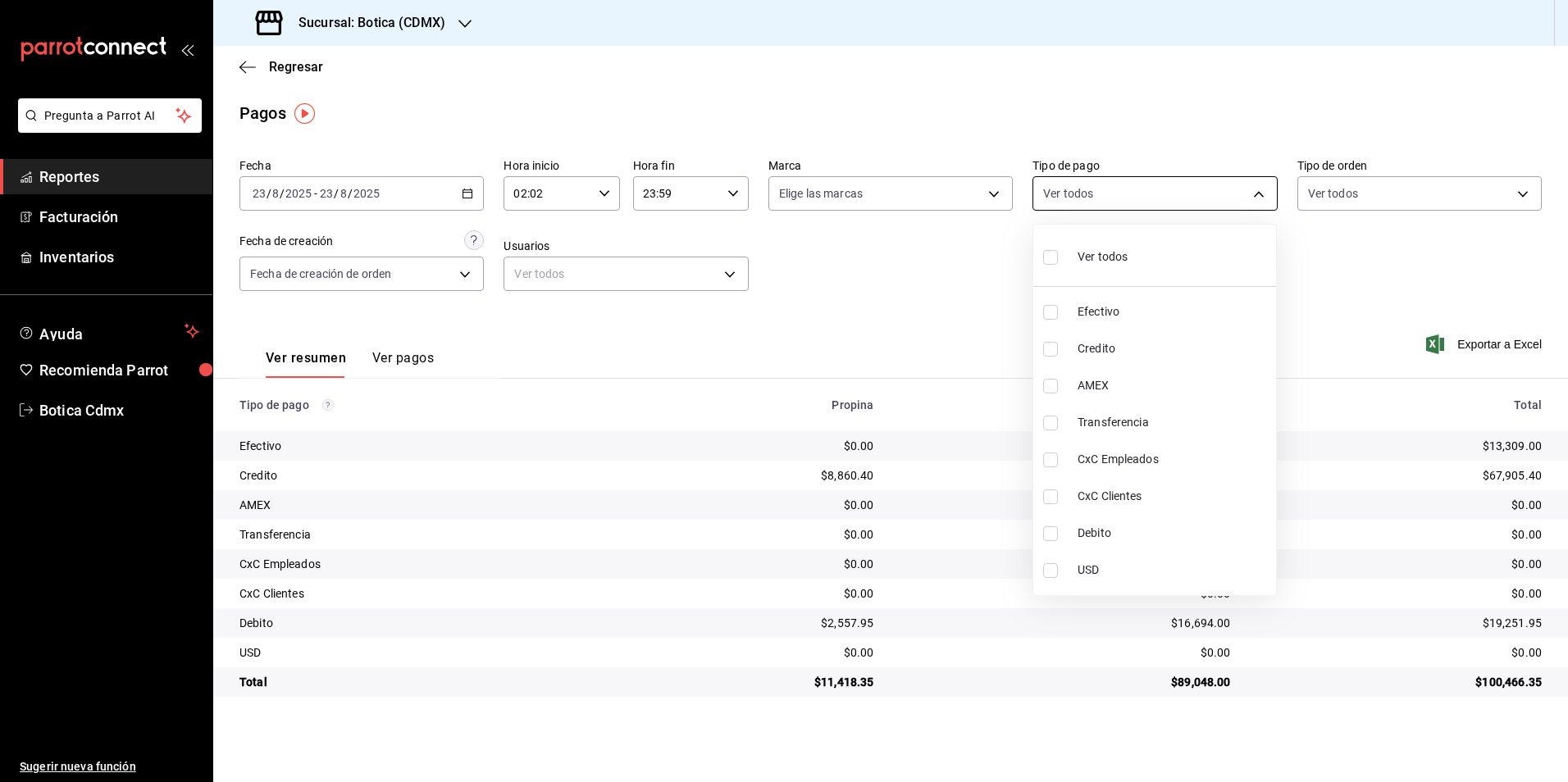
click at [1257, 189] on body "Pregunta a Parrot AI Reportes Facturación Inventarios Ayuda Recomienda Parrot B…" at bounding box center [784, 391] width 1568 height 782
click at [1090, 343] on span "Credito" at bounding box center [1173, 348] width 192 height 17
type input "b4da851e-66ec-43b1-8a0b-e545688a4eb6"
checkbox input "true"
click at [1089, 526] on span "Debito" at bounding box center [1173, 534] width 192 height 17
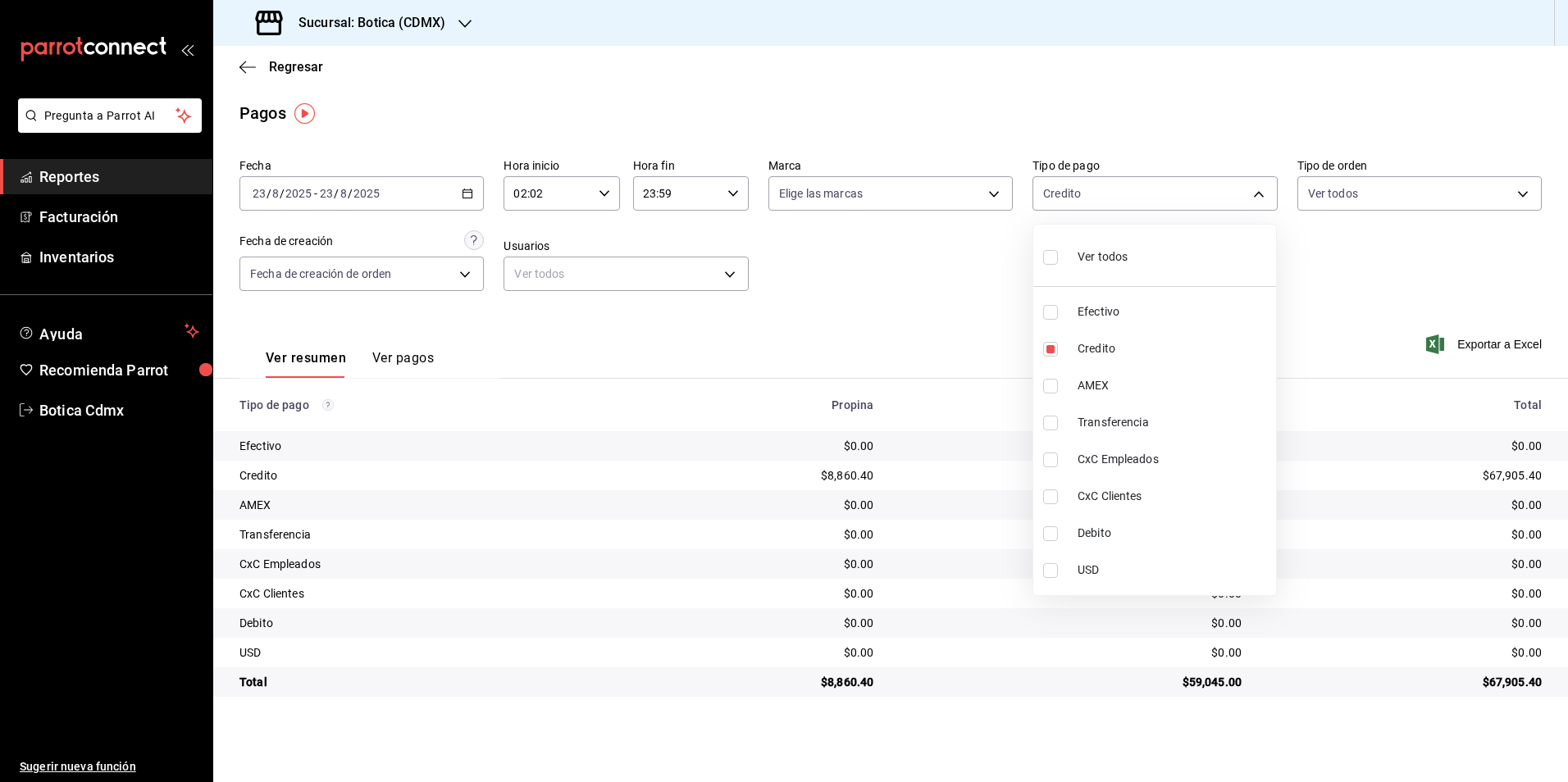
type input "b4da851e-66ec-43b1-8a0b-e545688a4eb6,11579032-5cf0-46af-9956-e0058136143e"
checkbox input "true"
click at [1302, 303] on div at bounding box center [784, 391] width 1568 height 782
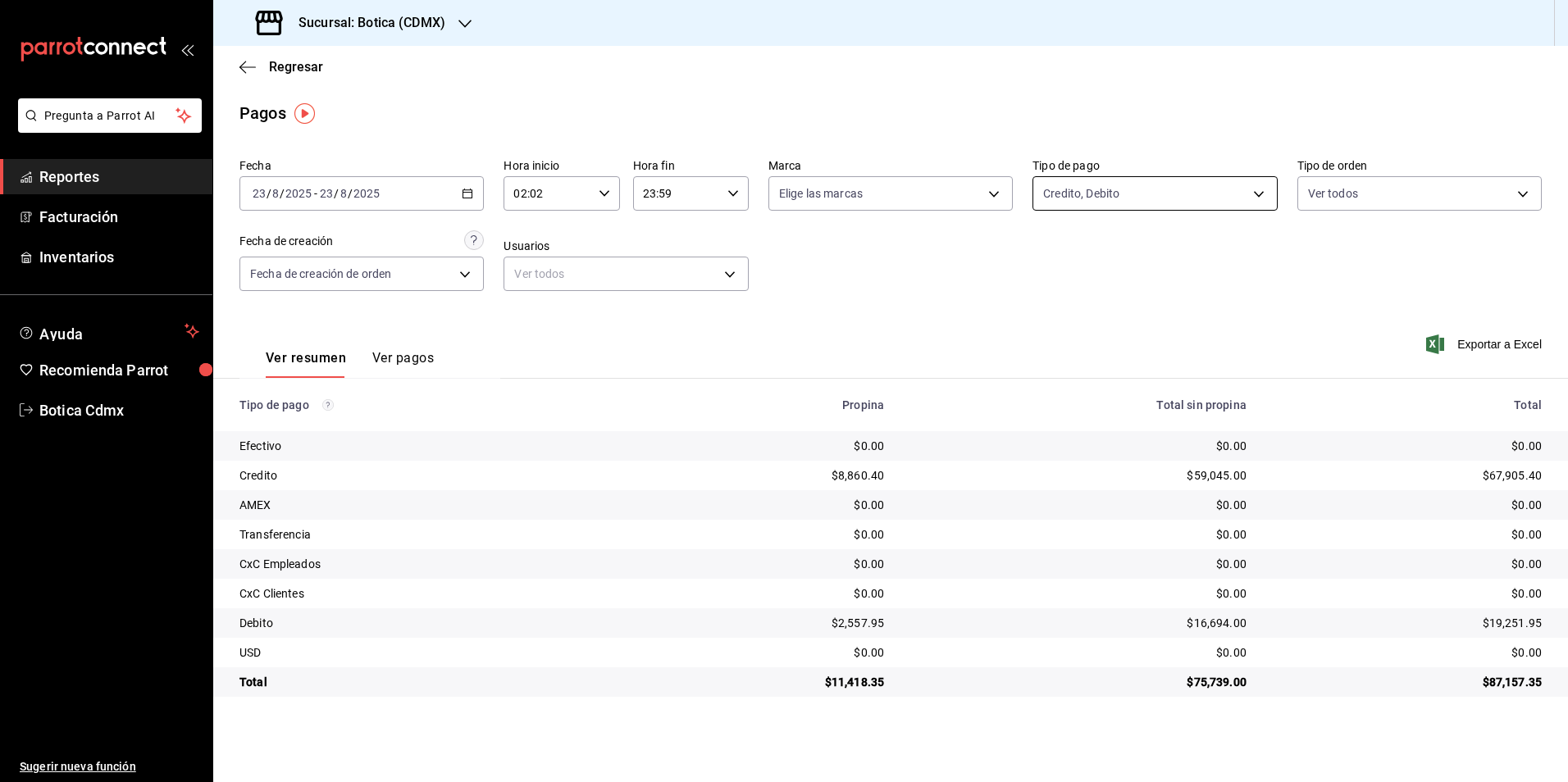
click at [1167, 192] on body "Pregunta a Parrot AI Reportes Facturación Inventarios Ayuda Recomienda Parrot B…" at bounding box center [784, 391] width 1568 height 782
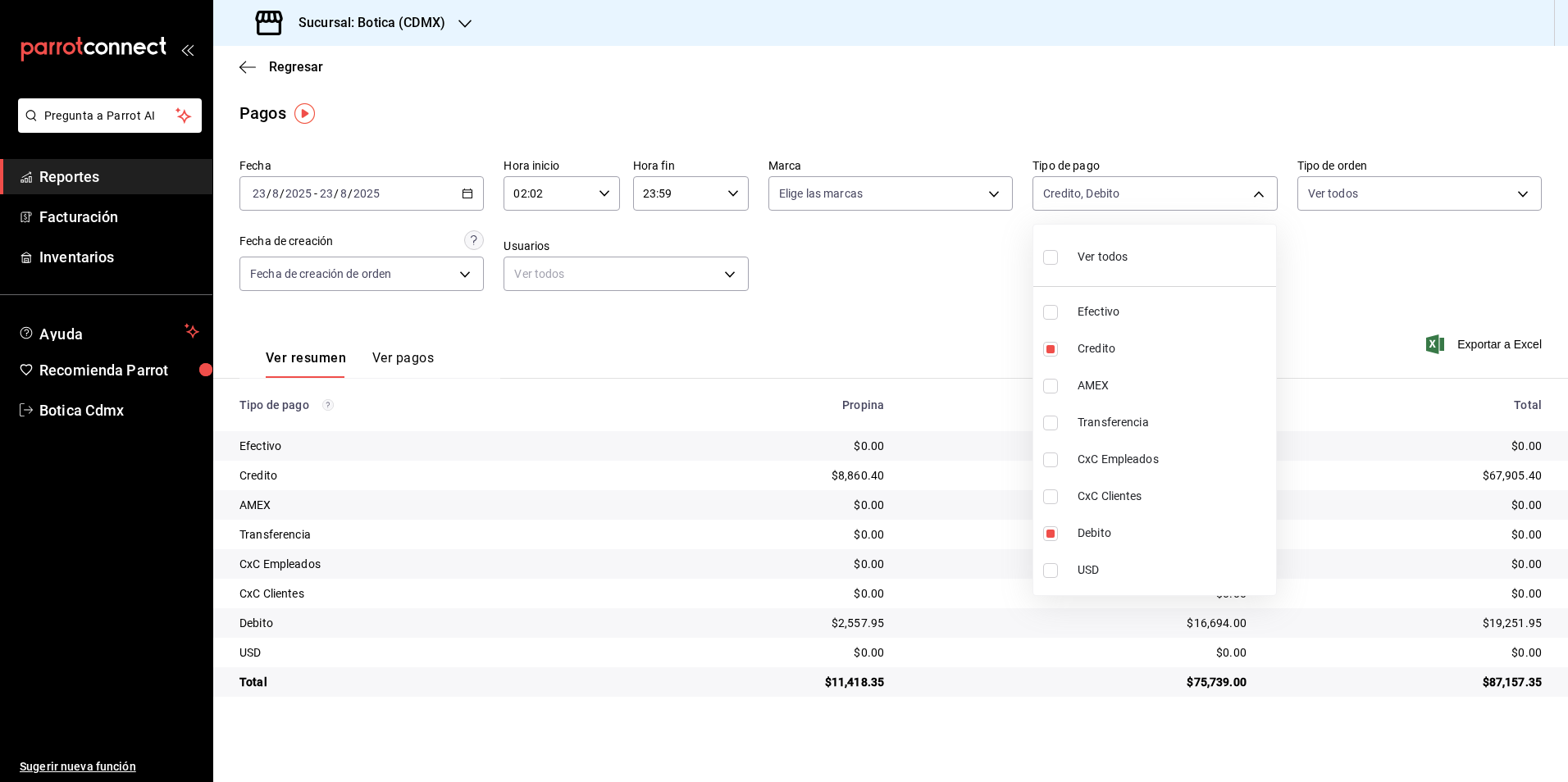
click at [1105, 268] on div "Ver todos" at bounding box center [1085, 256] width 84 height 35
type input "e1ca0108-3f33-4c0f-ad57-d68d77d83aa1,b4da851e-66ec-43b1-8a0b-e545688a4eb6,dd363…"
checkbox input "true"
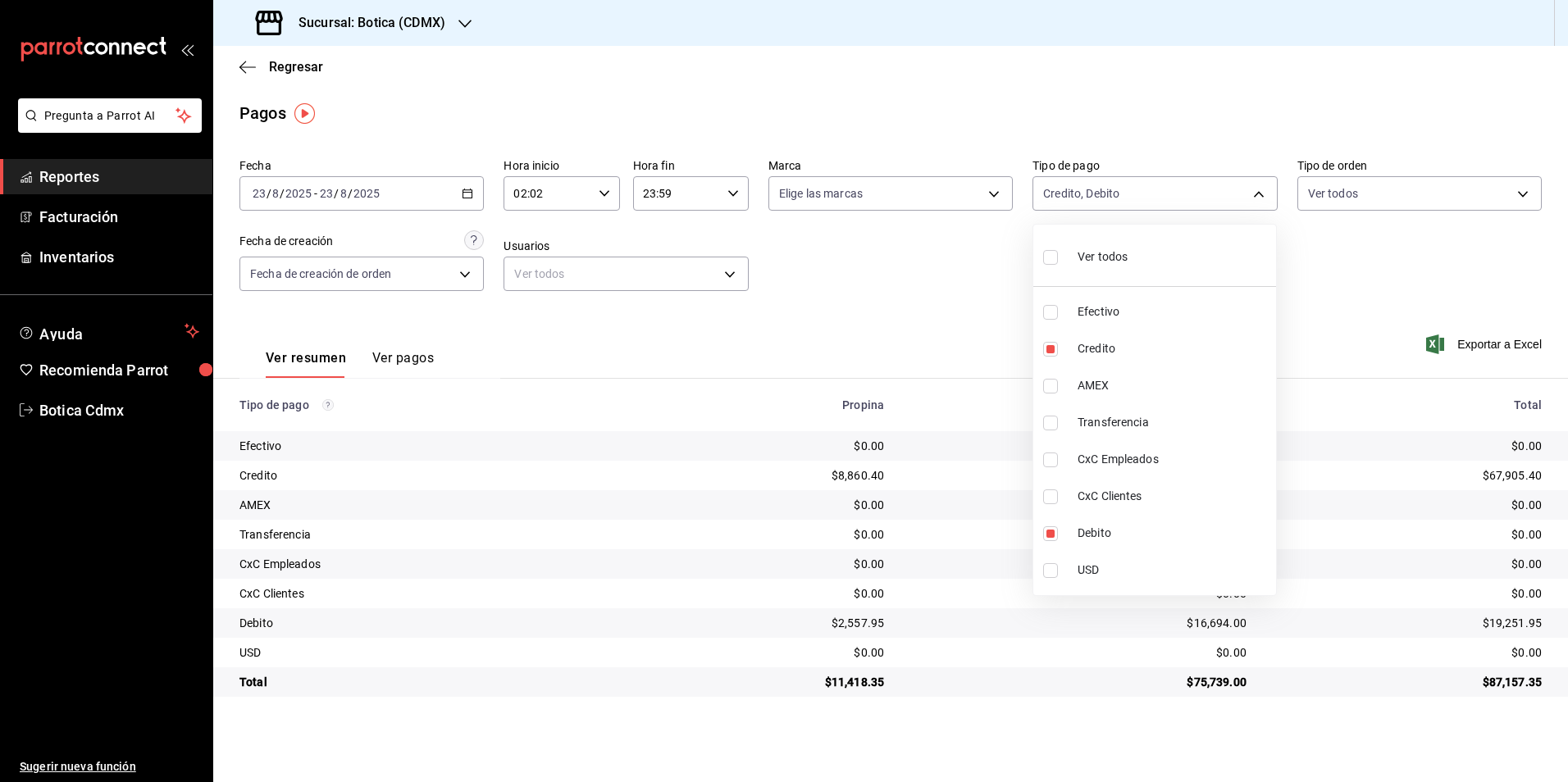
checkbox input "true"
click at [975, 305] on div at bounding box center [784, 391] width 1568 height 782
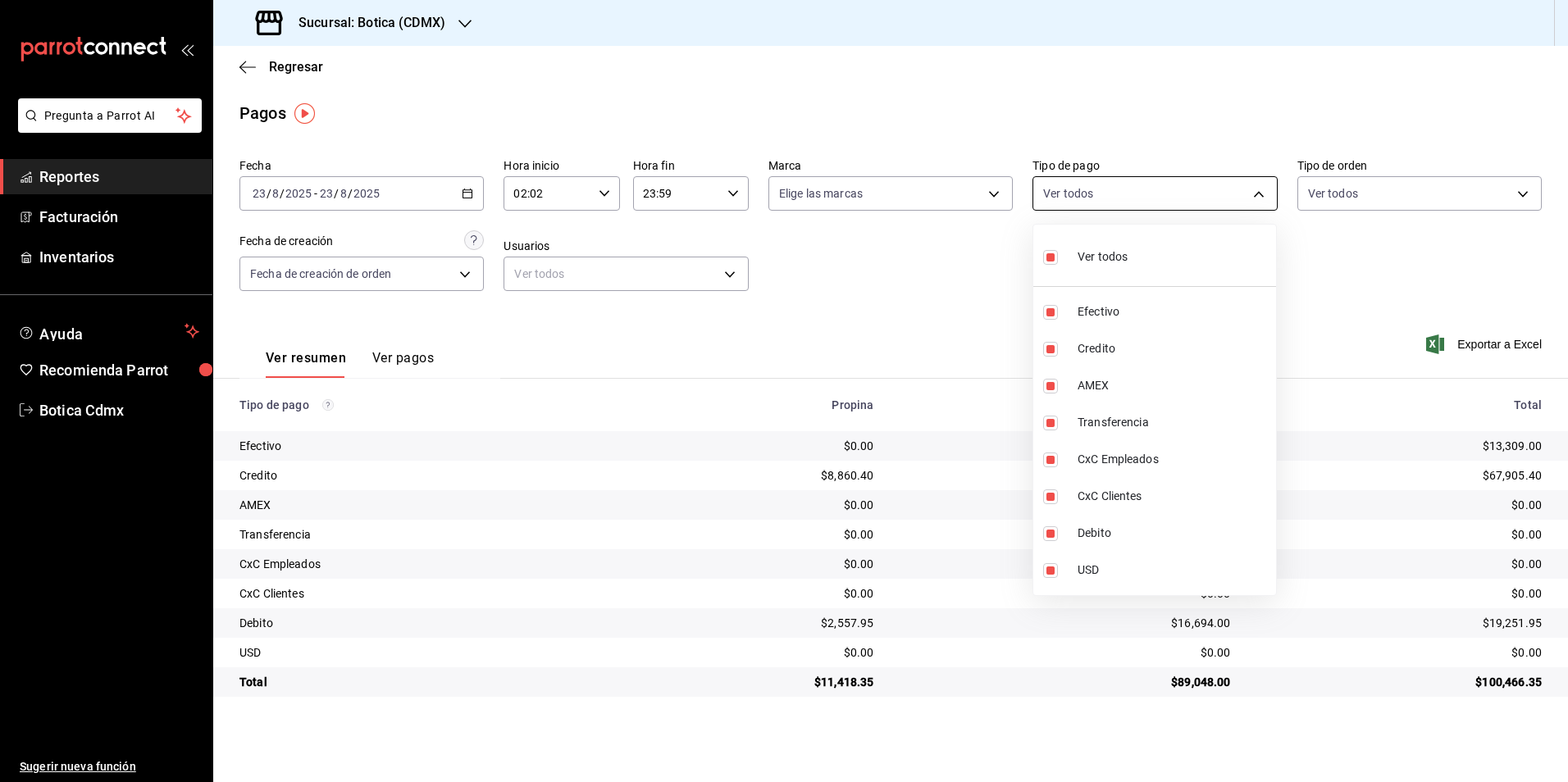
click at [1060, 197] on body "Pregunta a Parrot AI Reportes Facturación Inventarios Ayuda Recomienda Parrot B…" at bounding box center [784, 391] width 1568 height 782
click at [1051, 262] on input "checkbox" at bounding box center [1050, 258] width 15 height 15
checkbox input "false"
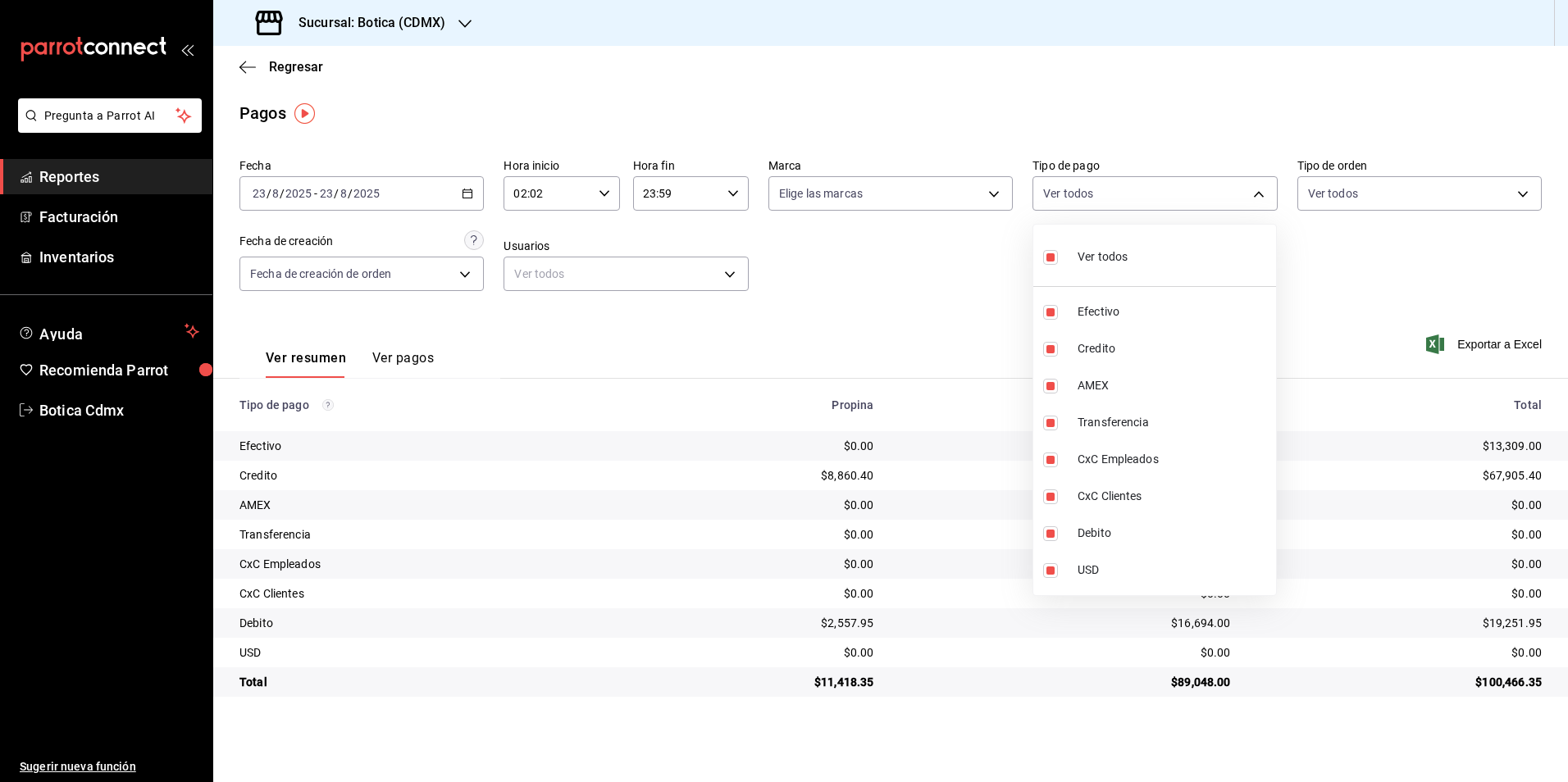
checkbox input "false"
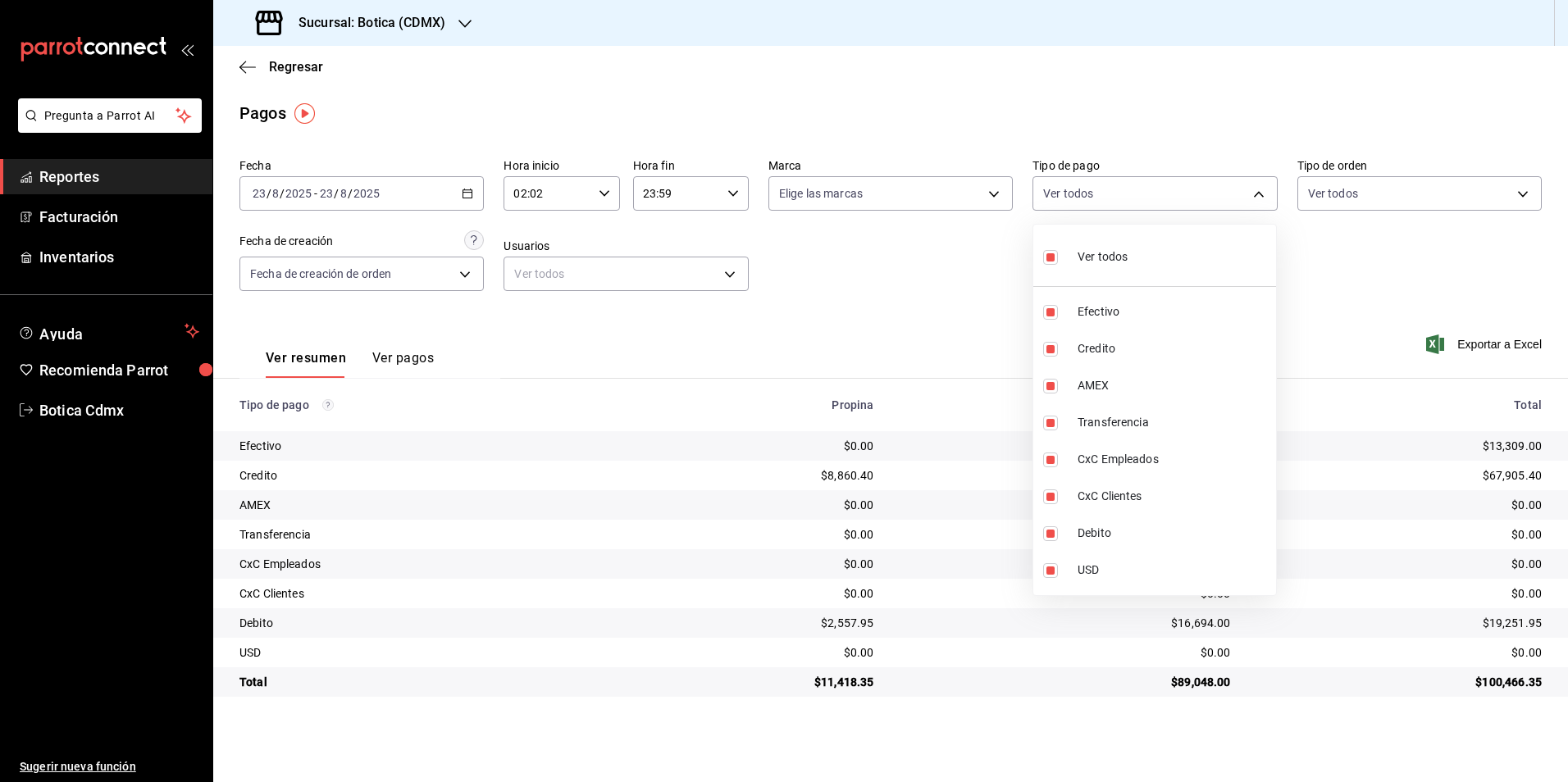
checkbox input "false"
click at [1050, 342] on input "checkbox" at bounding box center [1050, 349] width 15 height 15
checkbox input "true"
type input "b4da851e-66ec-43b1-8a0b-e545688a4eb6"
click at [1049, 530] on input "checkbox" at bounding box center [1050, 534] width 15 height 15
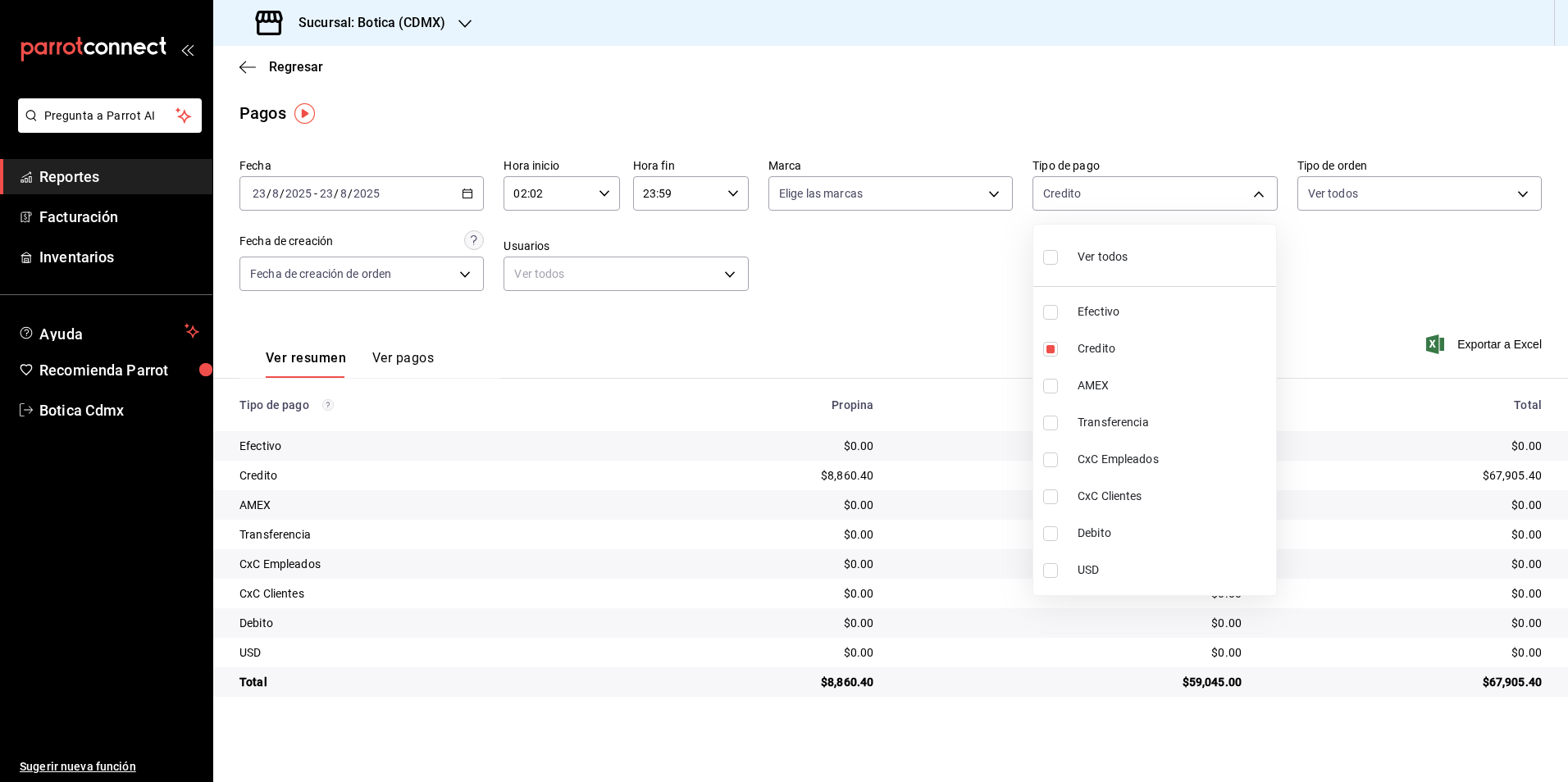
checkbox input "true"
type input "b4da851e-66ec-43b1-8a0b-e545688a4eb6,11579032-5cf0-46af-9956-e0058136143e"
click at [912, 332] on div at bounding box center [784, 391] width 1568 height 782
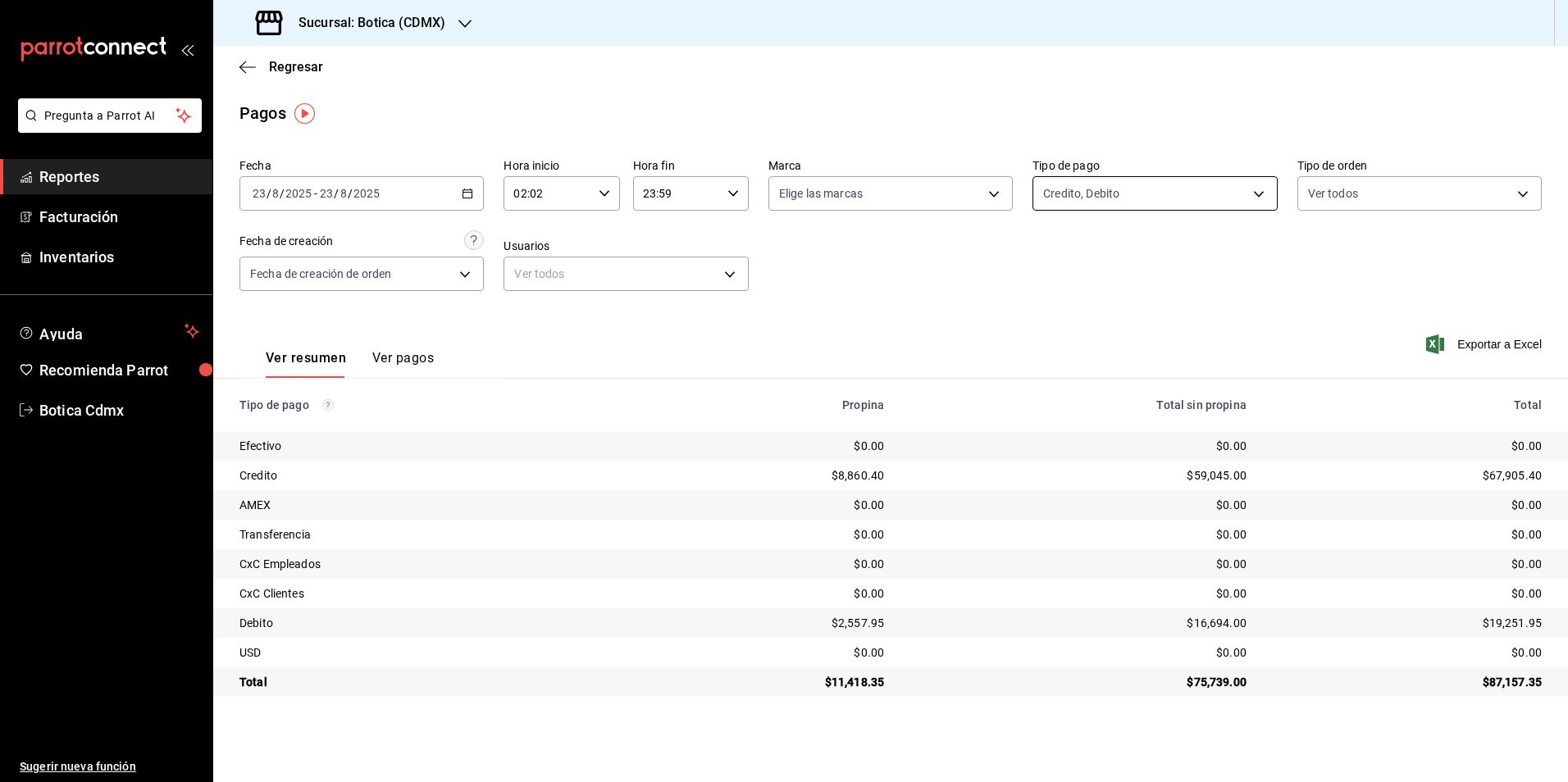
click at [1050, 188] on body "Pregunta a Parrot AI Reportes Facturación Inventarios Ayuda Recomienda Parrot B…" at bounding box center [784, 391] width 1568 height 782
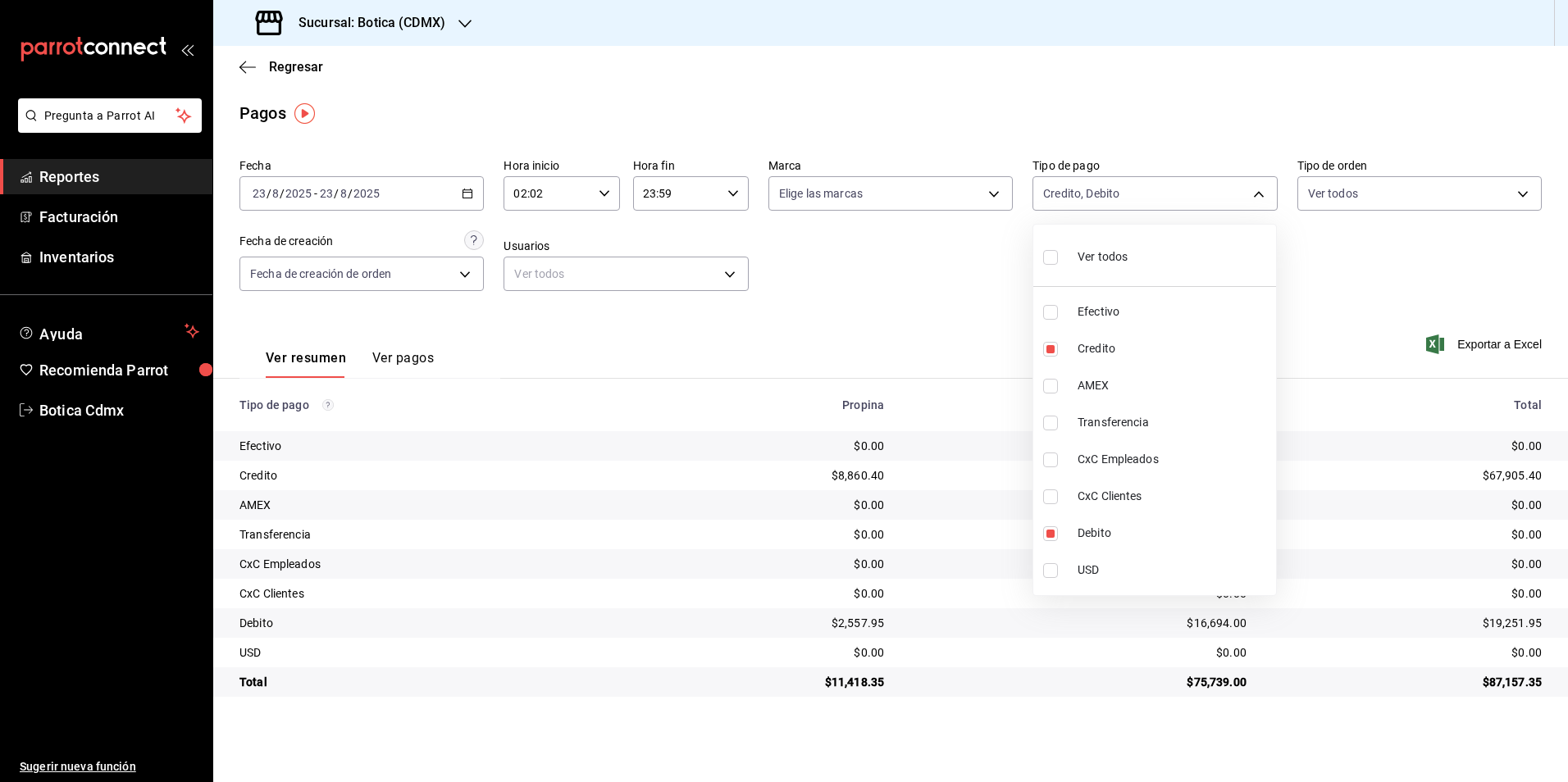
click at [1057, 263] on input "checkbox" at bounding box center [1050, 258] width 15 height 15
checkbox input "true"
type input "e1ca0108-3f33-4c0f-ad57-d68d77d83aa1,b4da851e-66ec-43b1-8a0b-e545688a4eb6,dd363…"
checkbox input "true"
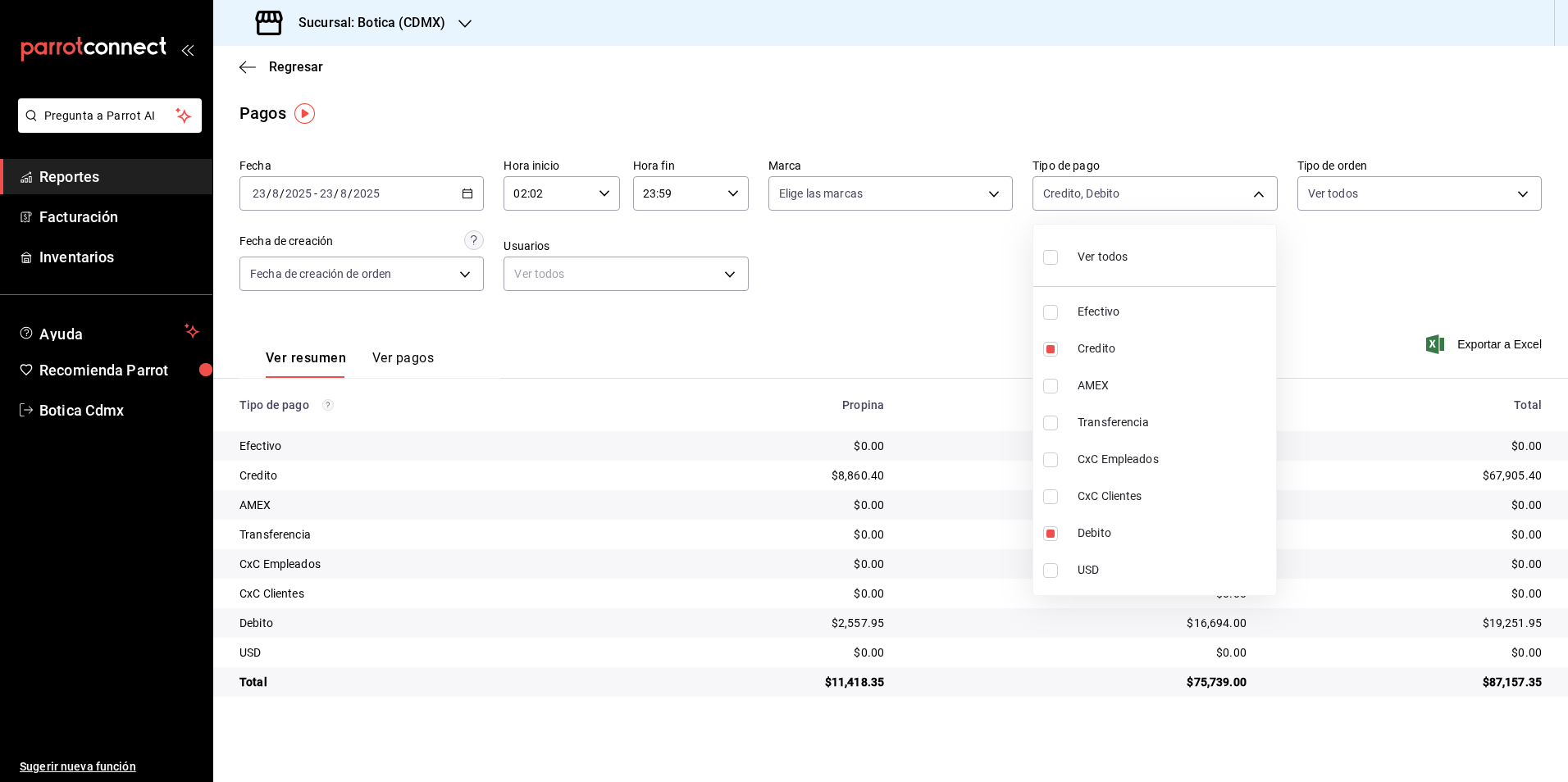
checkbox input "true"
